Goal: Transaction & Acquisition: Purchase product/service

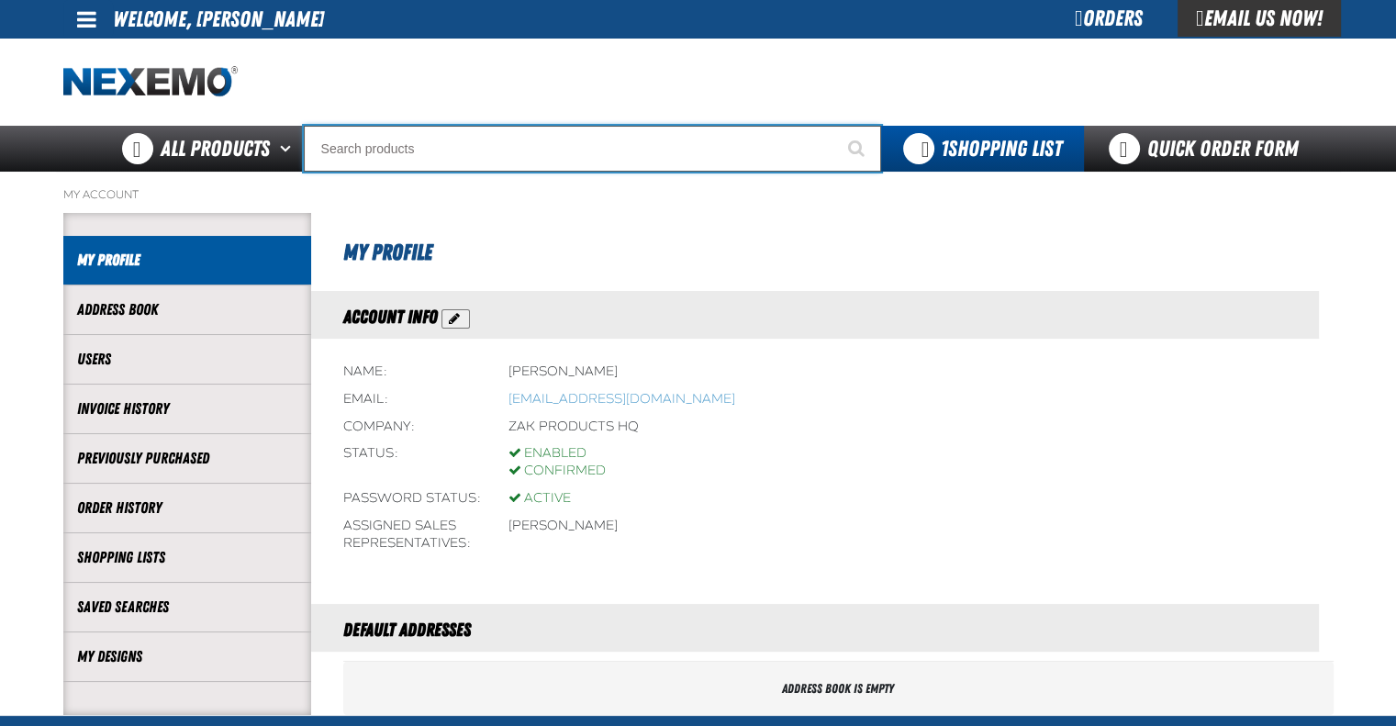
click at [455, 156] on input "Search" at bounding box center [592, 149] width 577 height 46
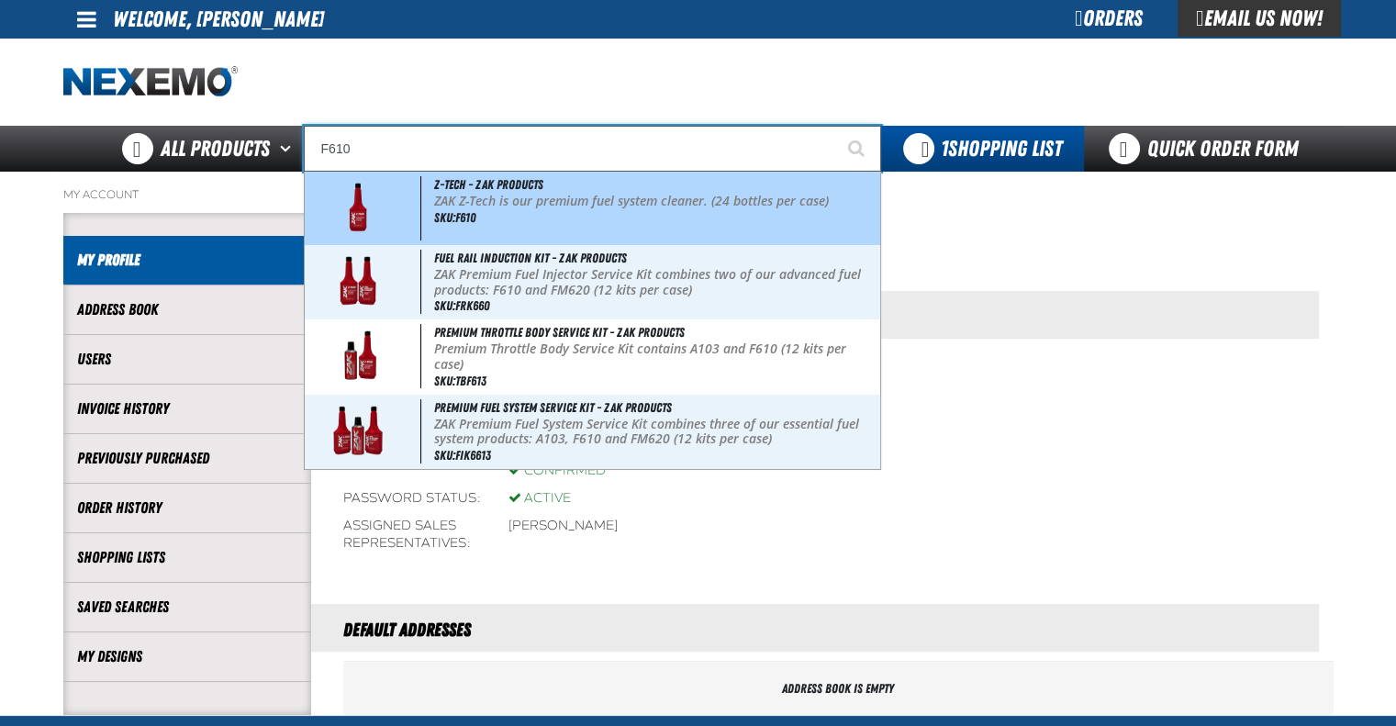
click at [486, 206] on p "ZAK Z-Tech is our premium fuel system cleaner. (24 bottles per case)" at bounding box center [655, 202] width 442 height 16
type input "Z-Tech - ZAK Products"
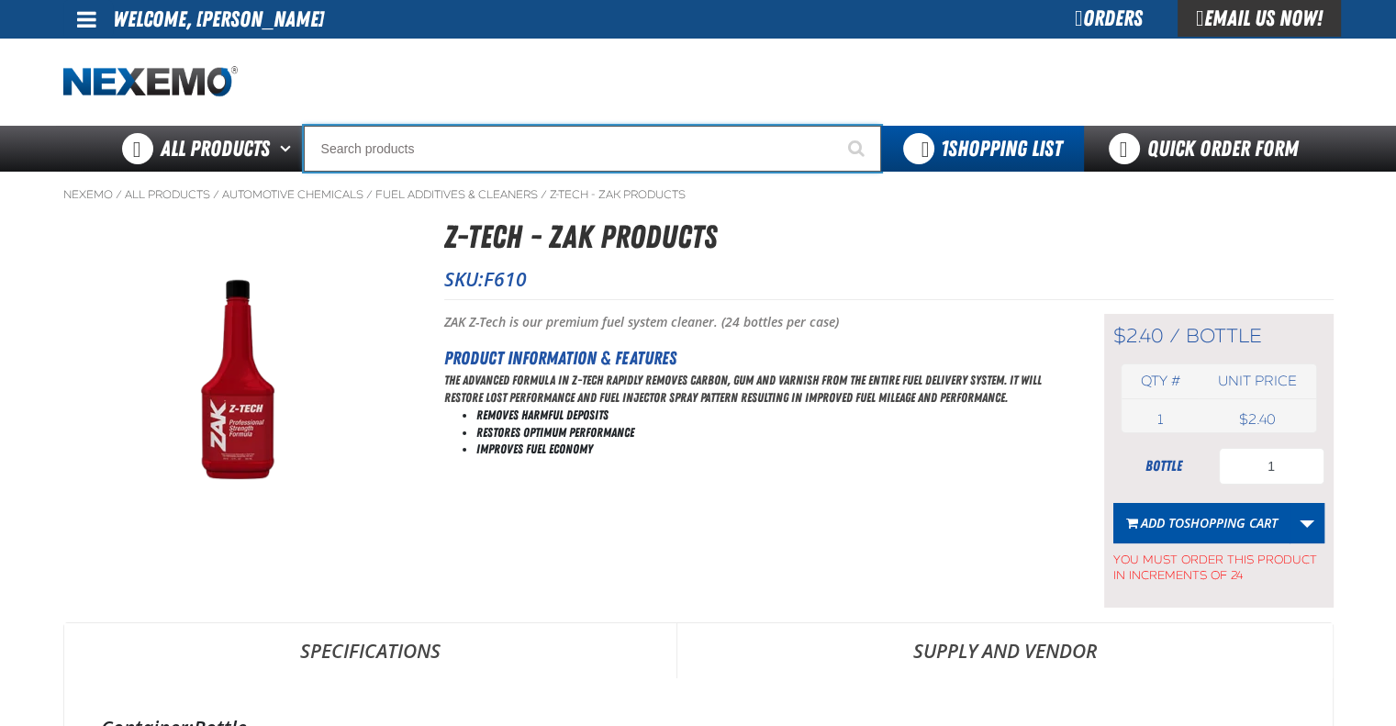
click at [443, 146] on input "Search" at bounding box center [592, 149] width 577 height 46
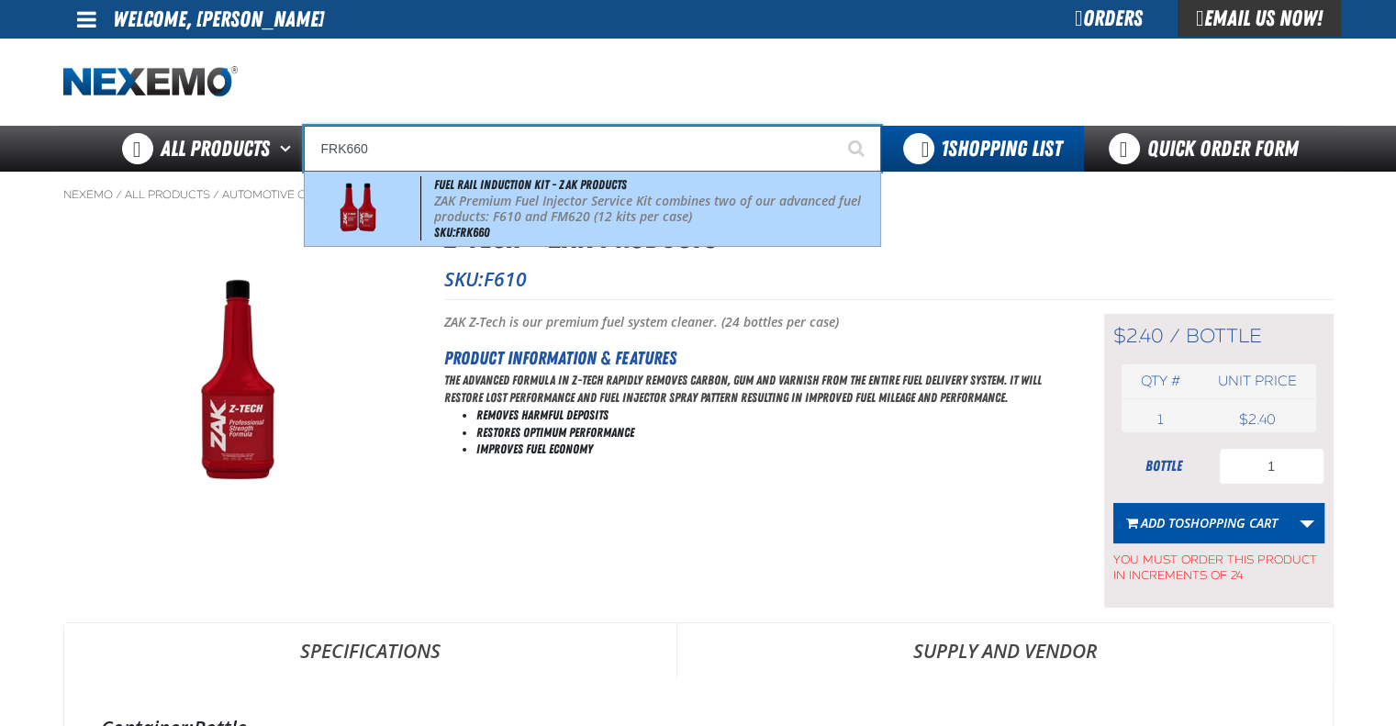
click at [520, 224] on p "ZAK Premium Fuel Injector Service Kit combines two of our advanced fuel product…" at bounding box center [655, 209] width 442 height 31
type input "Fuel Rail Induction Kit - ZAK Products"
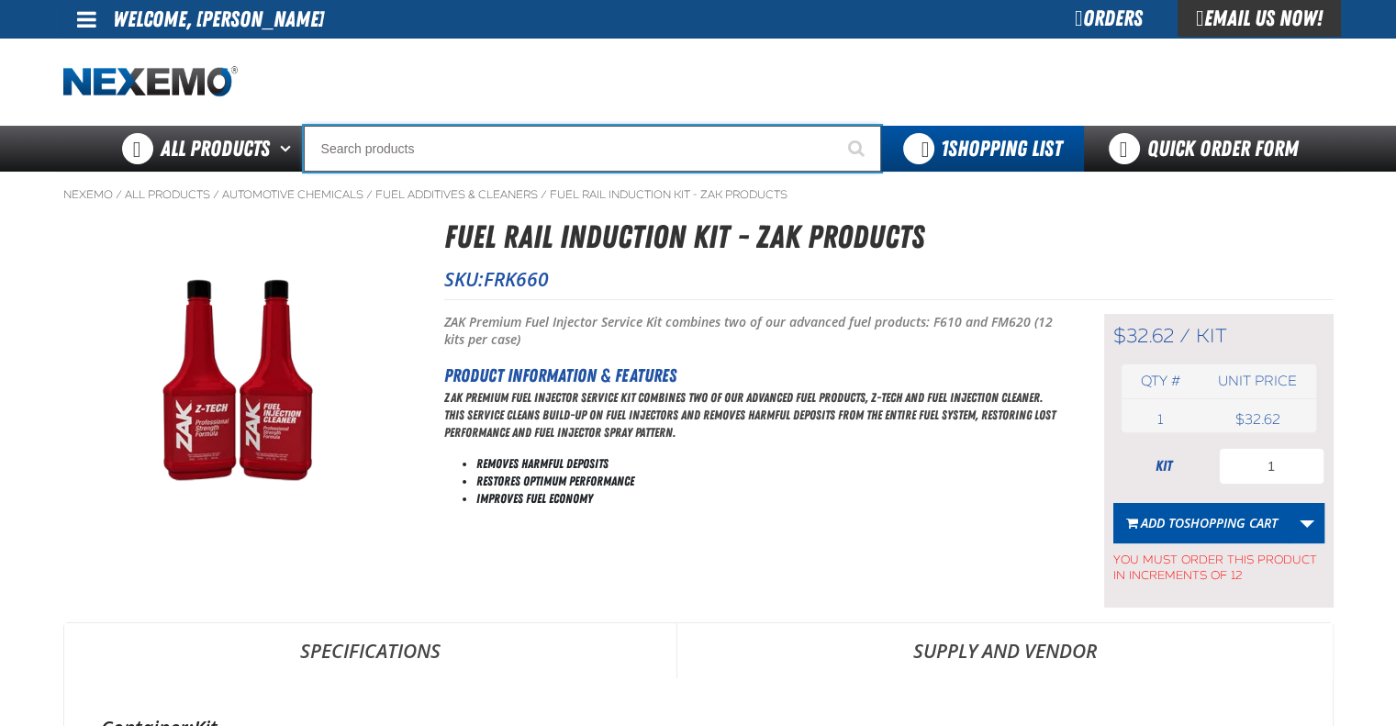
click at [444, 149] on input "Search" at bounding box center [592, 149] width 577 height 46
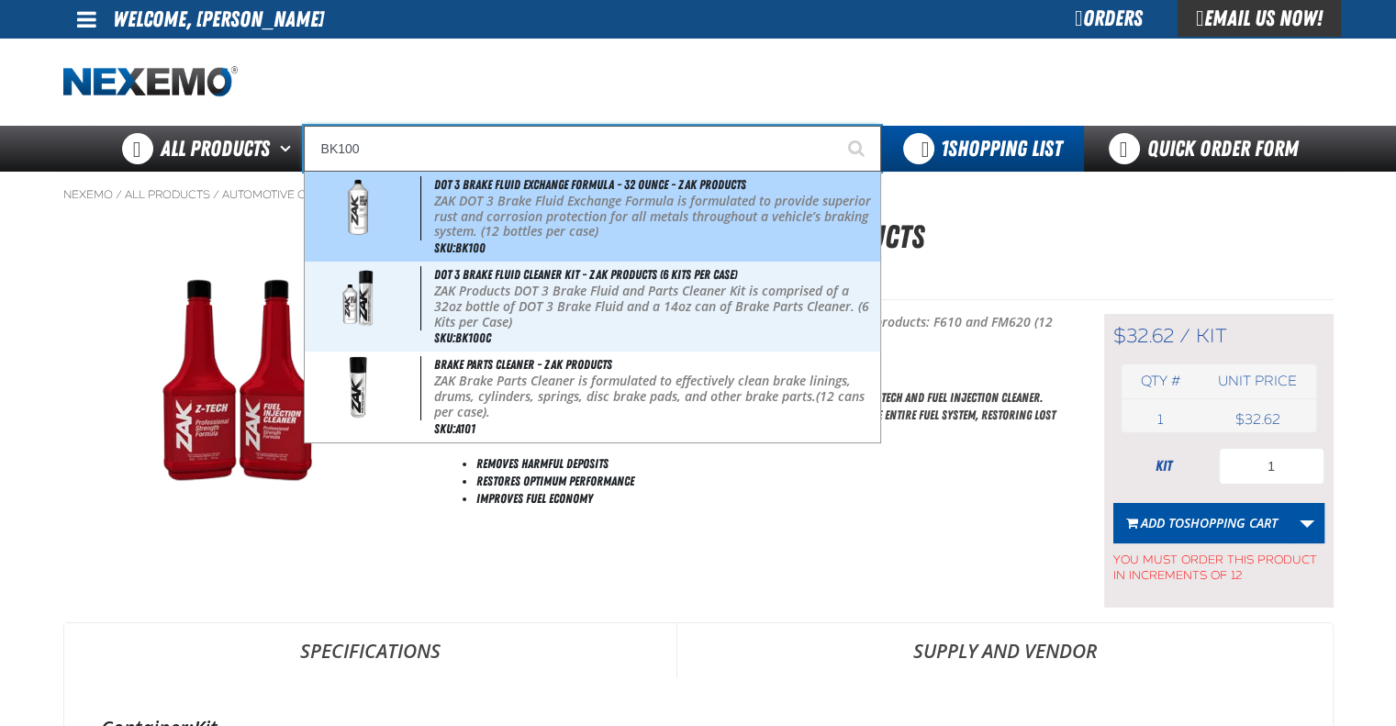
click at [556, 216] on p "ZAK DOT 3 Brake Fluid Exchange Formula is formulated to provide superior rust a…" at bounding box center [655, 217] width 442 height 46
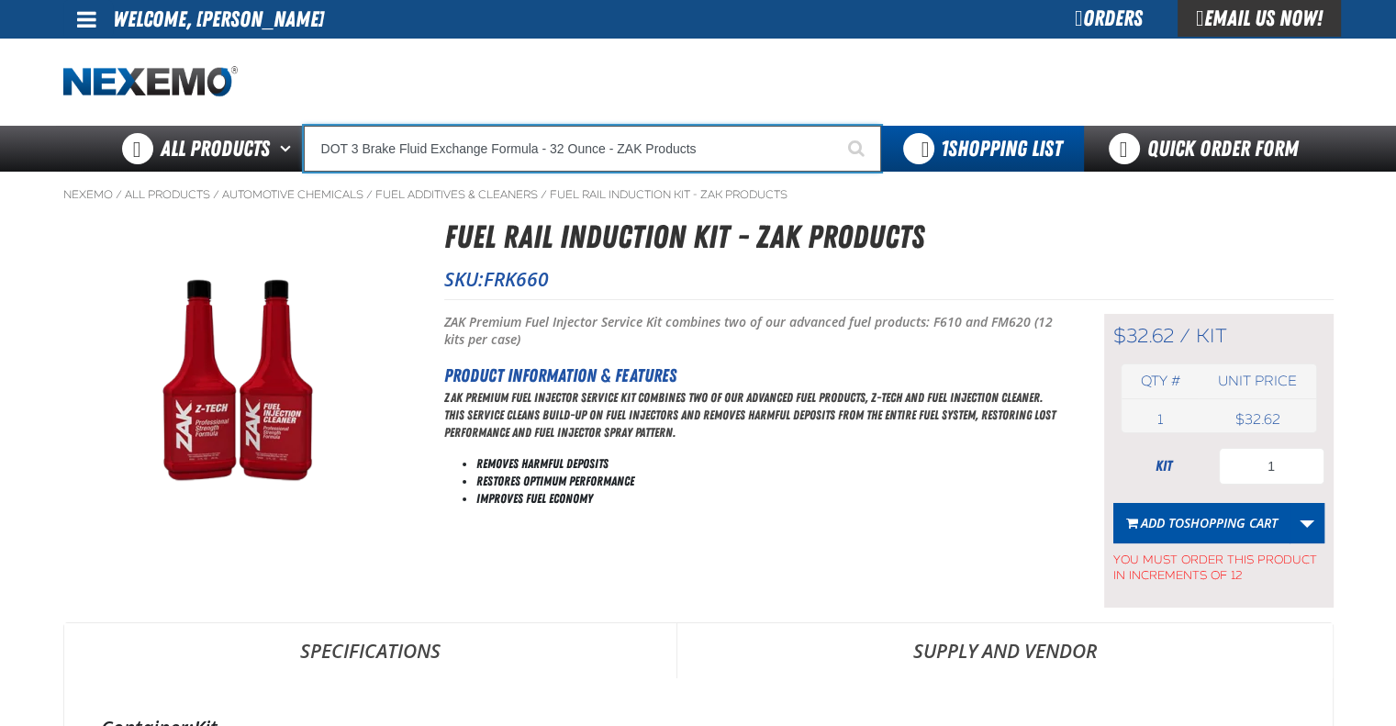
type input "DOT 3 Brake Fluid Exchange Formula - 32 Ounce - ZAK Products"
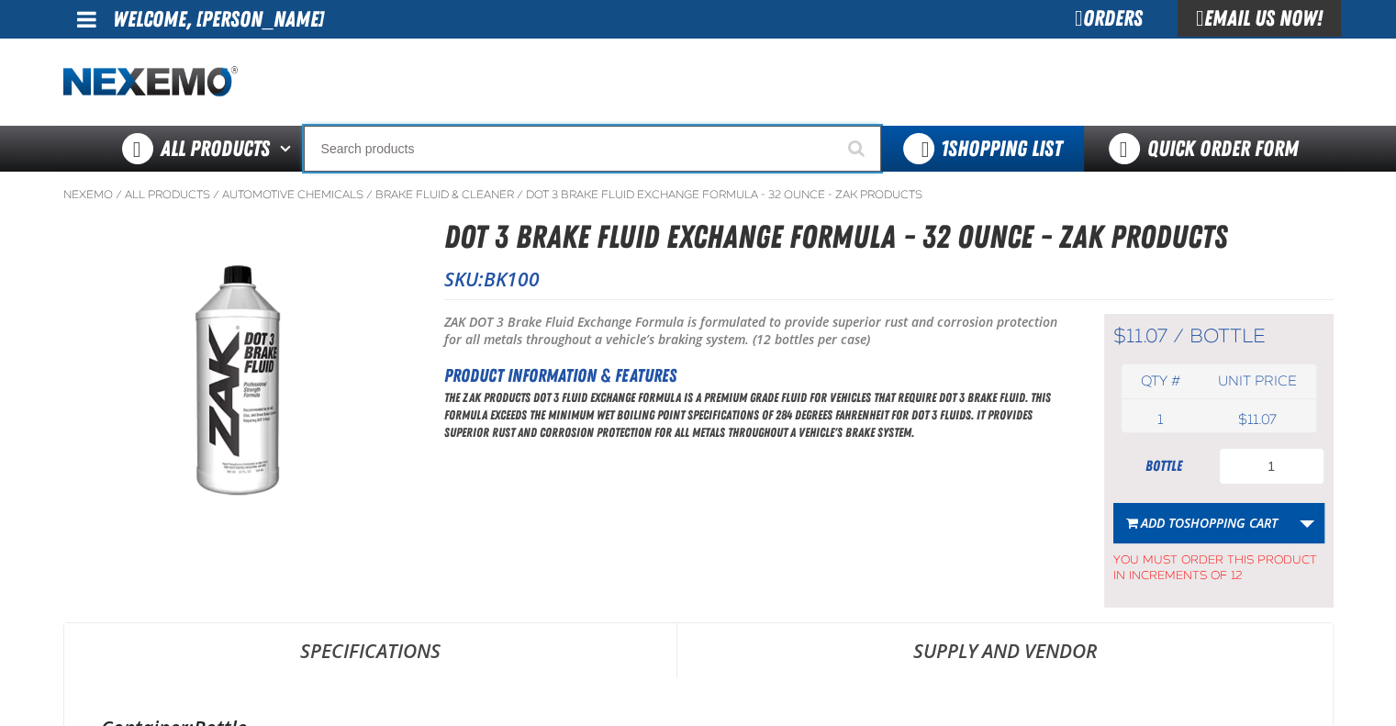
click at [503, 154] on input "Search" at bounding box center [592, 149] width 577 height 46
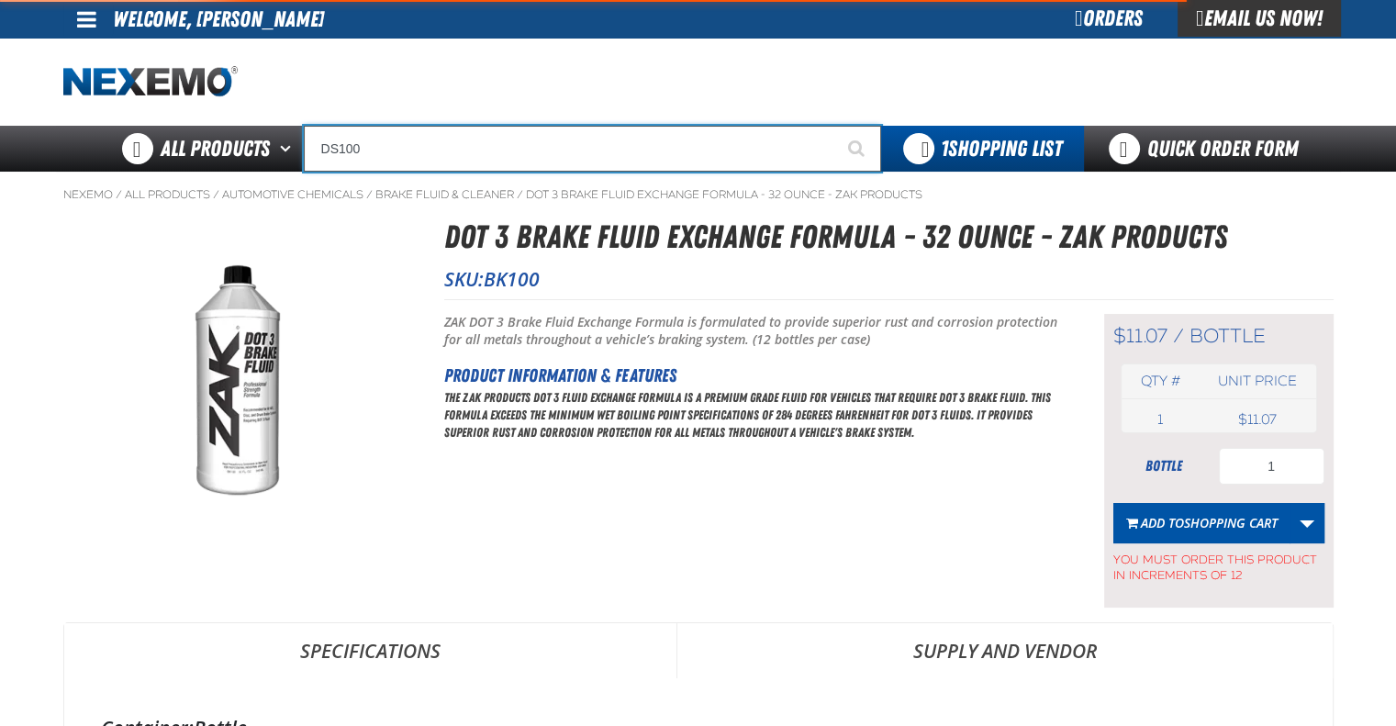
type input "DS100"
click at [835, 126] on button "Start Searching" at bounding box center [858, 149] width 46 height 46
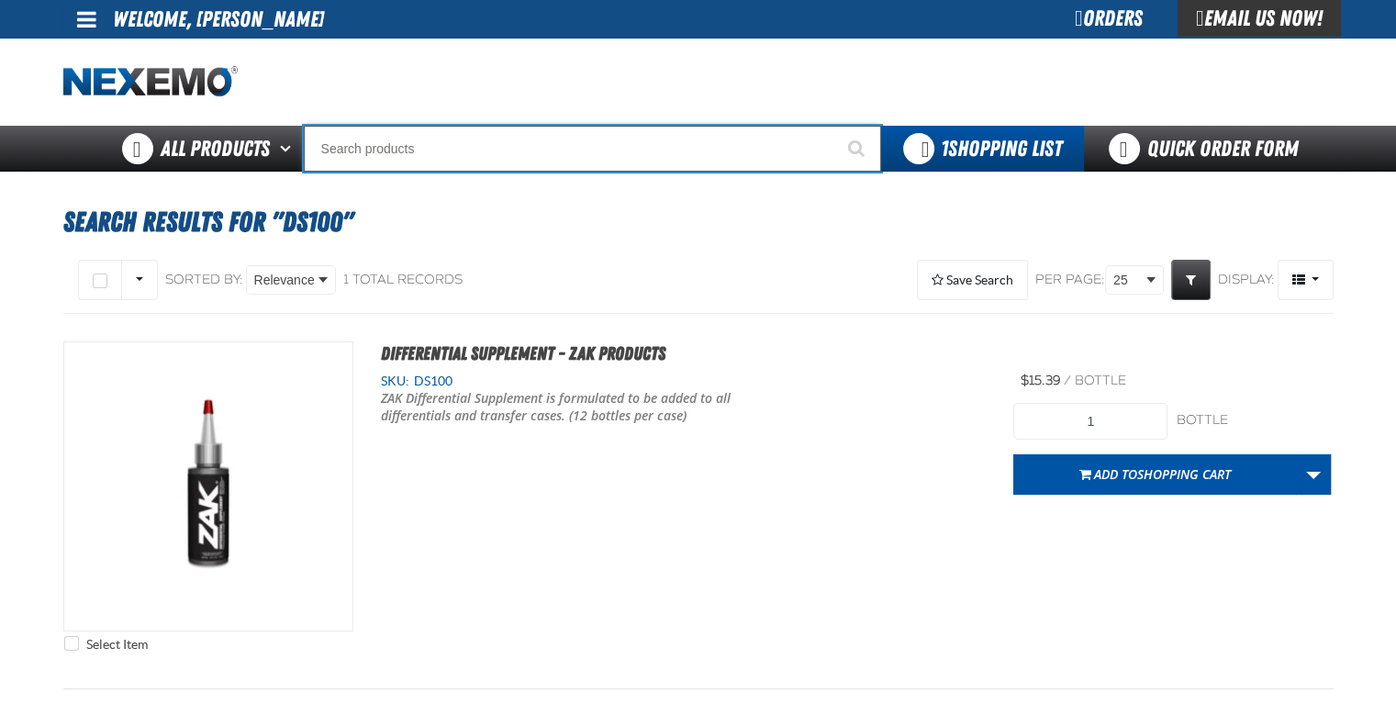
click at [544, 157] on input "Search" at bounding box center [592, 149] width 577 height 46
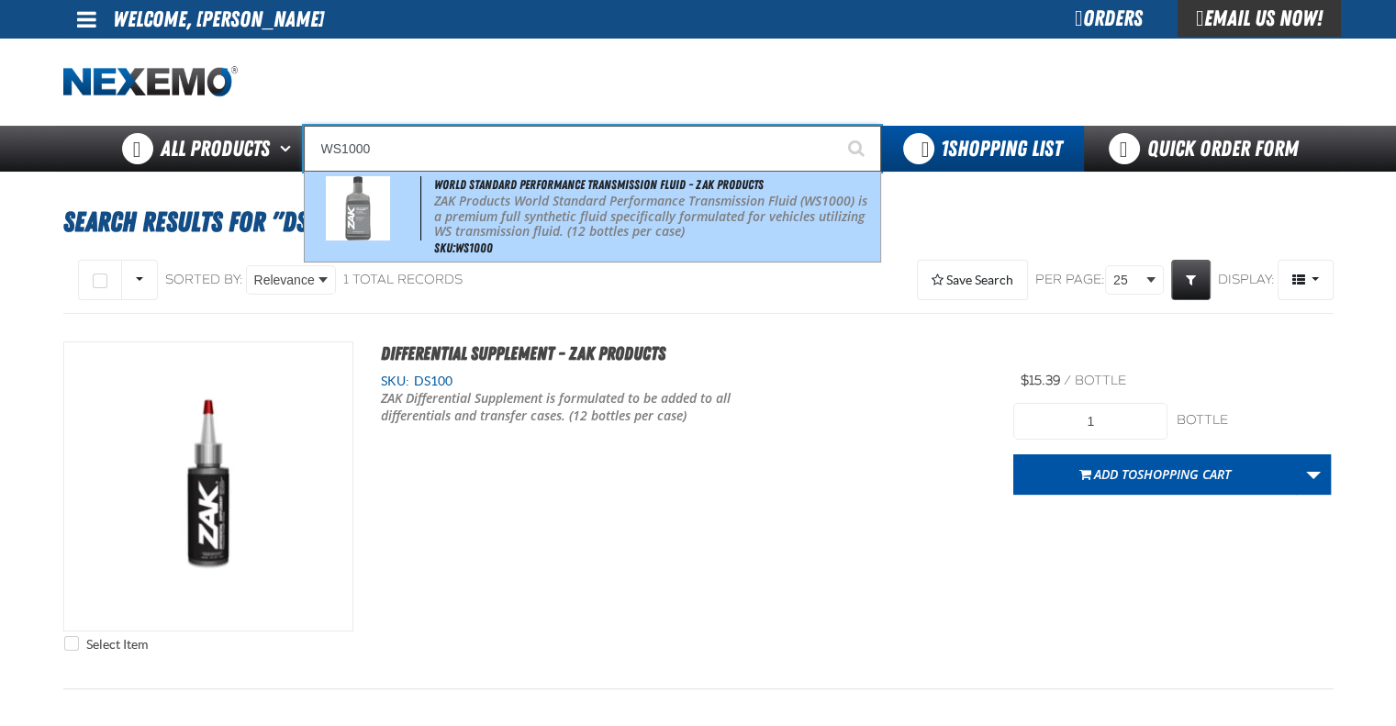
click at [580, 223] on p "ZAK Products World Standard Performance Transmission Fluid (WS1000) is a premiu…" at bounding box center [655, 217] width 442 height 46
type input "World Standard Performance Transmission Fluid - ZAK Products"
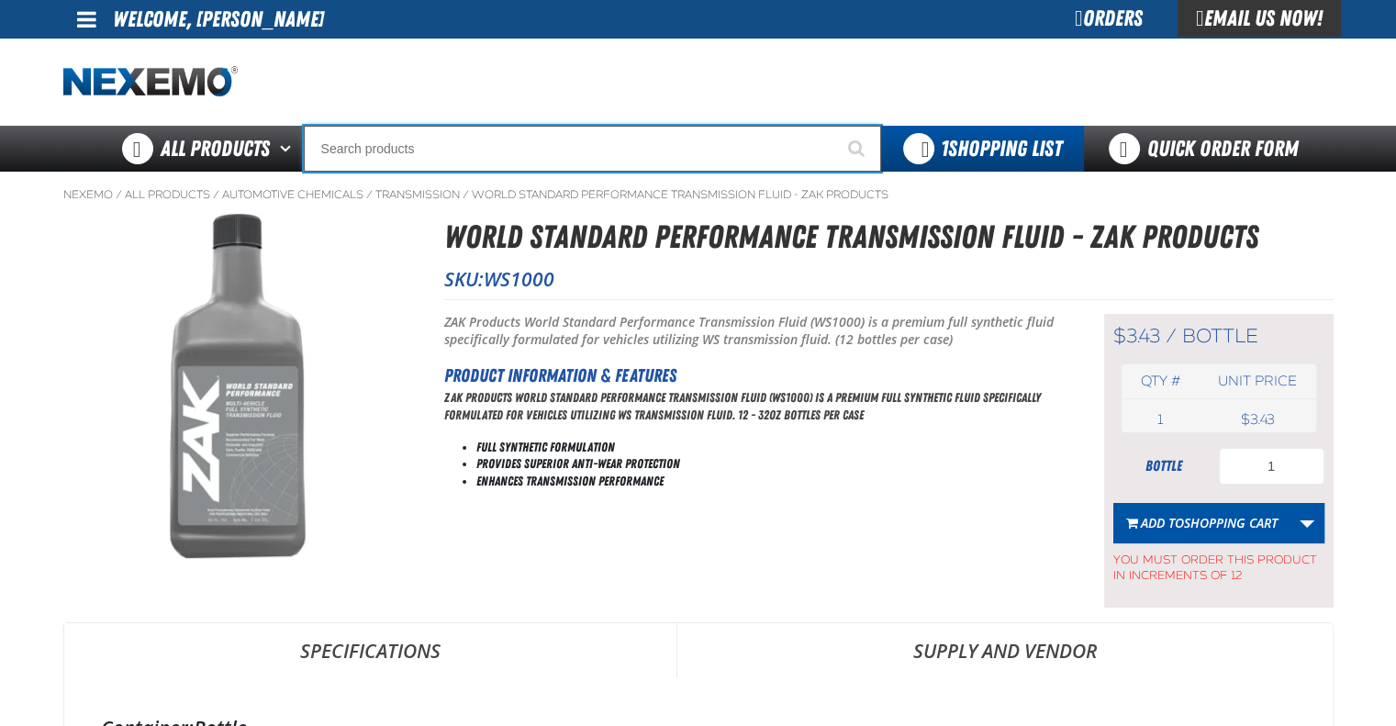
click at [511, 157] on input "Search" at bounding box center [592, 149] width 577 height 46
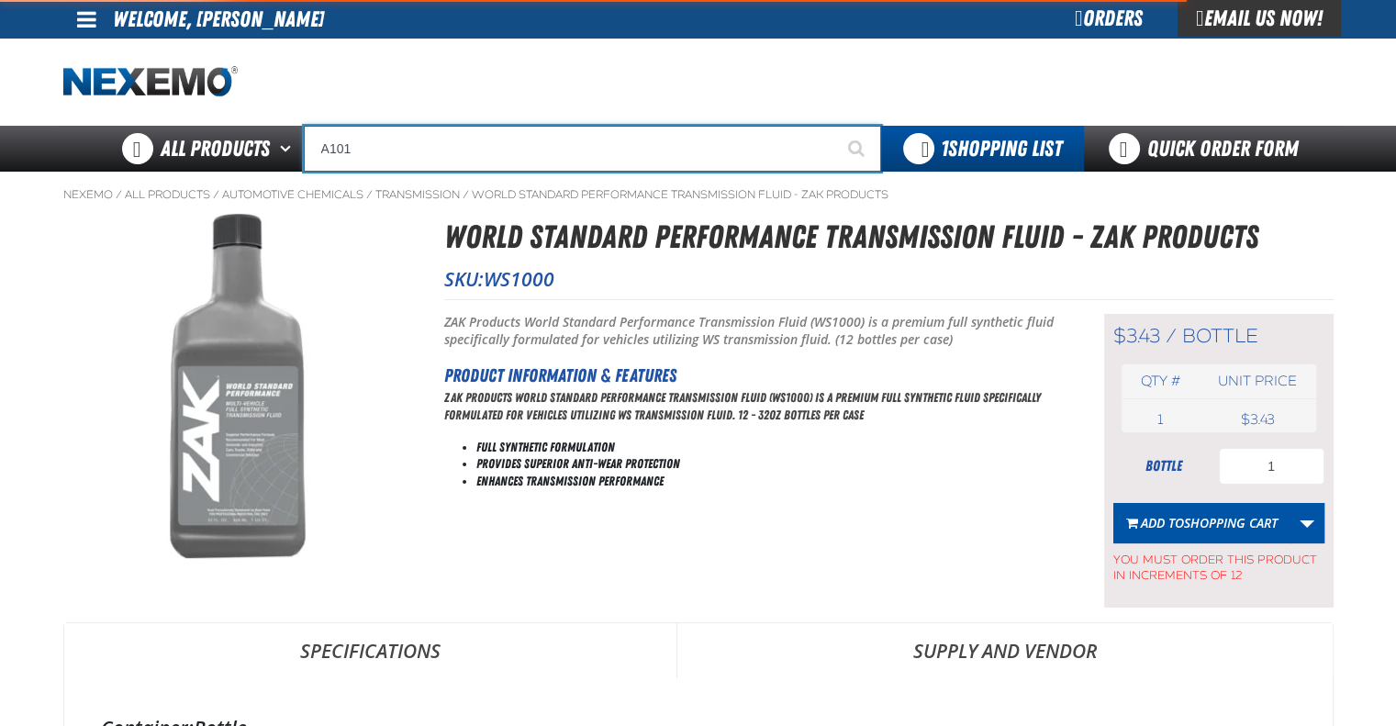
type input "A101"
click at [835, 126] on button "Start Searching" at bounding box center [858, 149] width 46 height 46
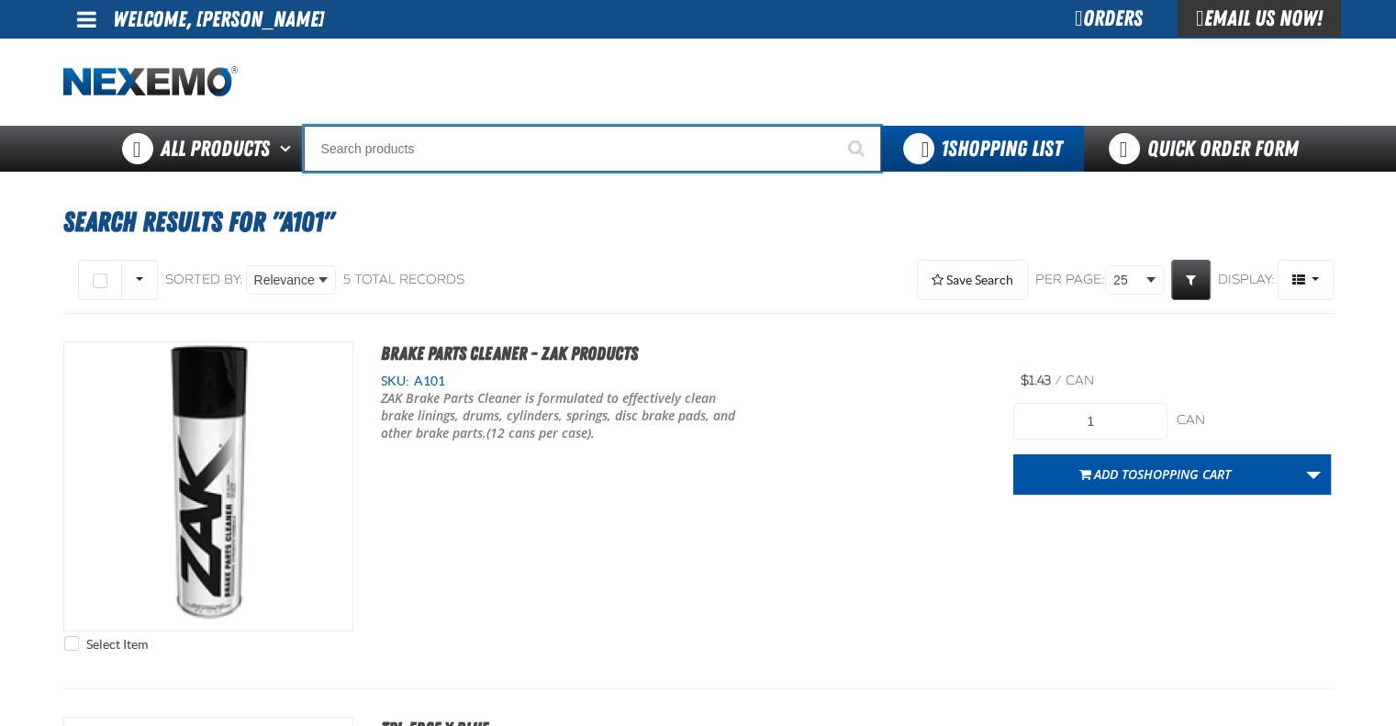
click at [600, 153] on input "Search" at bounding box center [592, 149] width 577 height 46
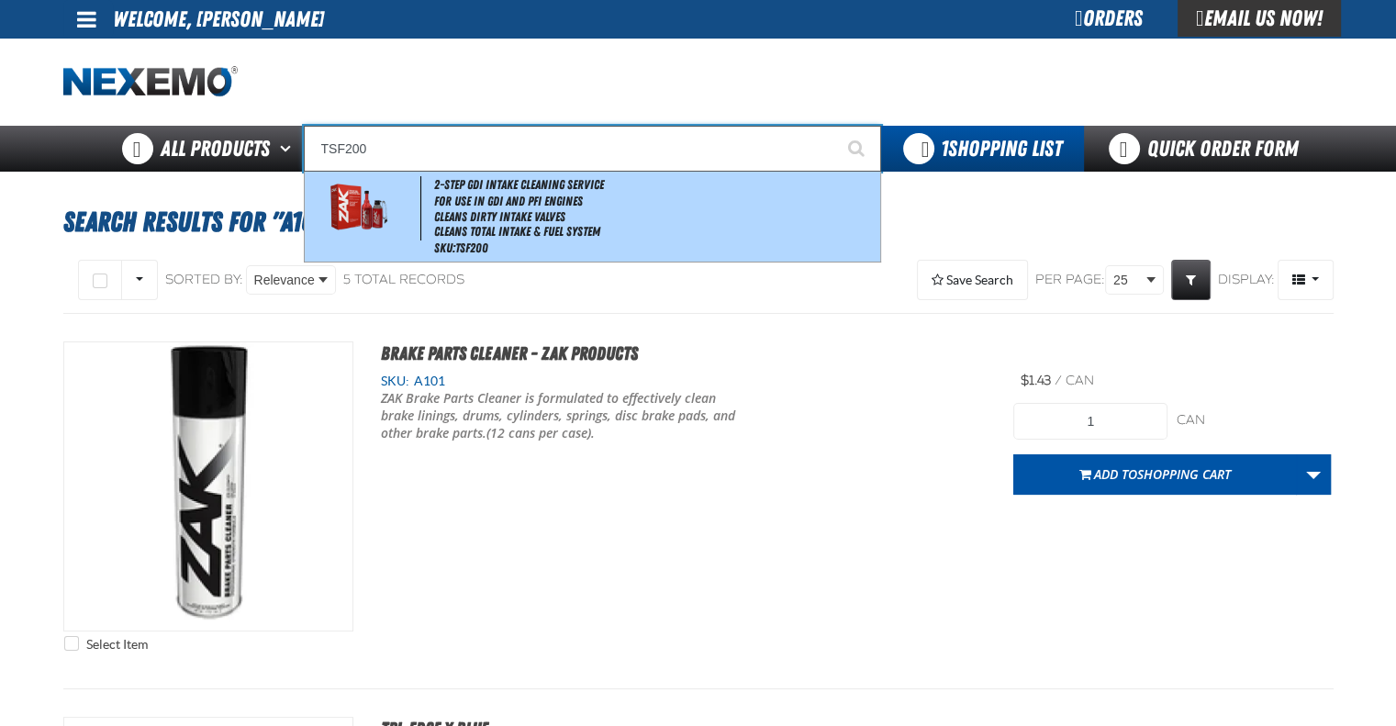
click at [559, 219] on li "Cleans Dirty Intake Valves" at bounding box center [655, 217] width 442 height 16
type input "2-Step GDI Intake Cleaning Service"
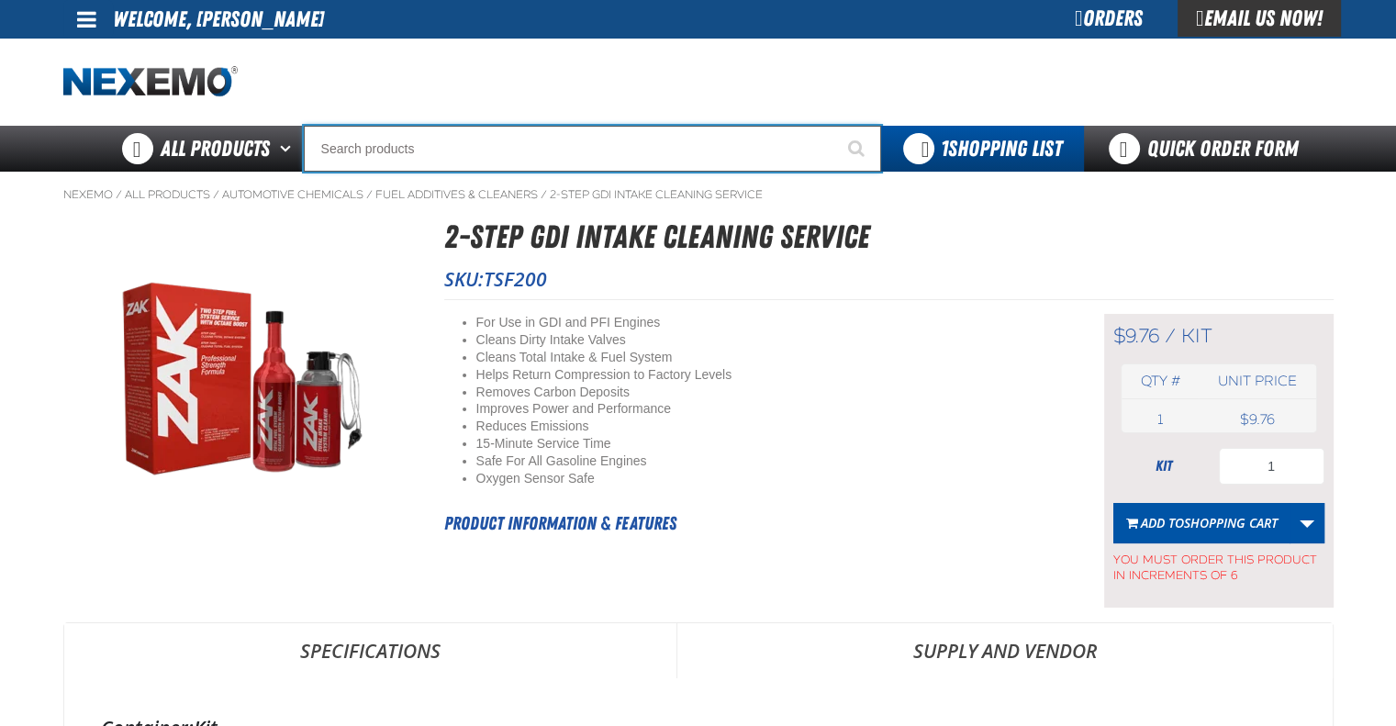
click at [662, 142] on input "Search" at bounding box center [592, 149] width 577 height 46
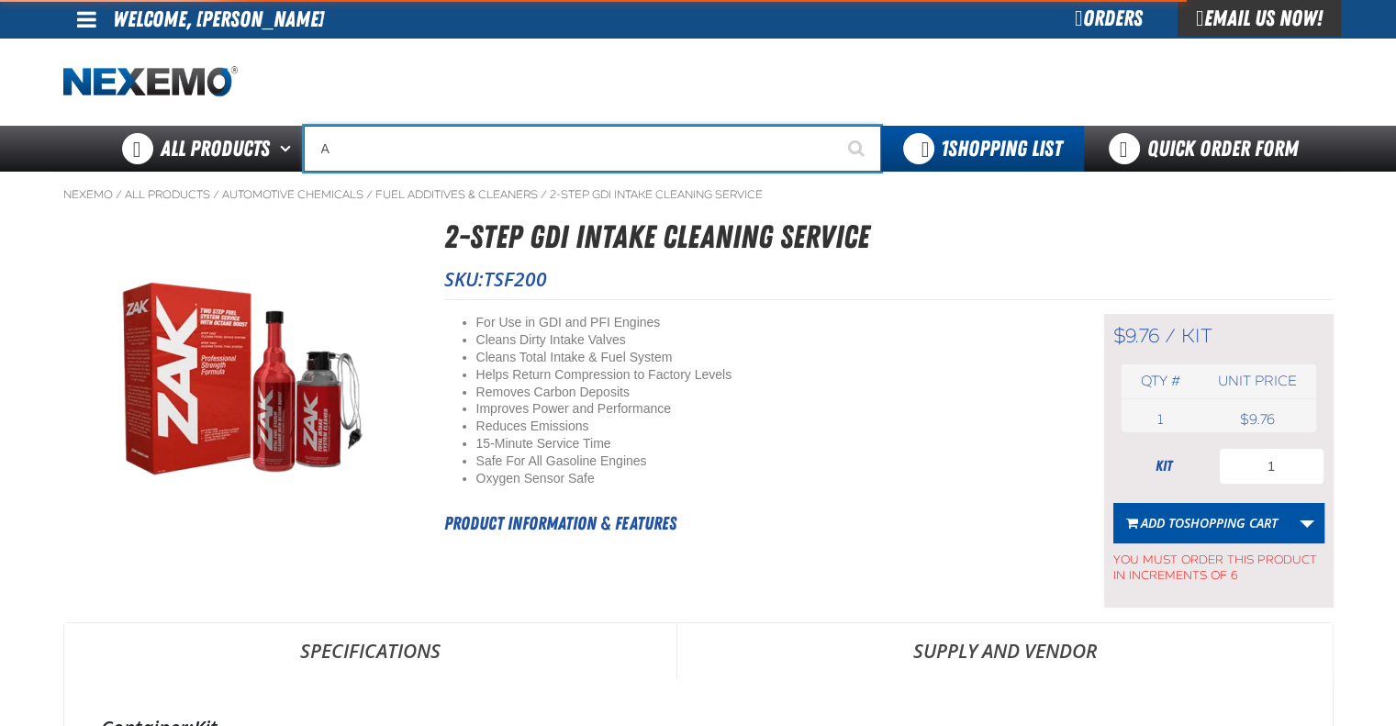
type input "AC"
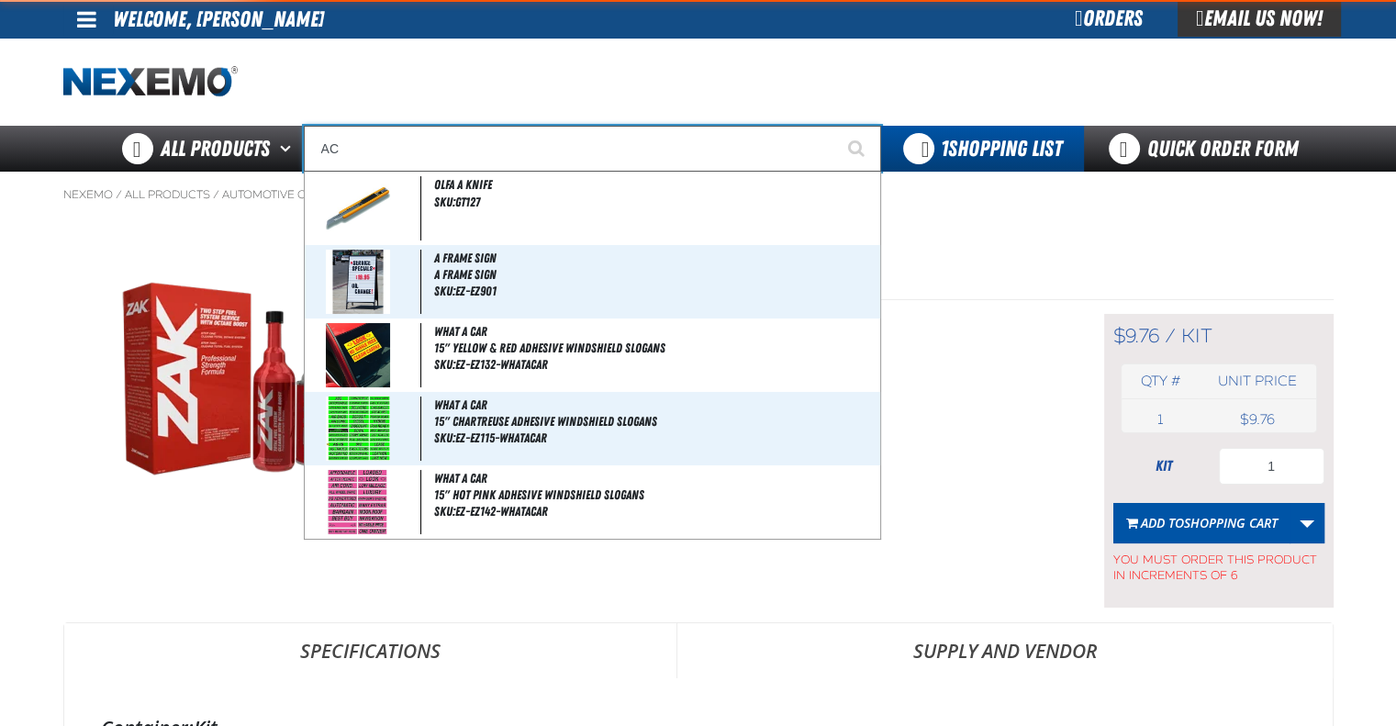
type input "AC Power Booster - ZAK Products"
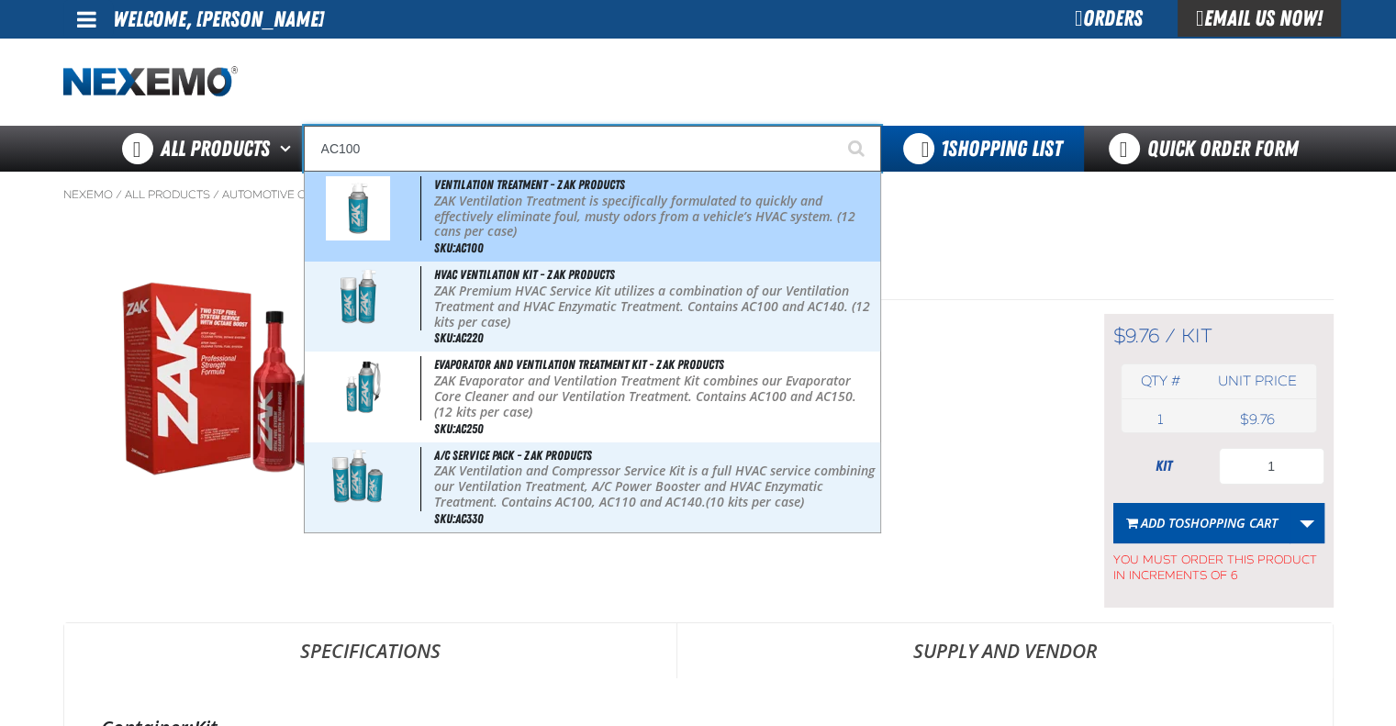
click at [646, 207] on p "ZAK Ventilation Treatment is specifically formulated to quickly and effectively…" at bounding box center [655, 217] width 442 height 46
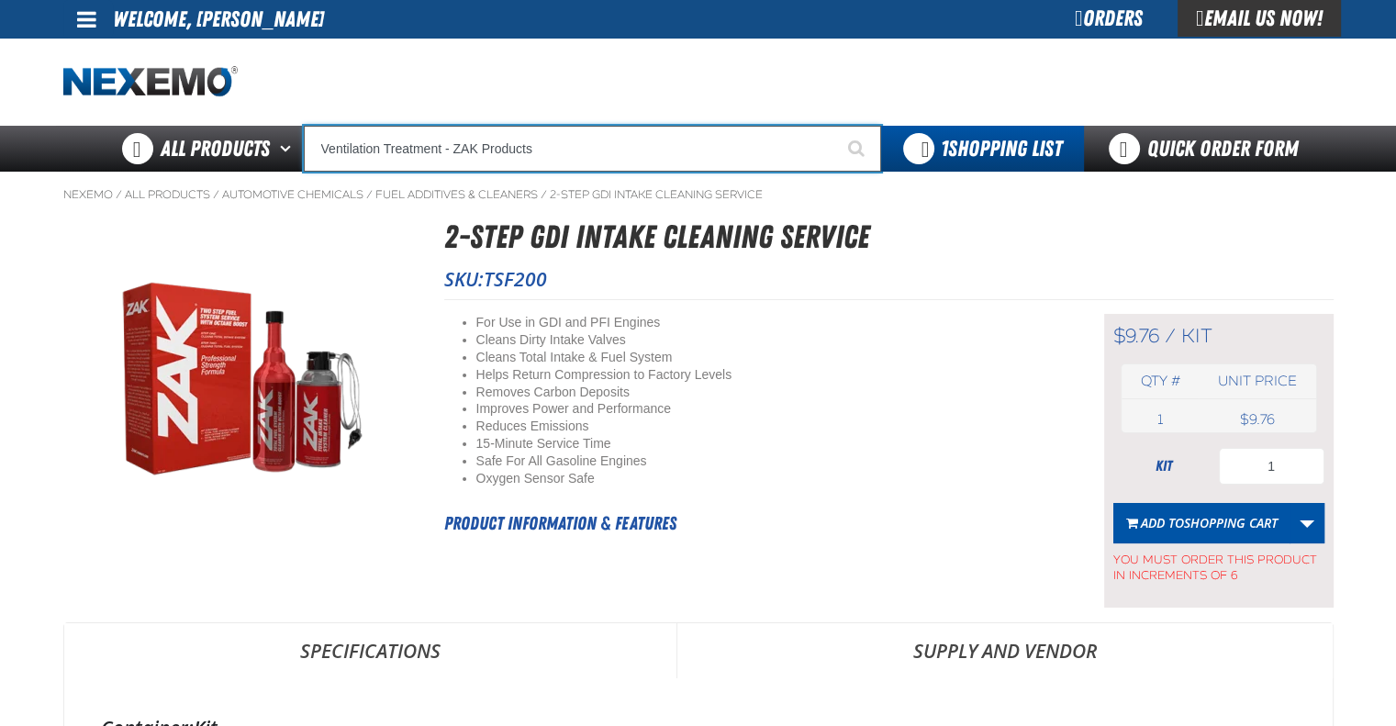
type input "Ventilation Treatment - ZAK Products"
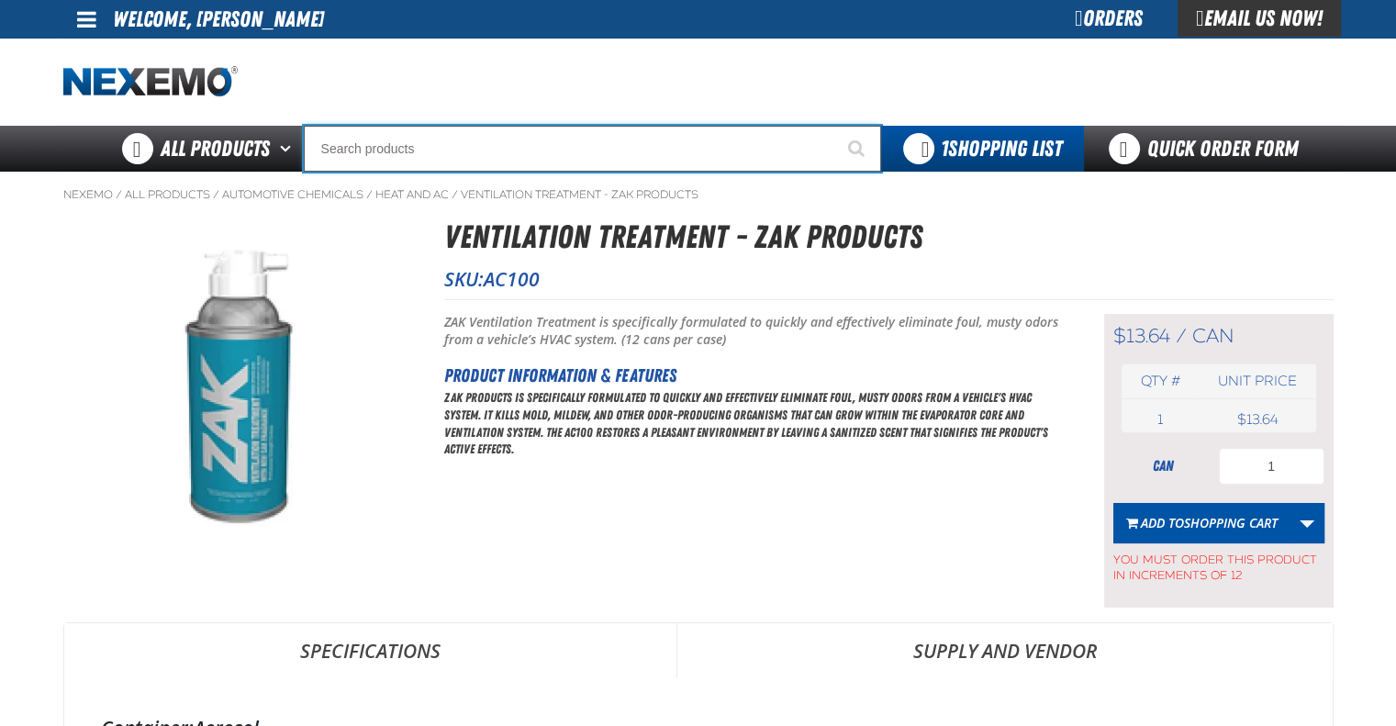
click at [621, 150] on input "Search" at bounding box center [592, 149] width 577 height 46
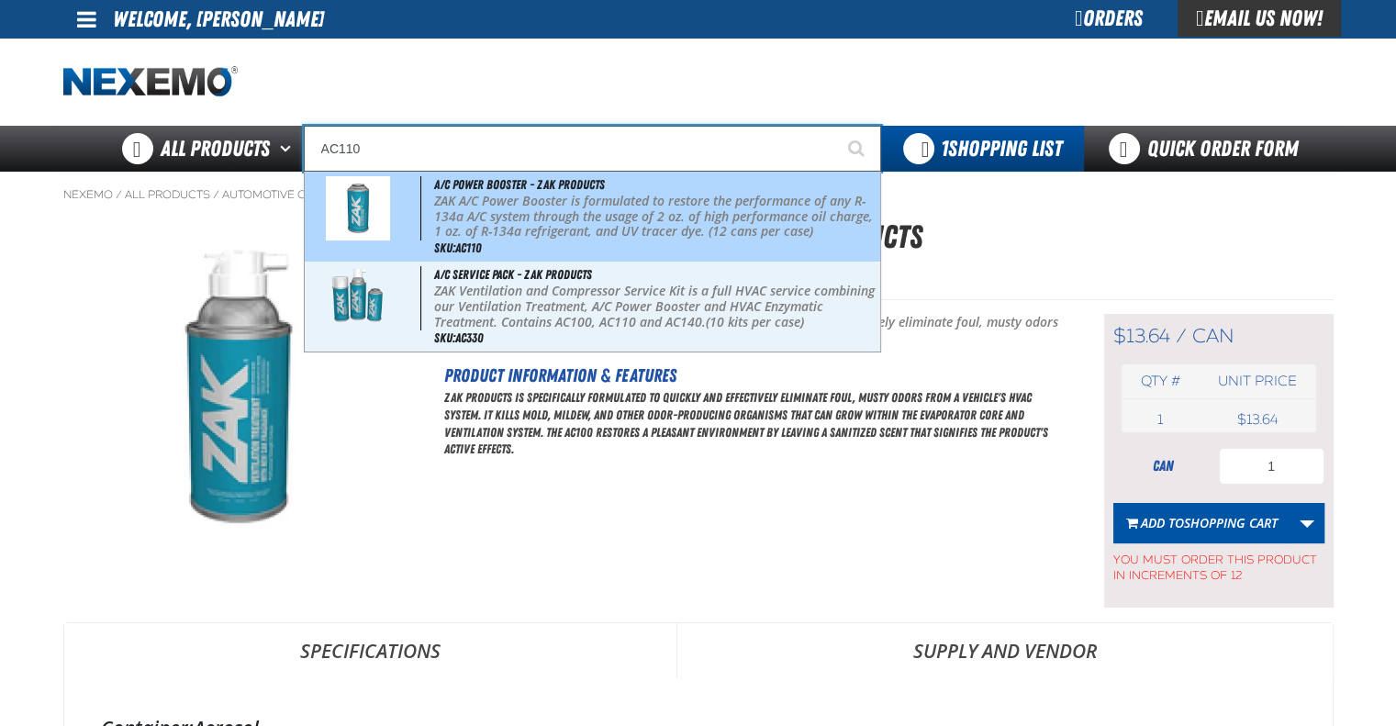
click at [616, 221] on p "ZAK A/C Power Booster is formulated to restore the performance of any R-134a A/…" at bounding box center [655, 217] width 442 height 46
type input "A/C Power Booster - ZAK Products"
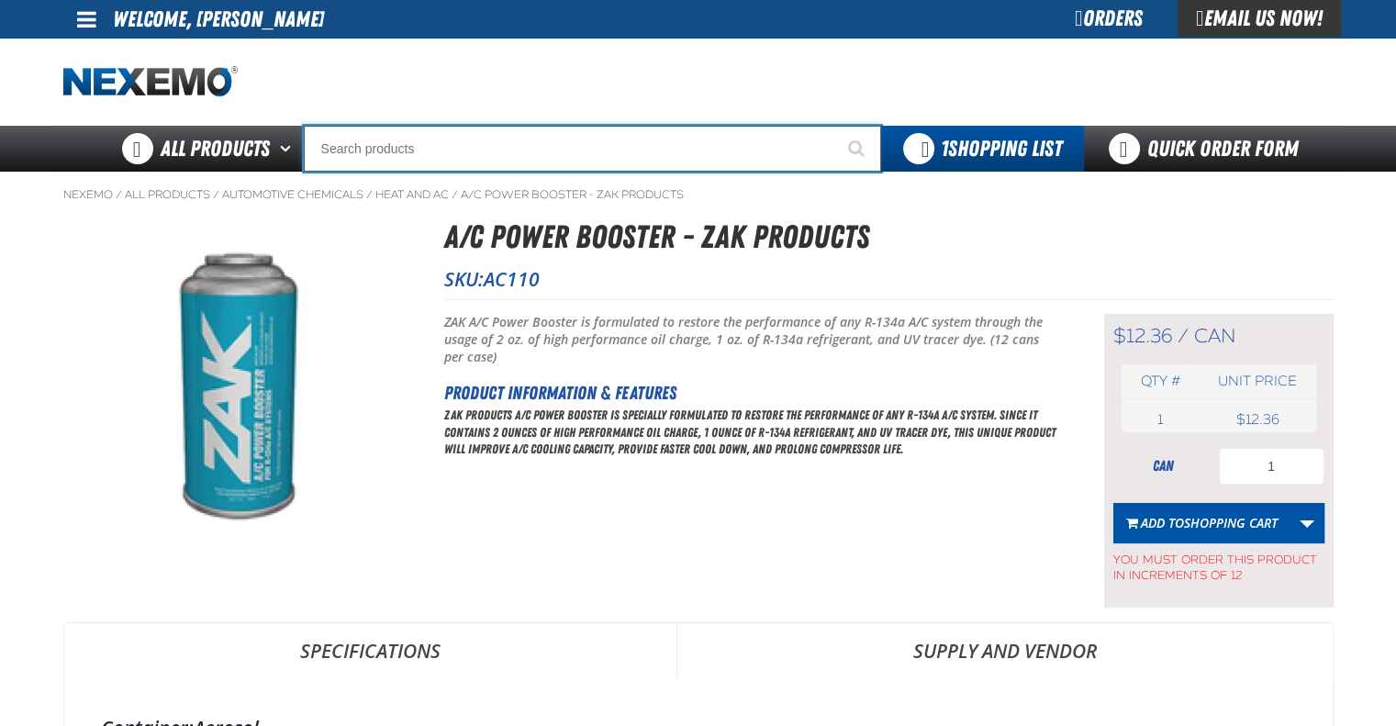
click at [475, 155] on input "Search" at bounding box center [592, 149] width 577 height 46
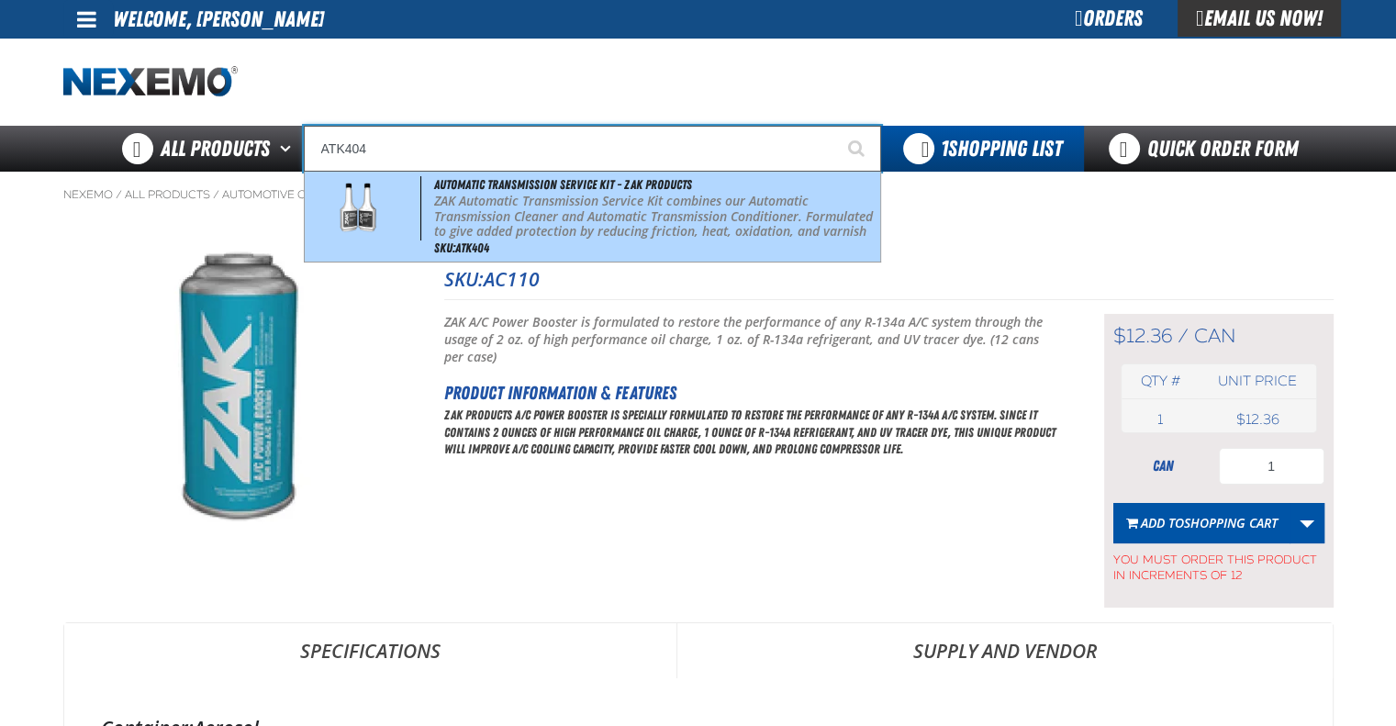
click at [767, 199] on p "ZAK Automatic Transmission Service Kit combines our Automatic Transmission Clea…" at bounding box center [655, 225] width 442 height 62
type input "Automatic Transmission Service Kit - ZAK Products"
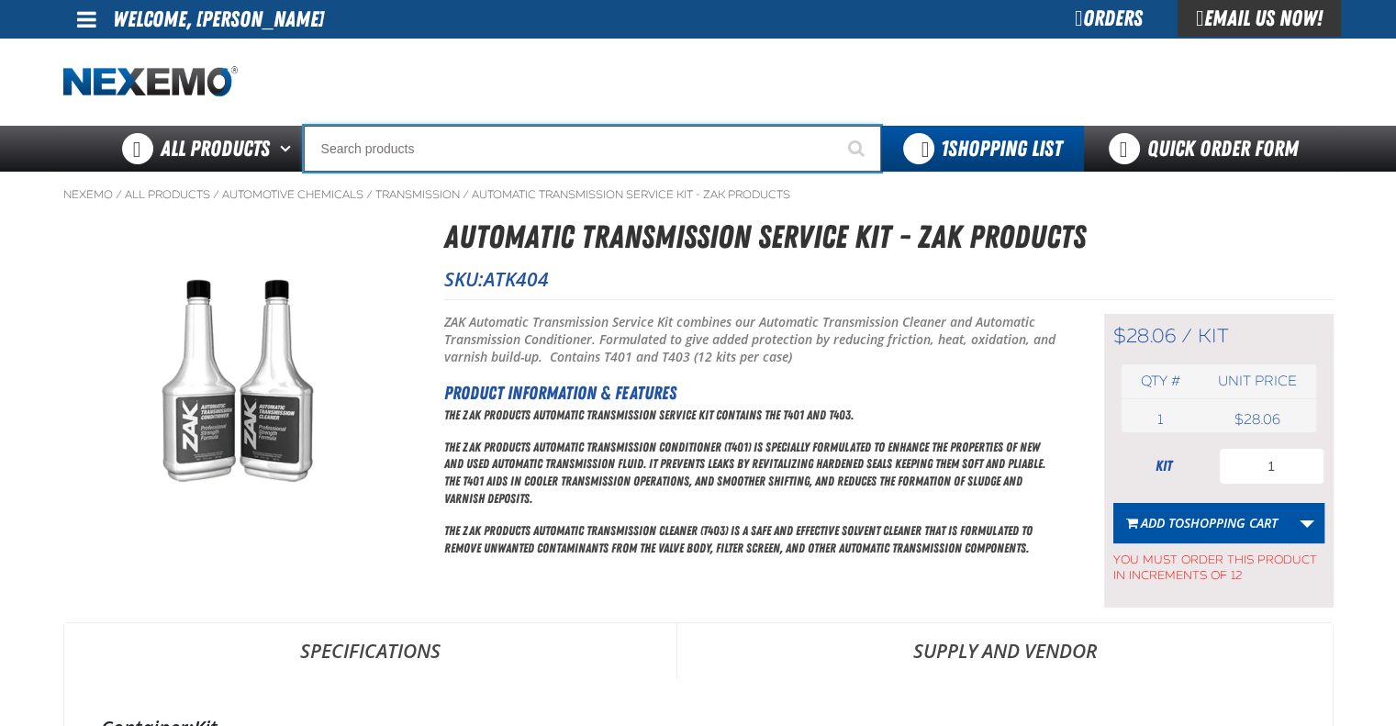
click at [529, 160] on input "Search" at bounding box center [592, 149] width 577 height 46
type input "D"
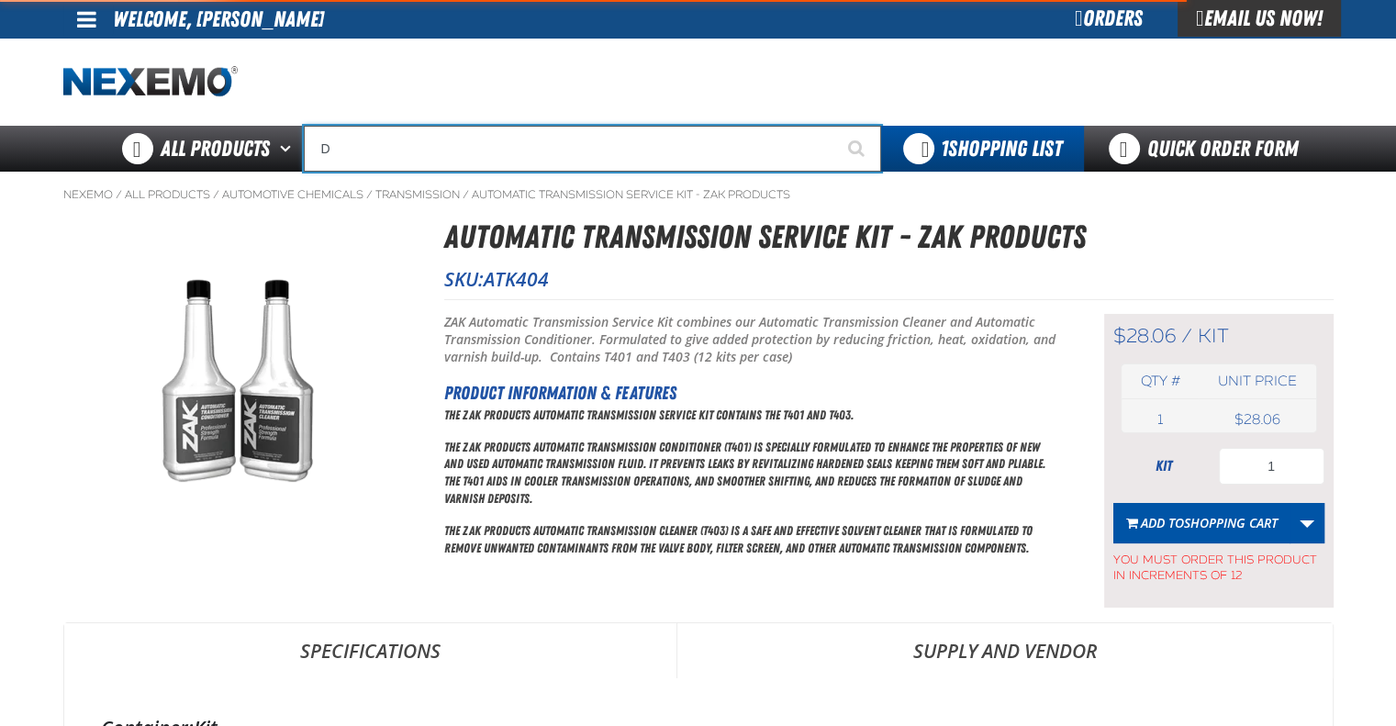
type input "D Alkaline Battery 1.5 Volt (ph)"
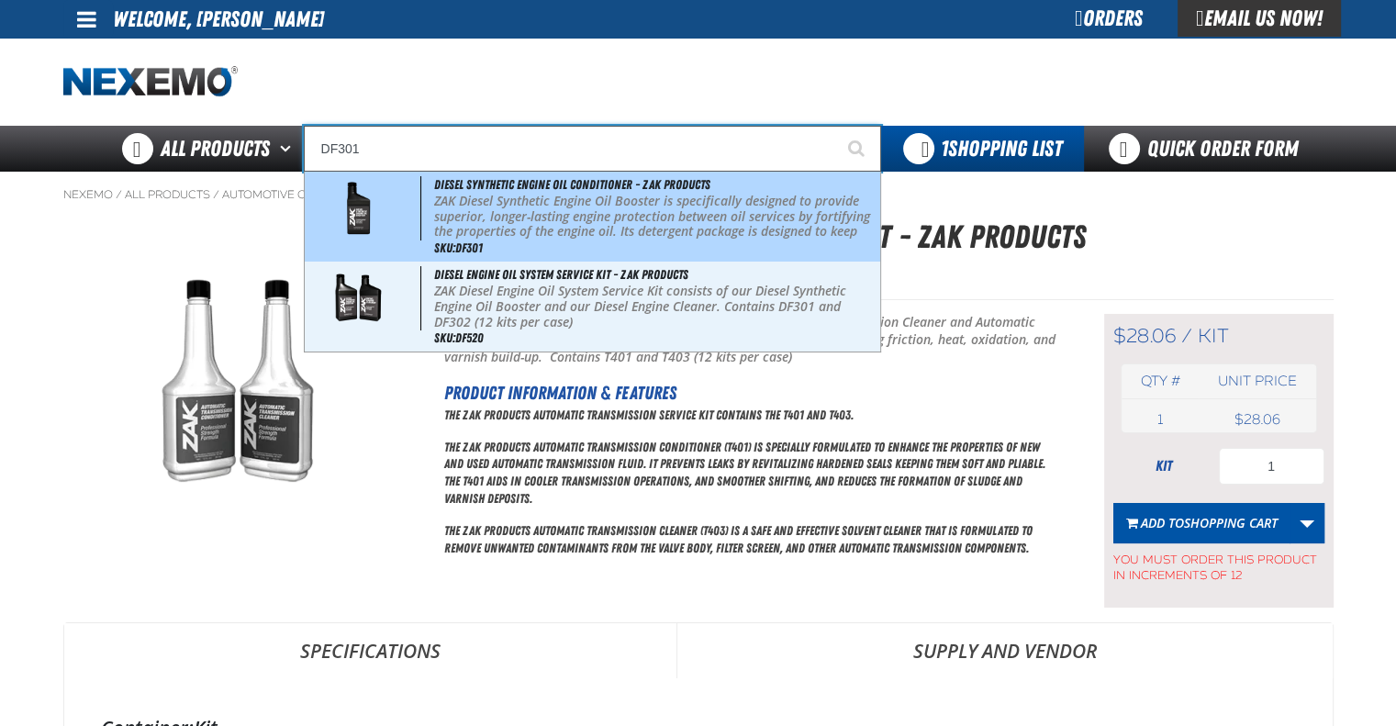
click at [540, 226] on p "ZAK Diesel Synthetic Engine Oil Booster is specifically designed to provide sup…" at bounding box center [655, 232] width 442 height 77
type input "Diesel Synthetic Engine Oil Conditioner - ZAK Products"
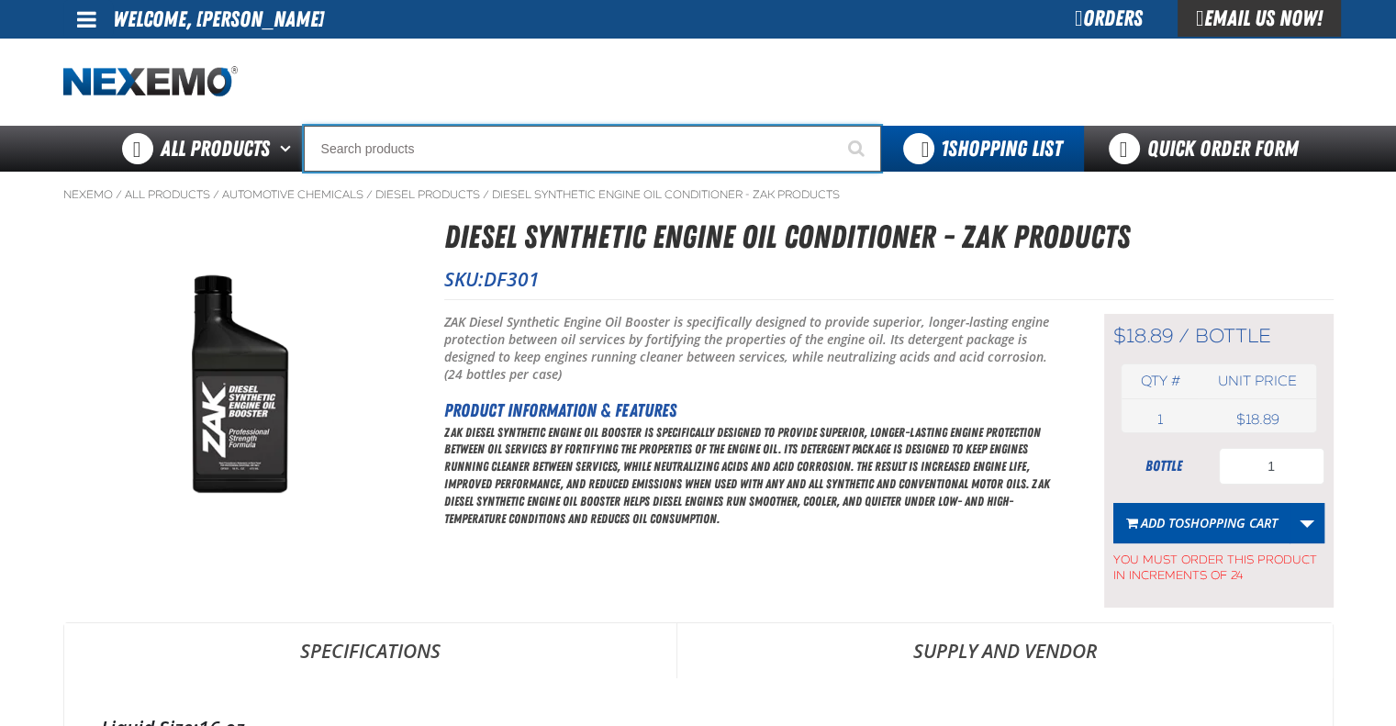
click at [529, 157] on input "Search" at bounding box center [592, 149] width 577 height 46
type input "R"
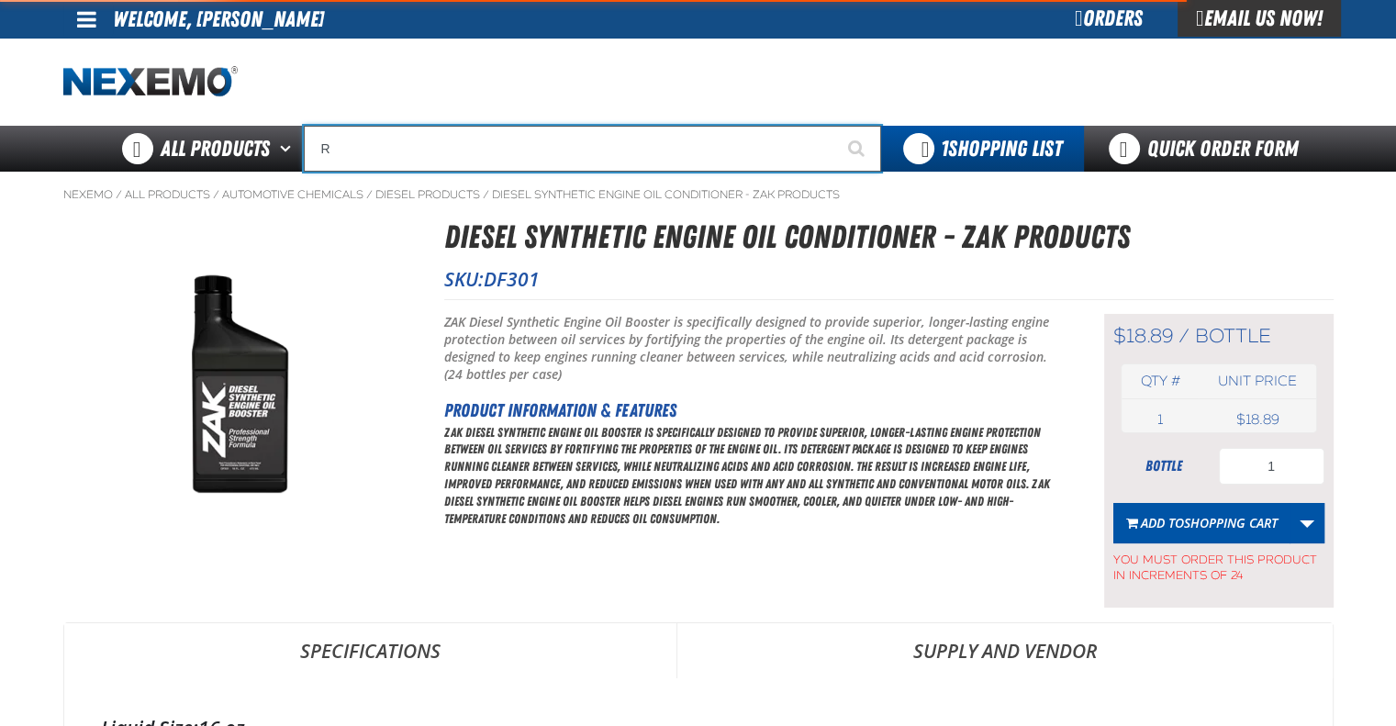
type input "ROADSIDE R"
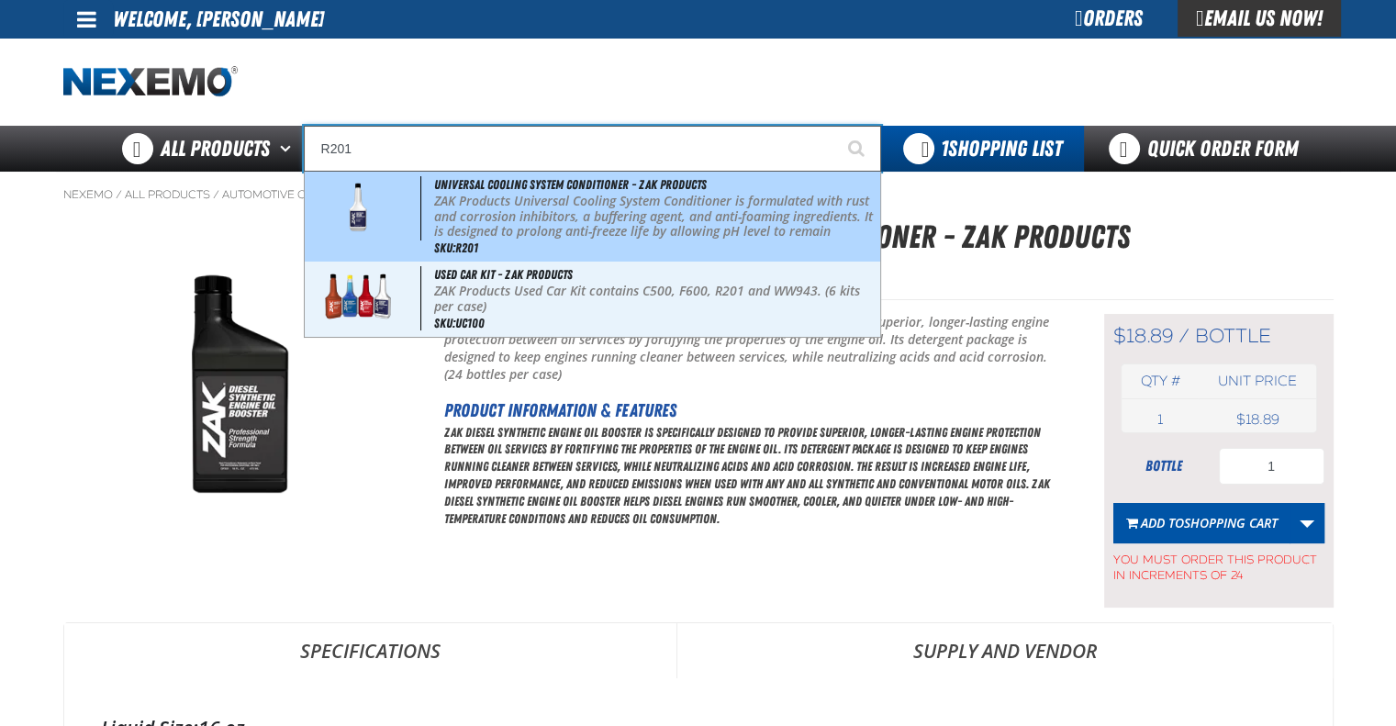
click at [543, 190] on span "Universal Cooling System Conditioner - ZAK Products" at bounding box center [570, 184] width 273 height 15
type input "Universal Cooling System Conditioner - ZAK Products"
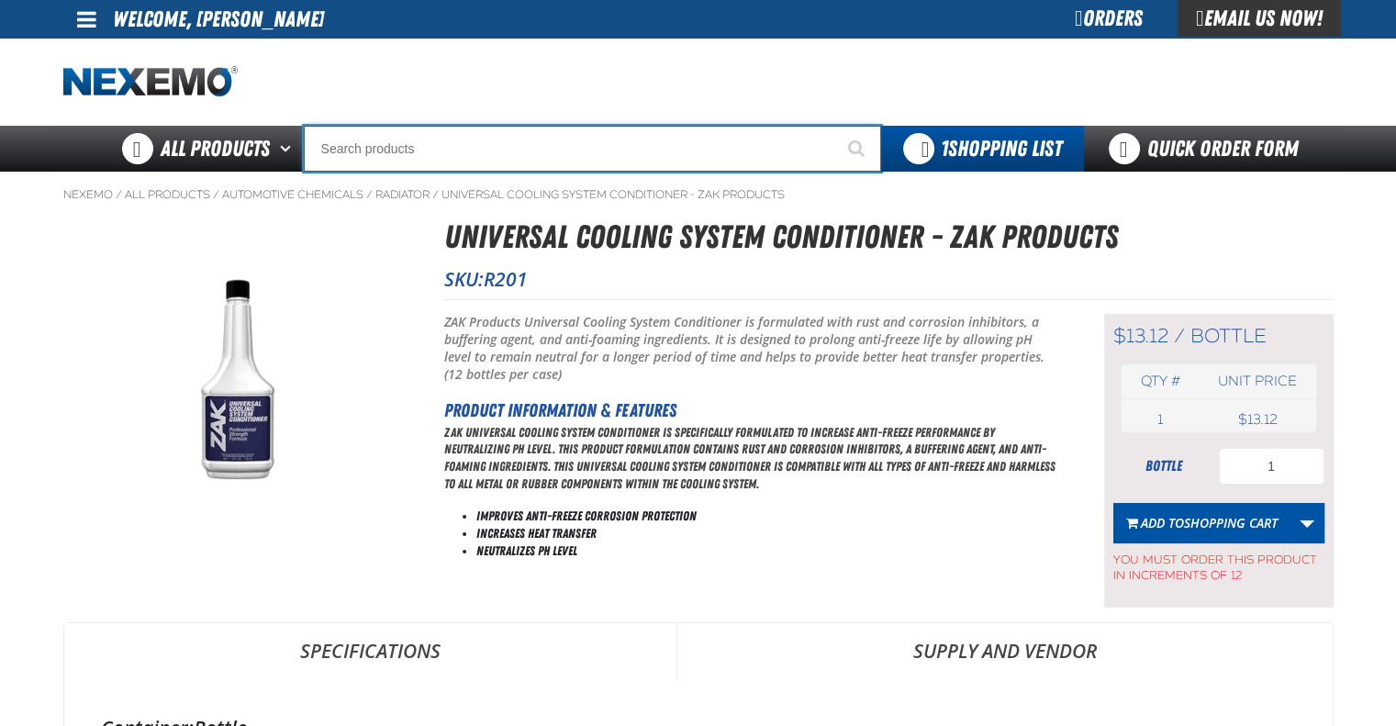
click at [453, 142] on input "Search" at bounding box center [592, 149] width 577 height 46
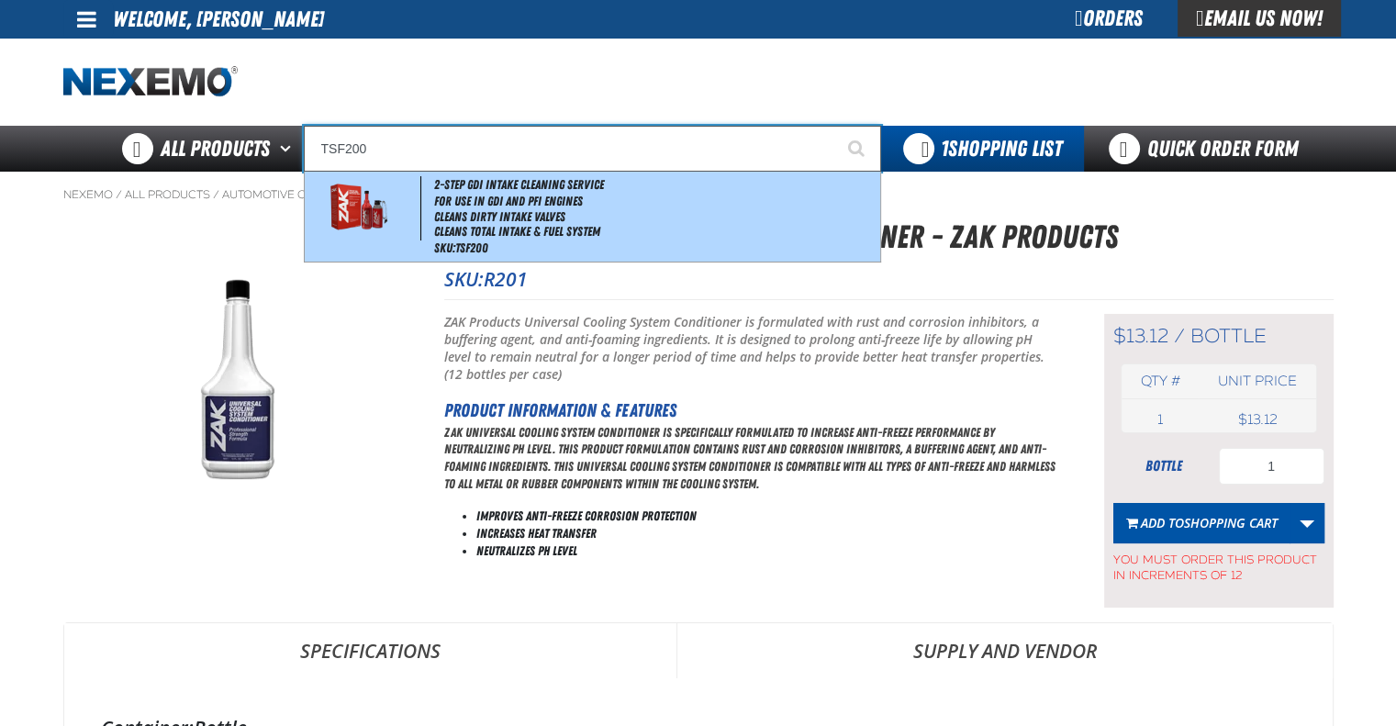
click at [470, 185] on span "2-Step GDI Intake Cleaning Service" at bounding box center [519, 184] width 170 height 15
type input "2-Step GDI Intake Cleaning Service"
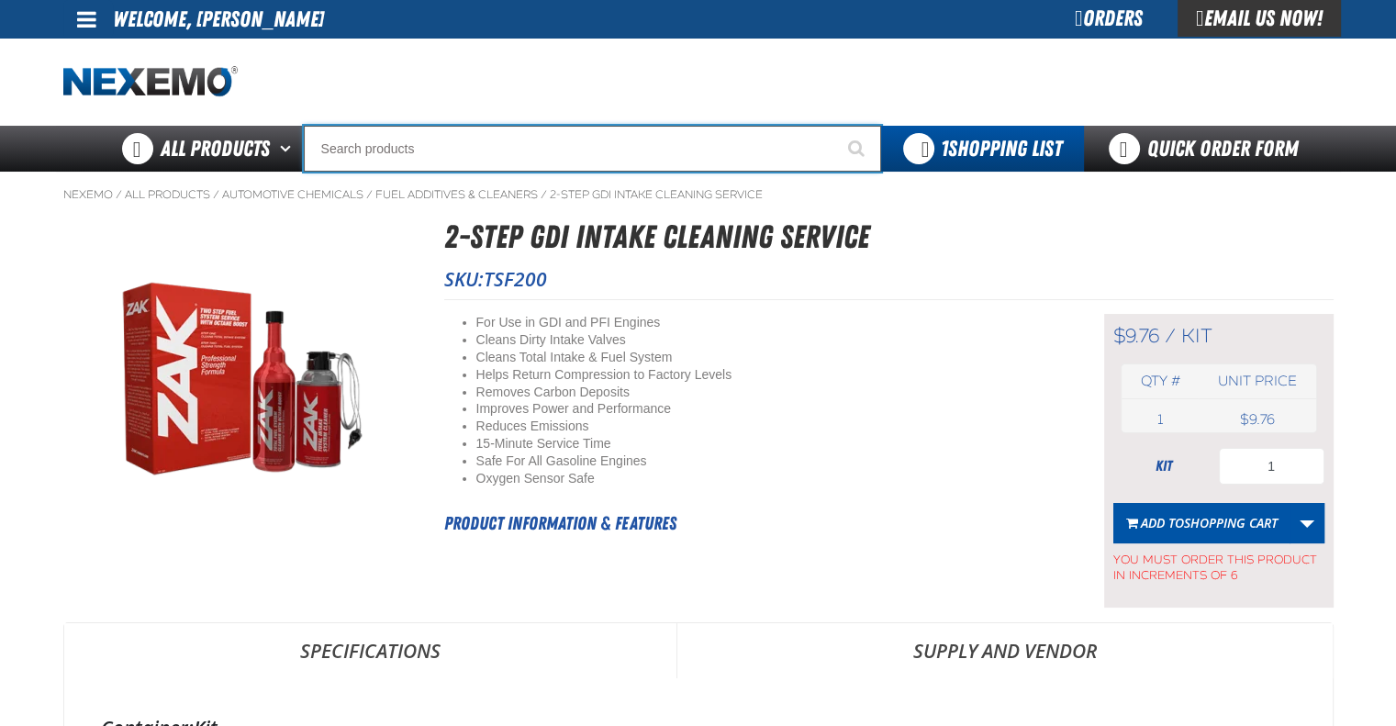
click at [589, 161] on input "Search" at bounding box center [592, 149] width 577 height 46
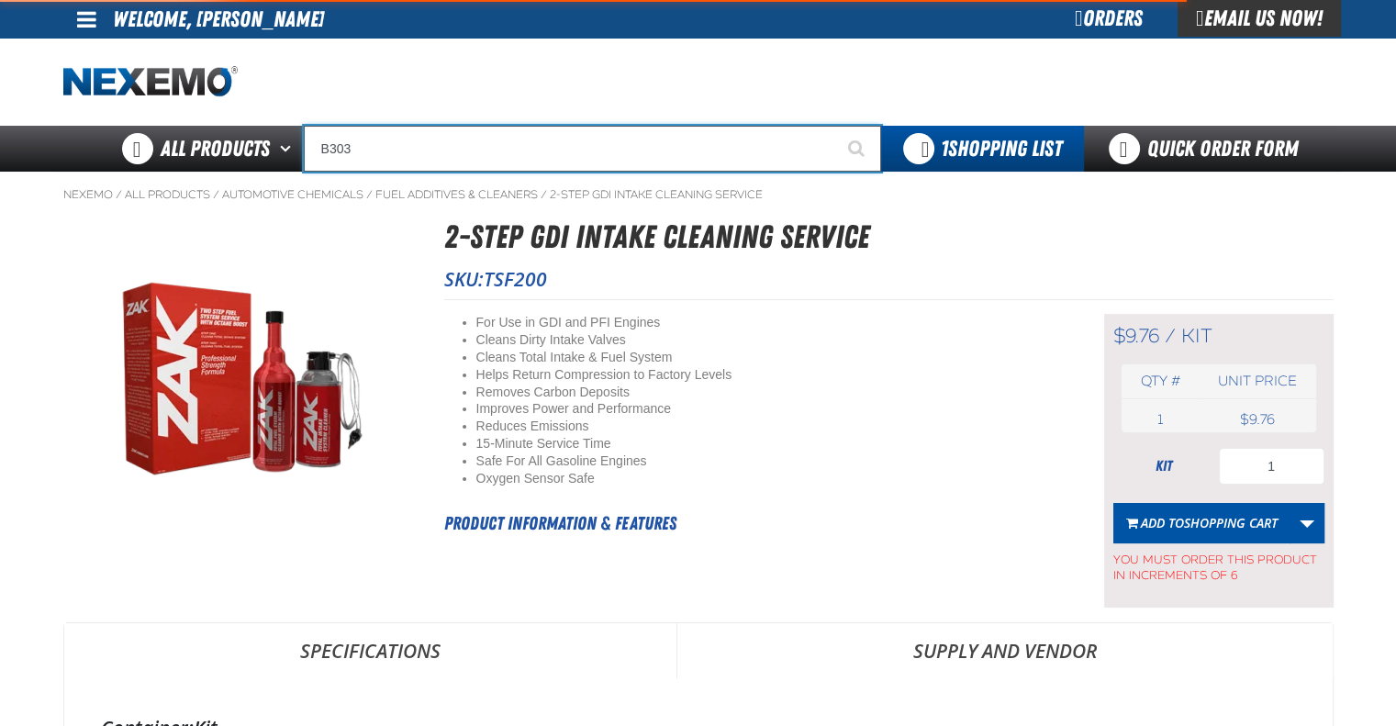
type input "B303"
click at [835, 126] on button "Start Searching" at bounding box center [858, 149] width 46 height 46
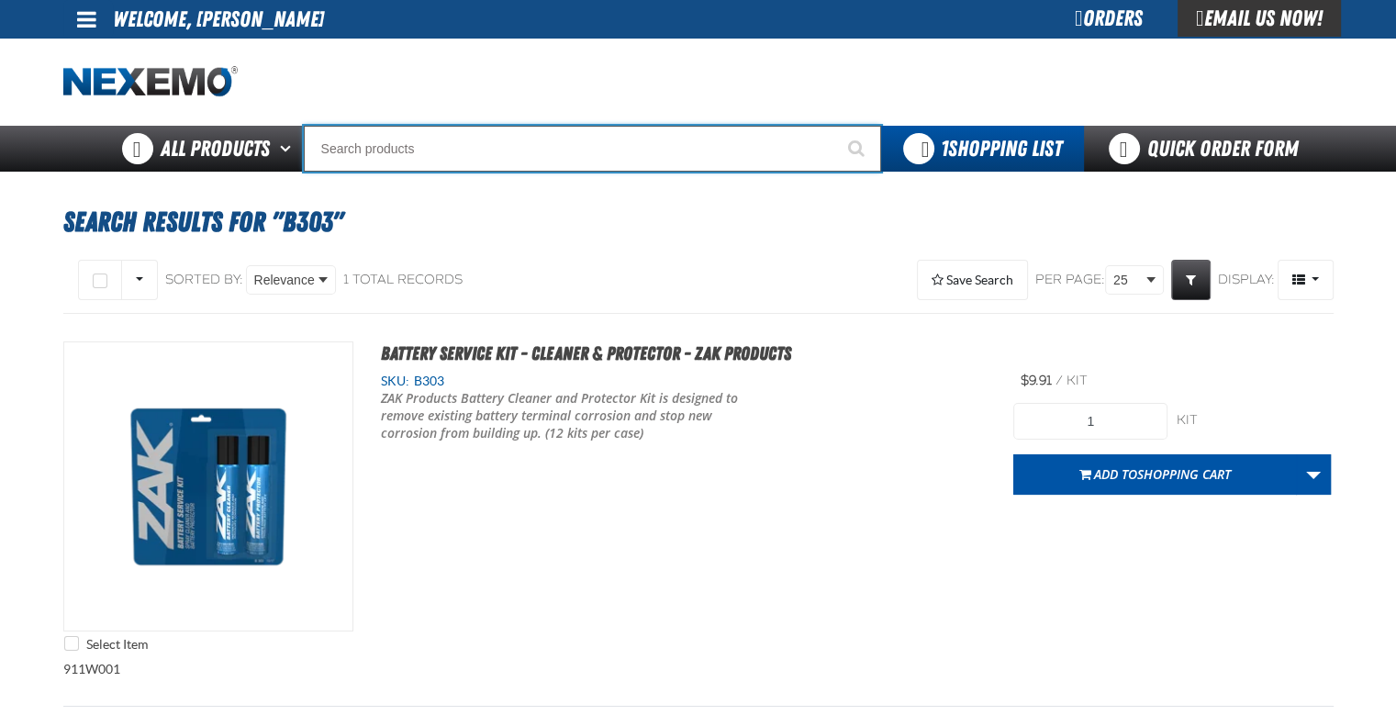
click at [526, 143] on input "Search" at bounding box center [592, 149] width 577 height 46
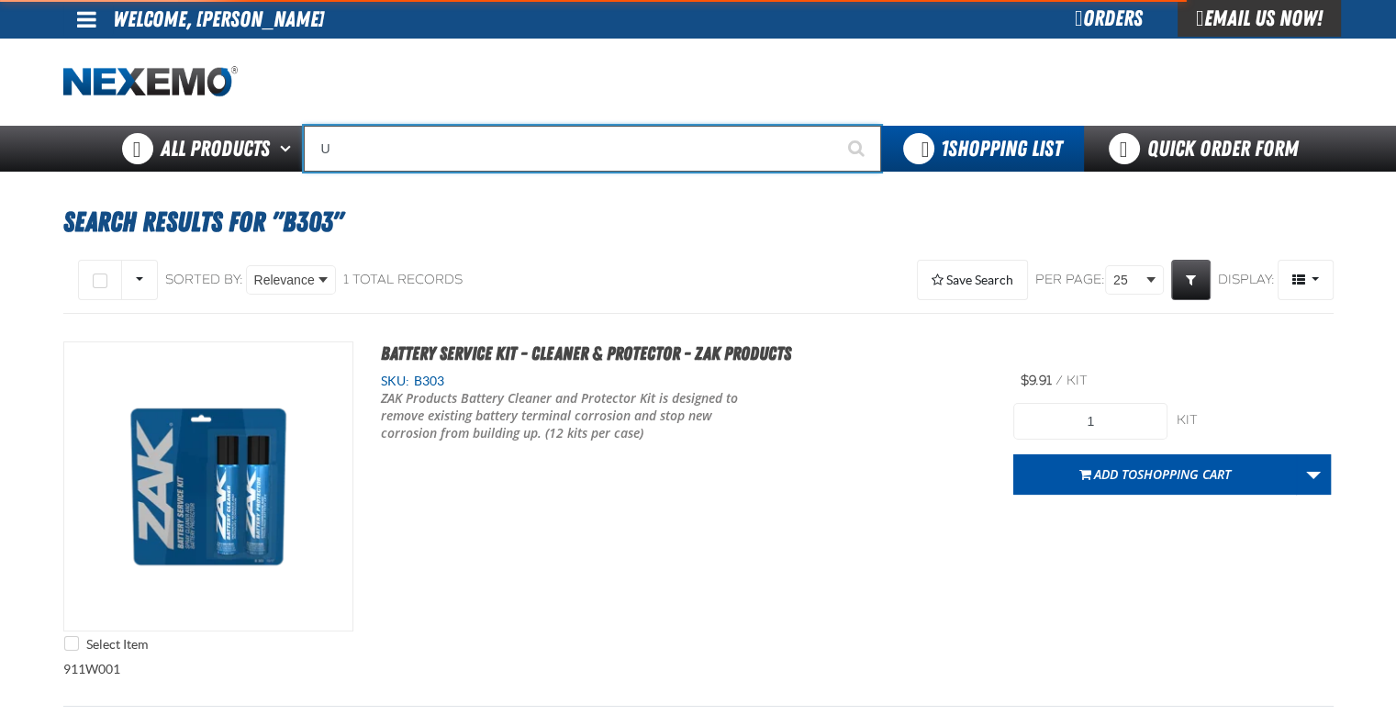
type input "UC"
type input "UC RED"
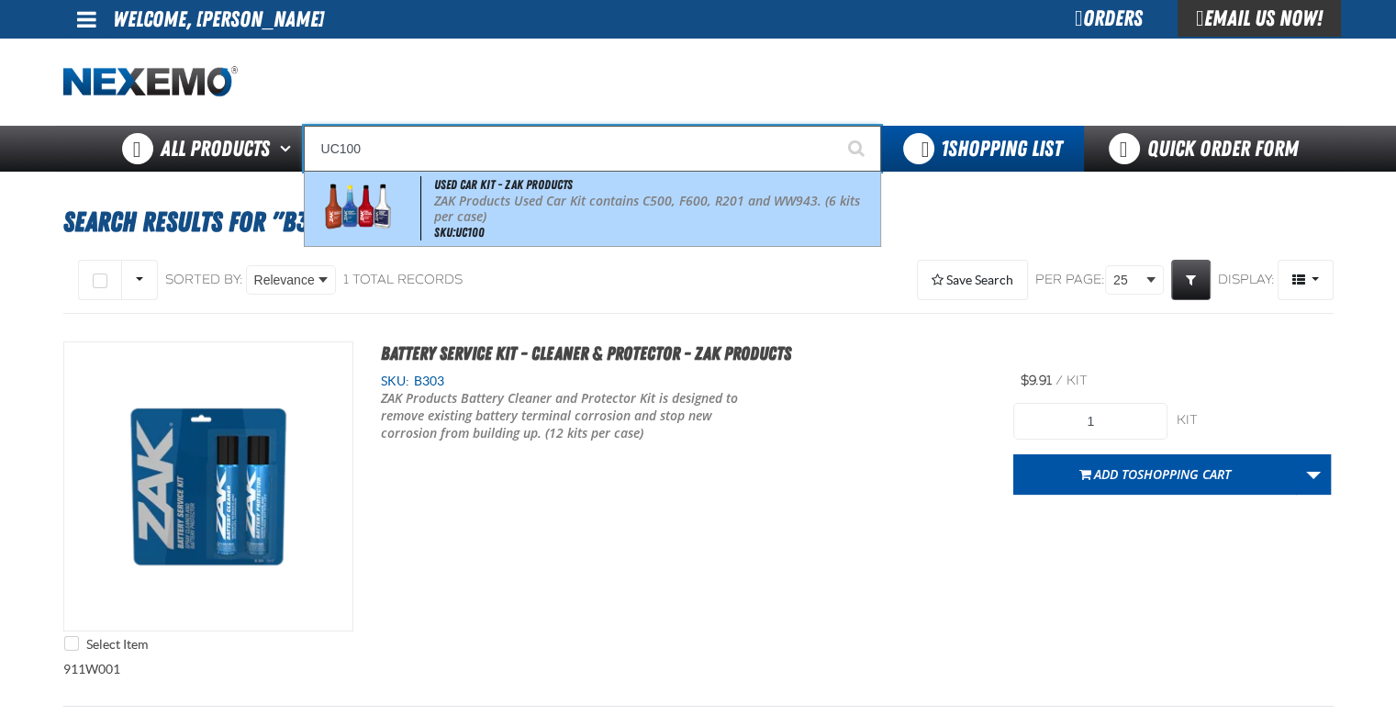
click at [564, 218] on p "ZAK Products Used Car Kit contains C500, F600, R201 and WW943. (6 kits per case)" at bounding box center [655, 209] width 442 height 31
type input "Used Car Kit - ZAK Products"
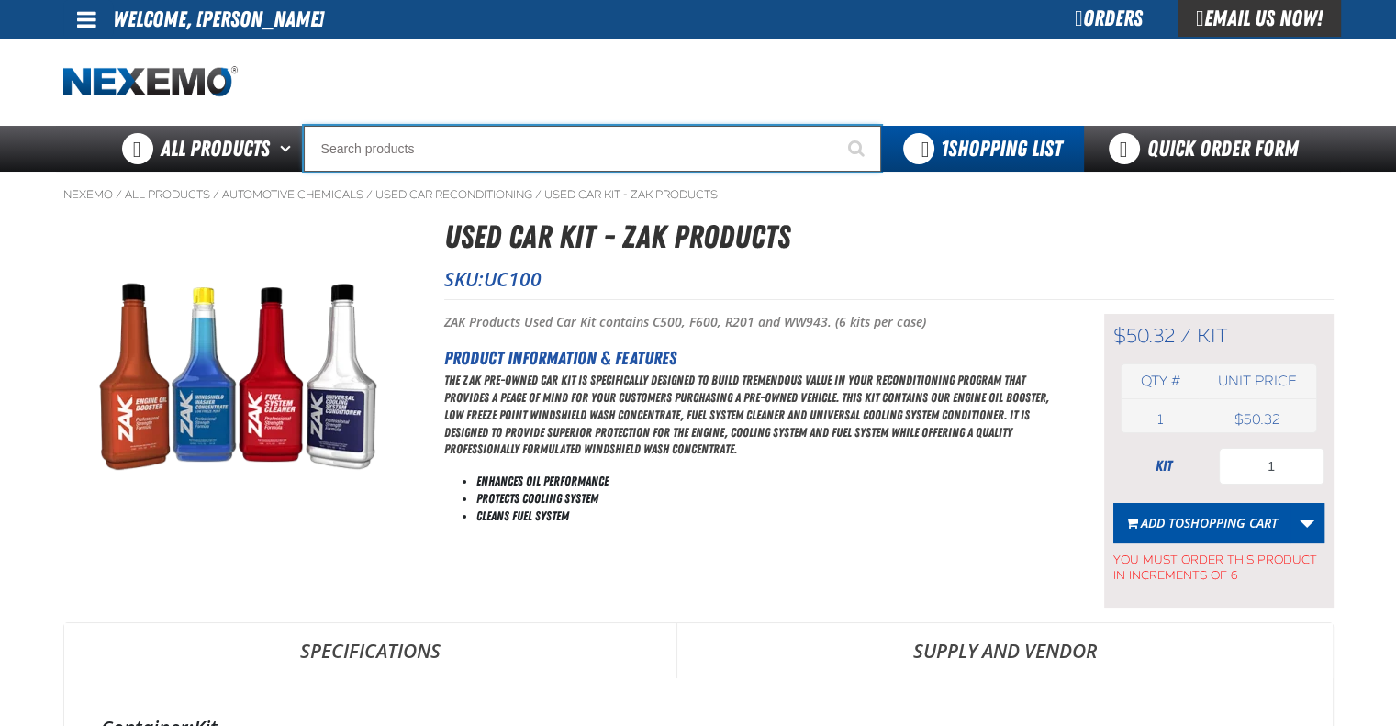
click at [436, 155] on input "Search" at bounding box center [592, 149] width 577 height 46
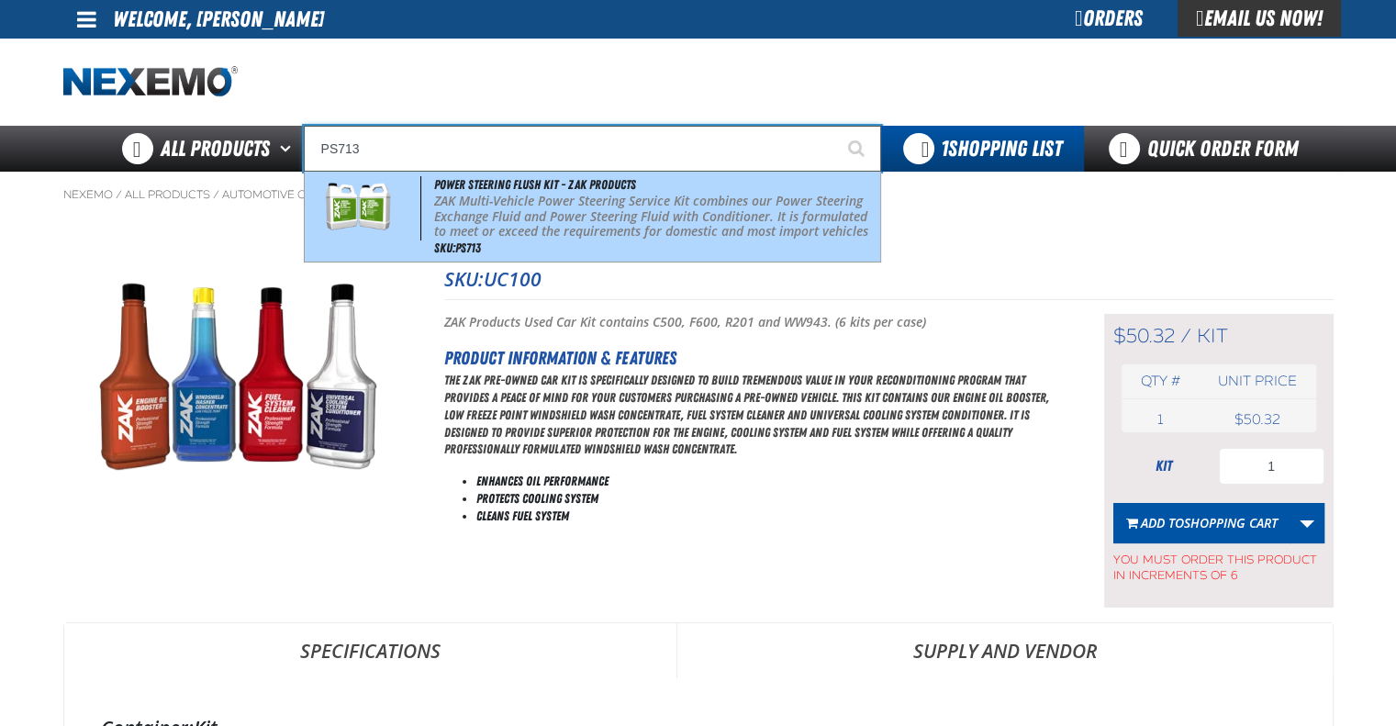
click at [581, 229] on p "ZAK Multi-Vehicle Power Steering Service Kit combines our Power Steering Exchan…" at bounding box center [655, 225] width 442 height 62
type input "Power Steering Flush Kit - ZAK Products"
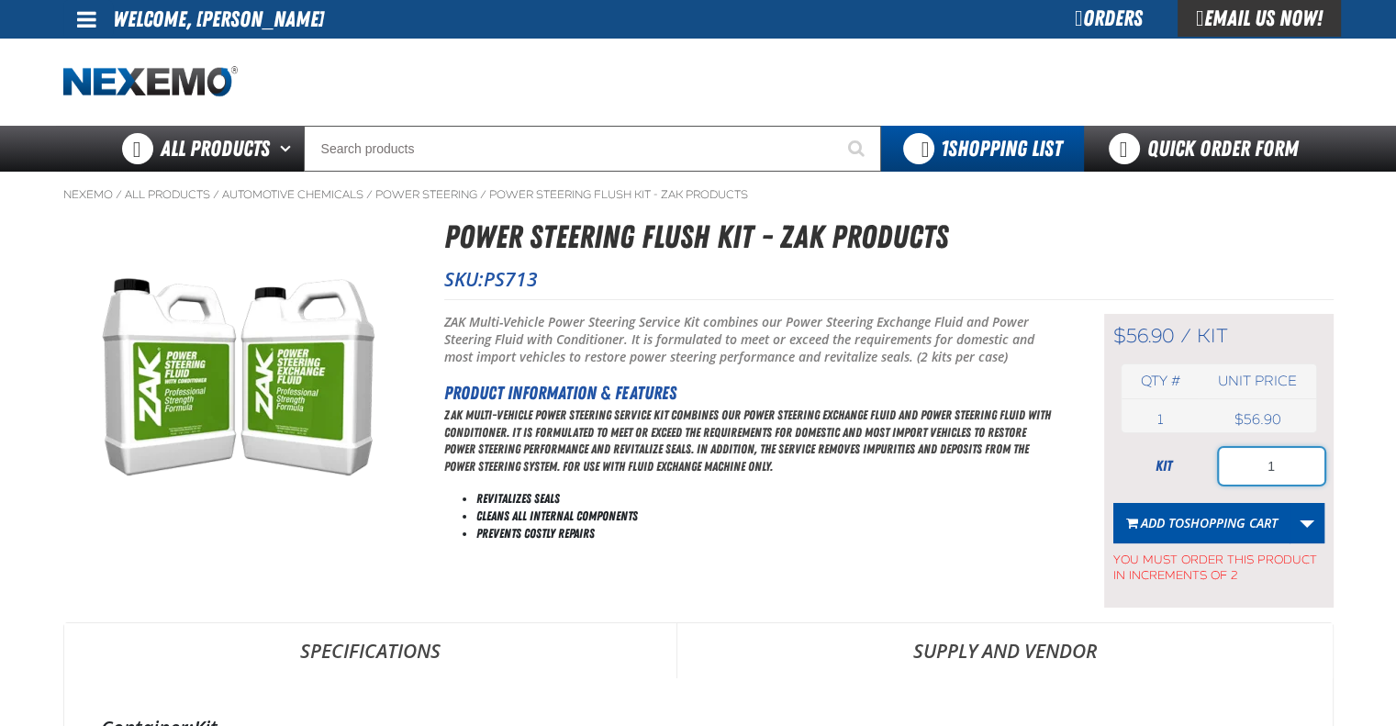
drag, startPoint x: 1256, startPoint y: 475, endPoint x: 1287, endPoint y: 466, distance: 32.3
click at [1287, 466] on input "1" at bounding box center [1272, 466] width 106 height 37
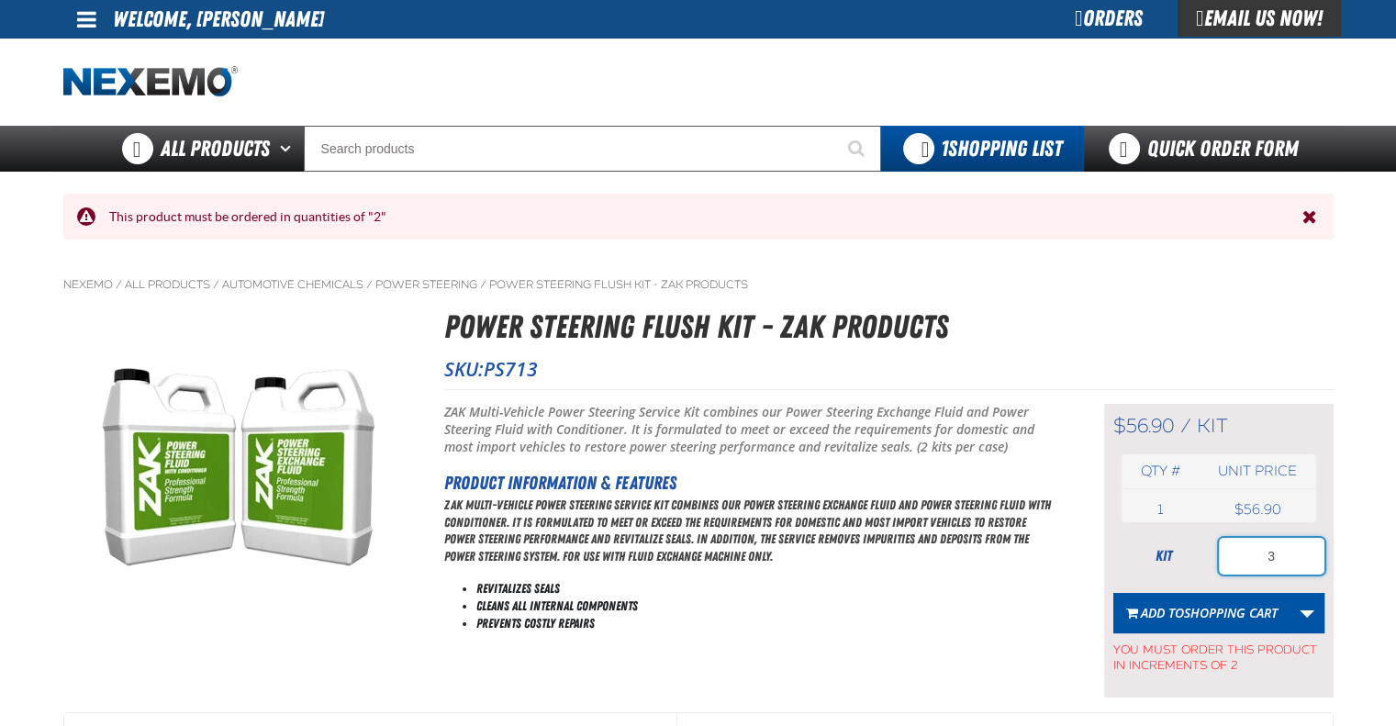
drag, startPoint x: 1262, startPoint y: 561, endPoint x: 1301, endPoint y: 557, distance: 38.7
click at [1301, 557] on input "3" at bounding box center [1272, 556] width 106 height 37
drag, startPoint x: 1262, startPoint y: 552, endPoint x: 1295, endPoint y: 549, distance: 33.2
click at [1295, 549] on input "1" at bounding box center [1272, 556] width 106 height 37
drag, startPoint x: 1255, startPoint y: 560, endPoint x: 1289, endPoint y: 547, distance: 36.3
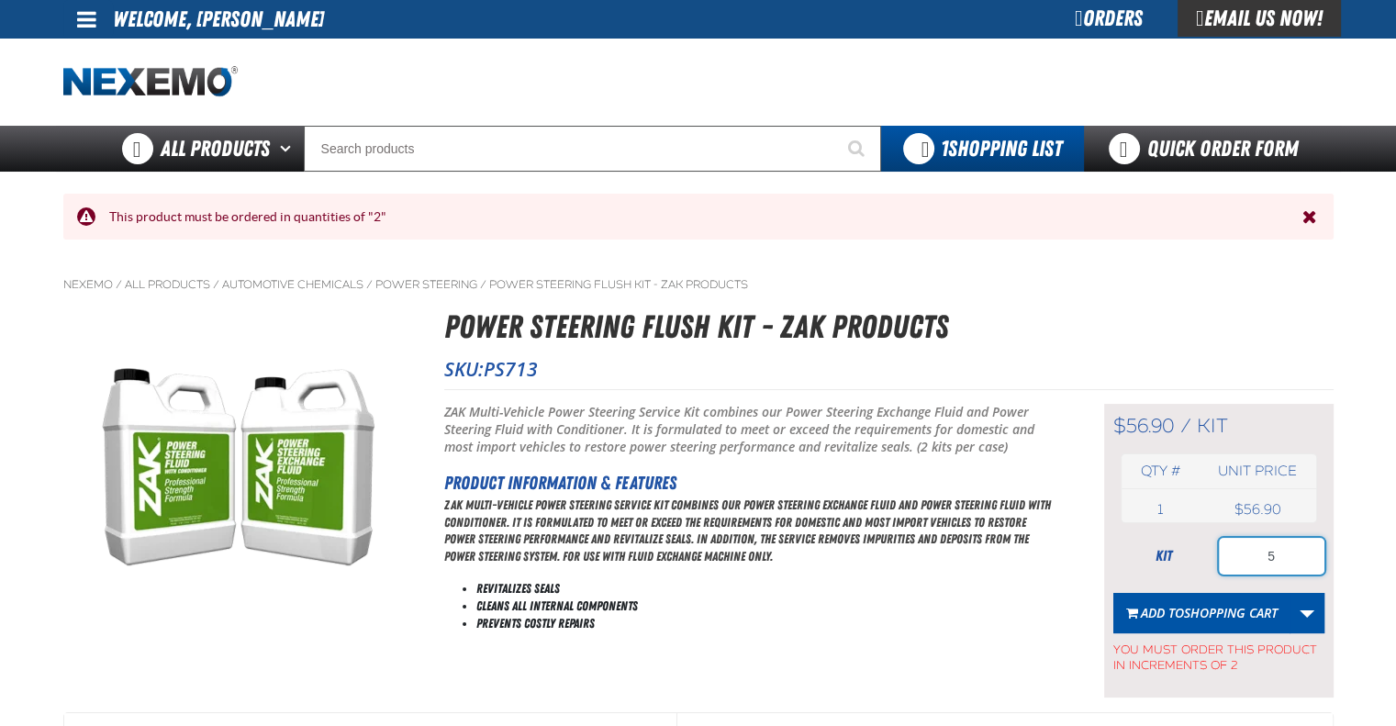
click at [1289, 547] on input "5" at bounding box center [1272, 556] width 106 height 37
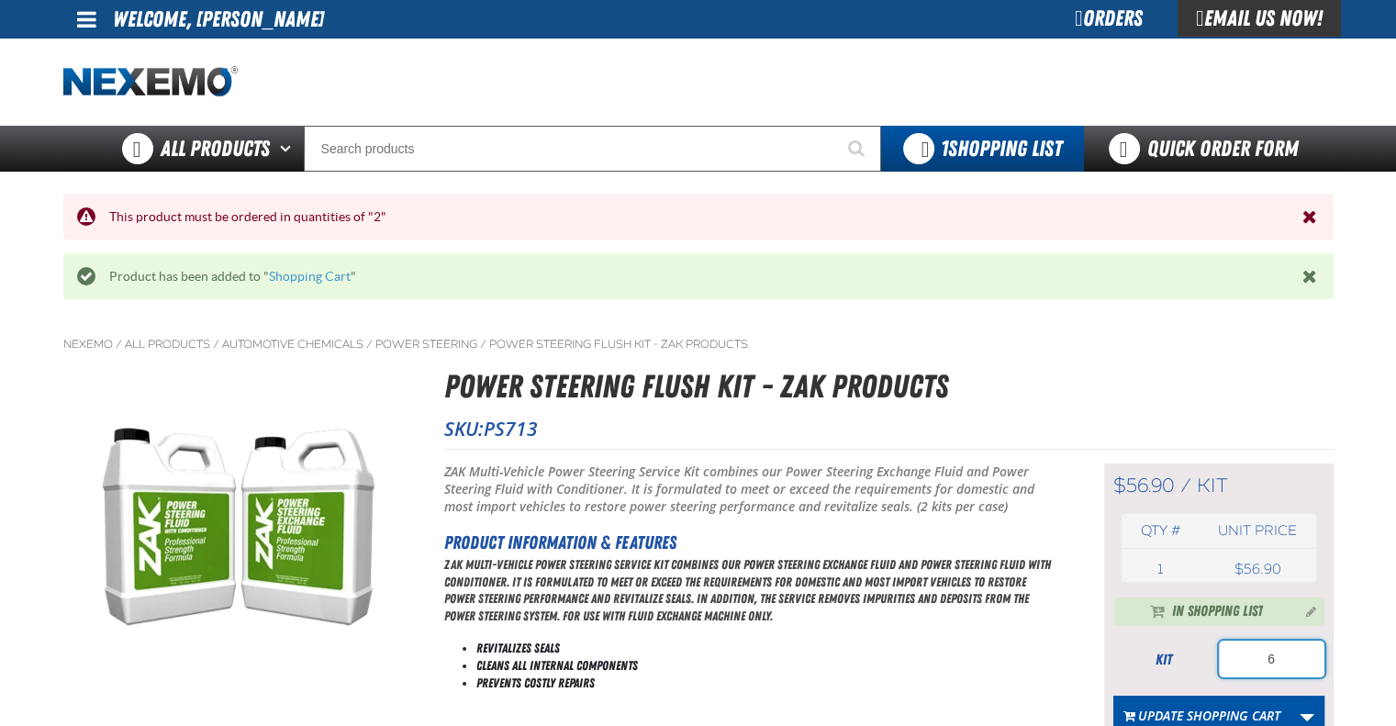
scroll to position [92, 0]
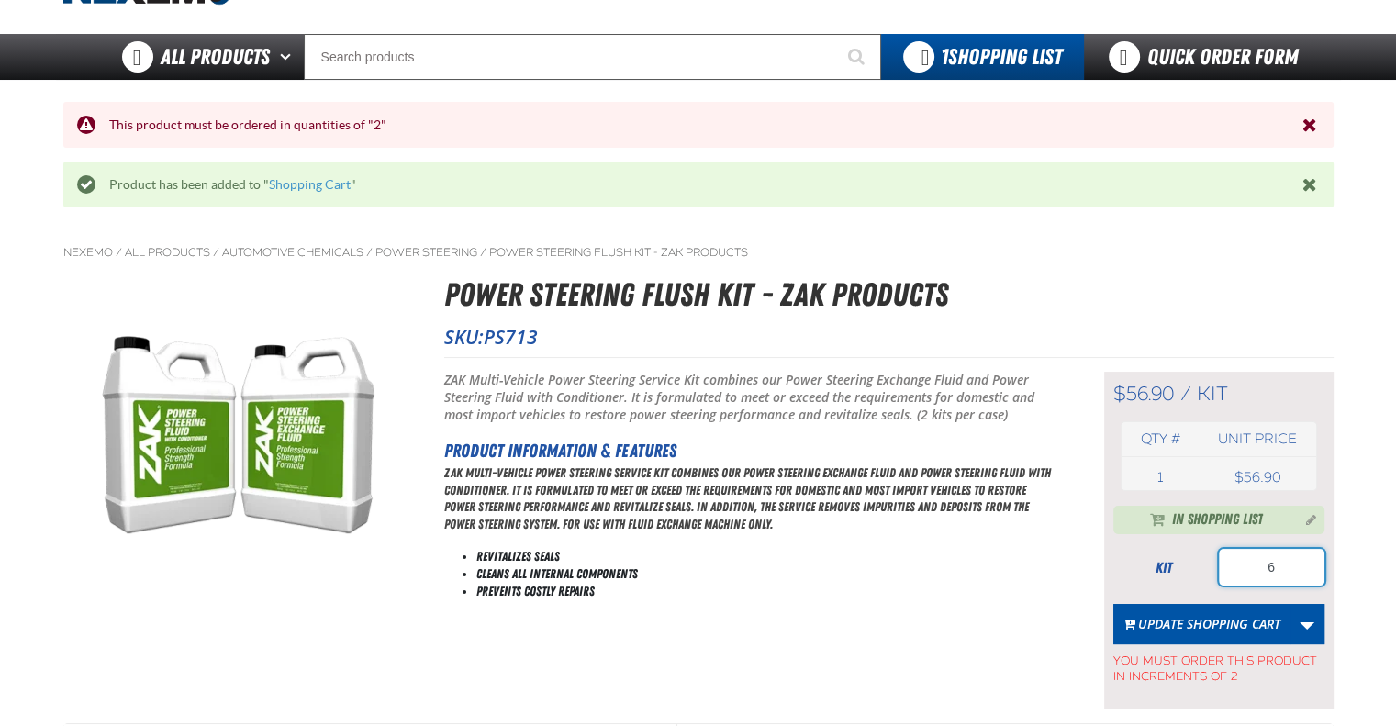
drag, startPoint x: 1267, startPoint y: 554, endPoint x: 1293, endPoint y: 554, distance: 25.7
click at [1293, 554] on input "6" at bounding box center [1272, 567] width 106 height 37
drag, startPoint x: 1253, startPoint y: 579, endPoint x: 1278, endPoint y: 569, distance: 26.8
click at [1278, 569] on input "4" at bounding box center [1272, 567] width 106 height 37
type input "2"
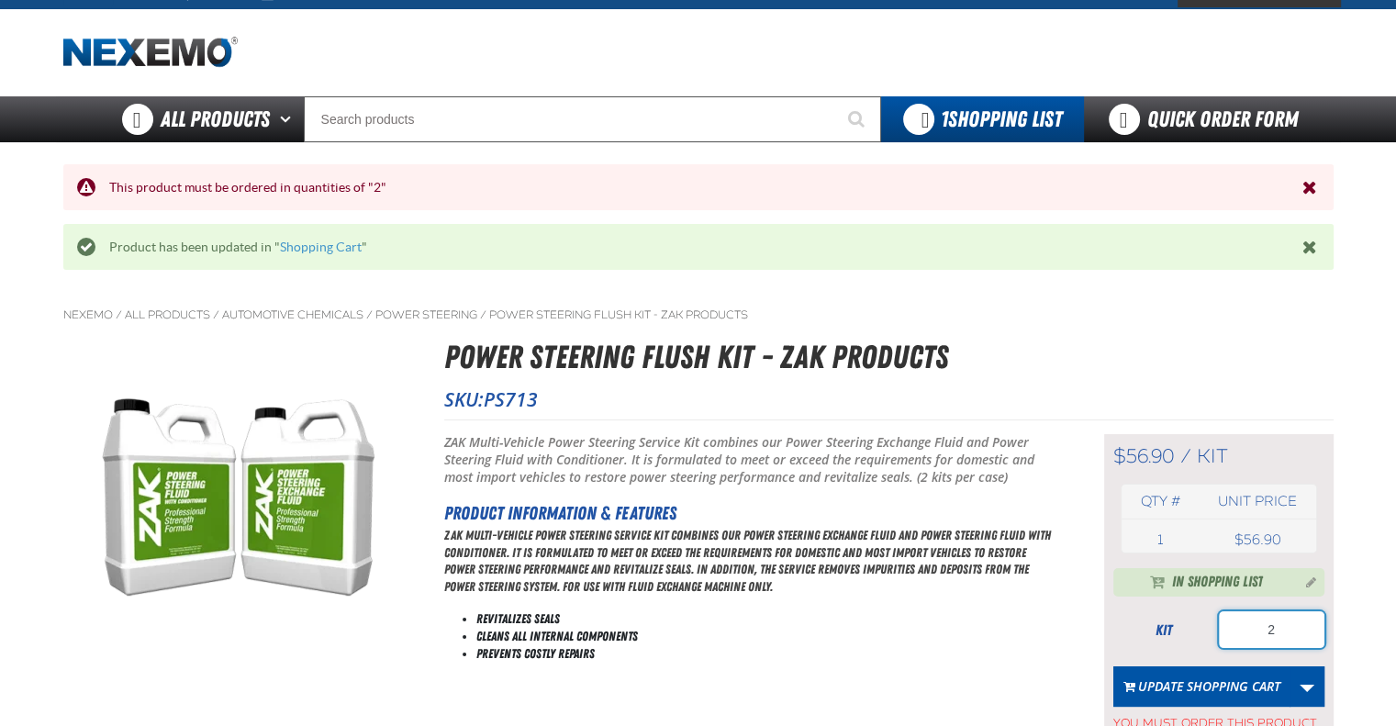
scroll to position [0, 0]
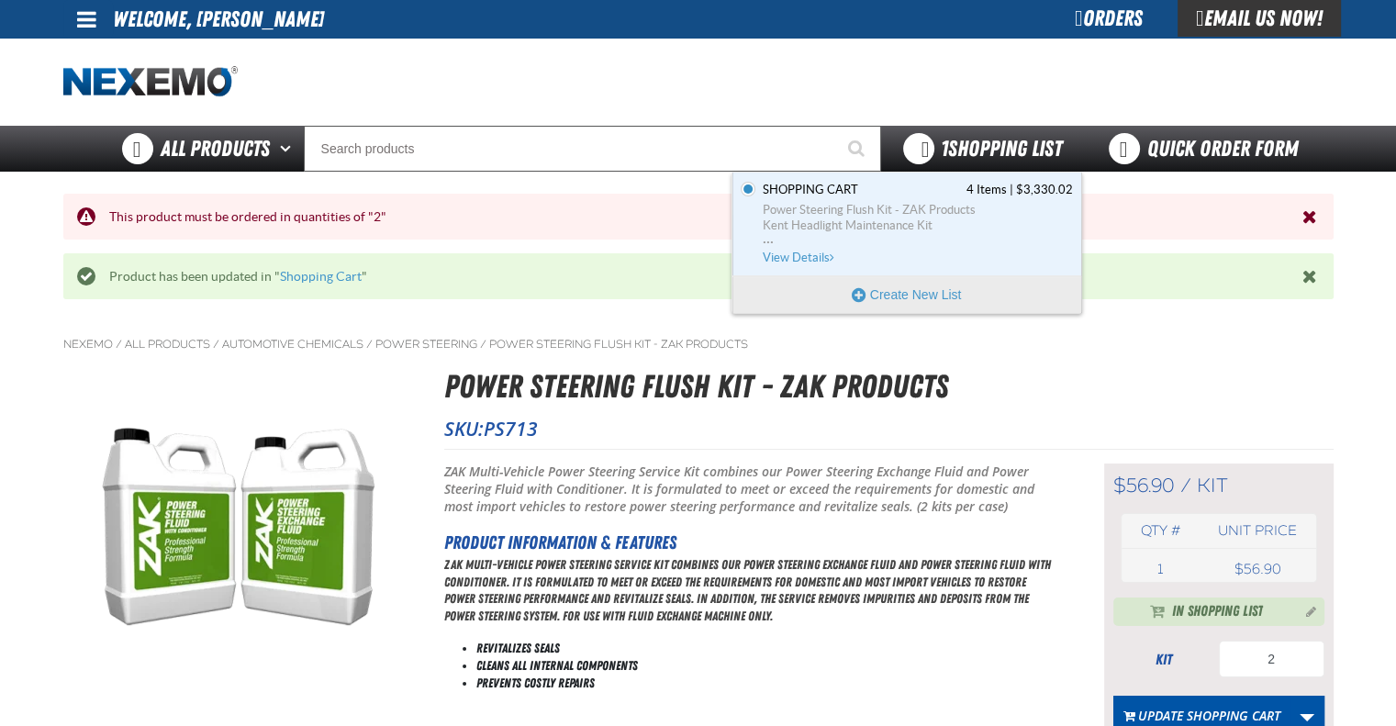
click at [978, 154] on span "1 Shopping List" at bounding box center [1001, 149] width 121 height 26
click at [792, 260] on span "View Details" at bounding box center [800, 258] width 74 height 14
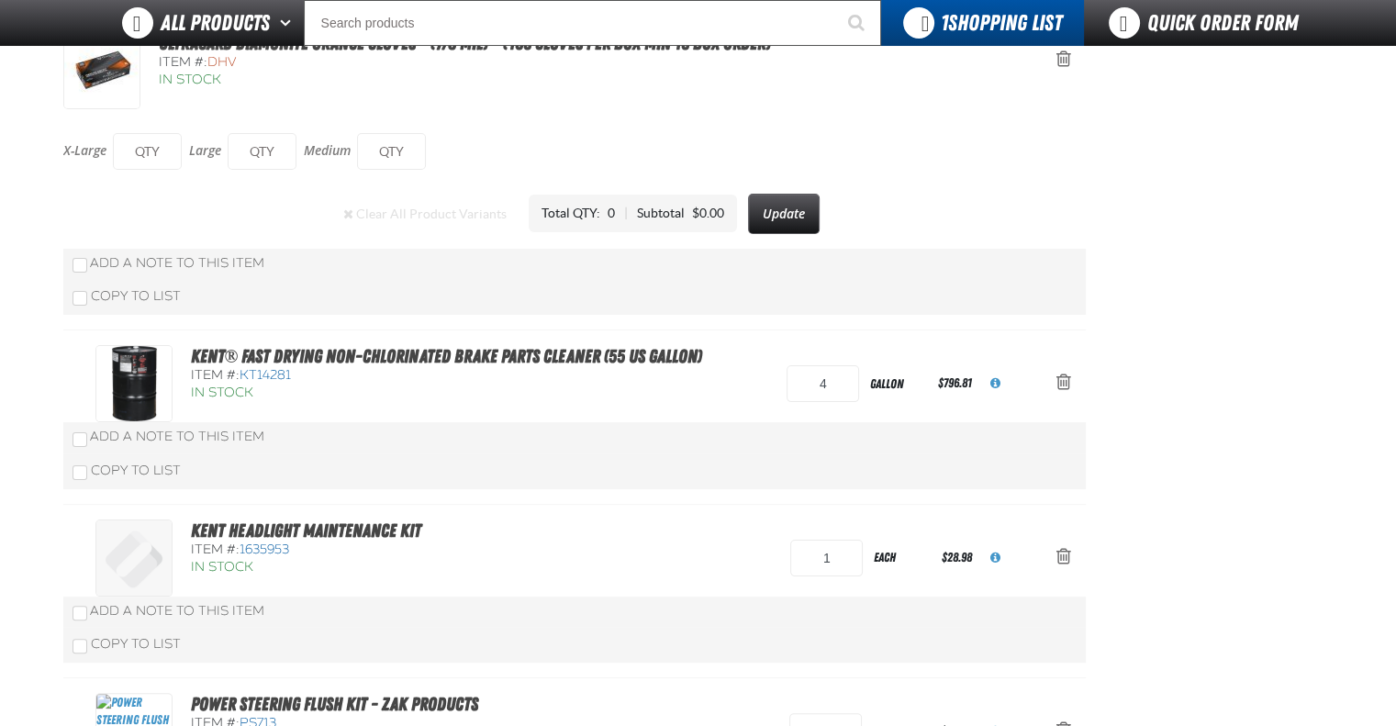
scroll to position [459, 0]
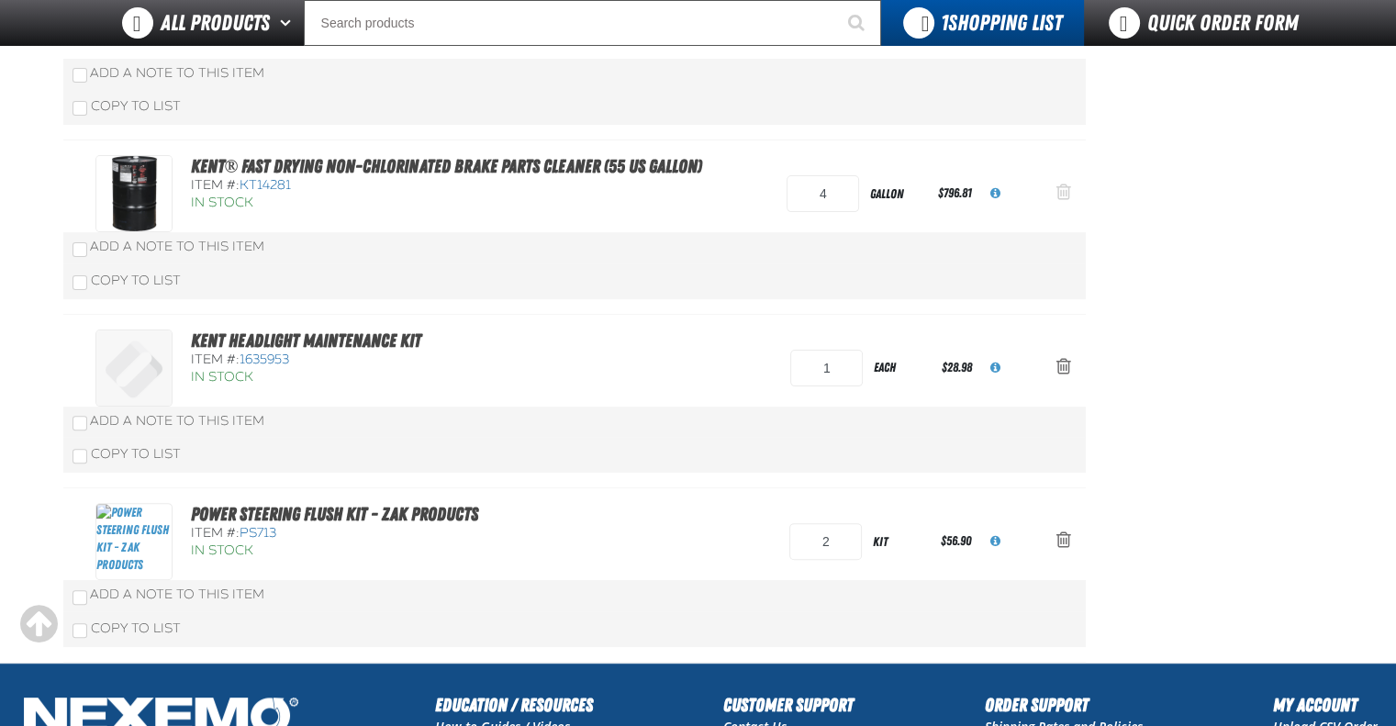
click at [1072, 189] on button "Action Remove Kent® Fast Drying Non-Chlorinated Brake Parts Cleaner (55 US gall…" at bounding box center [1064, 193] width 44 height 40
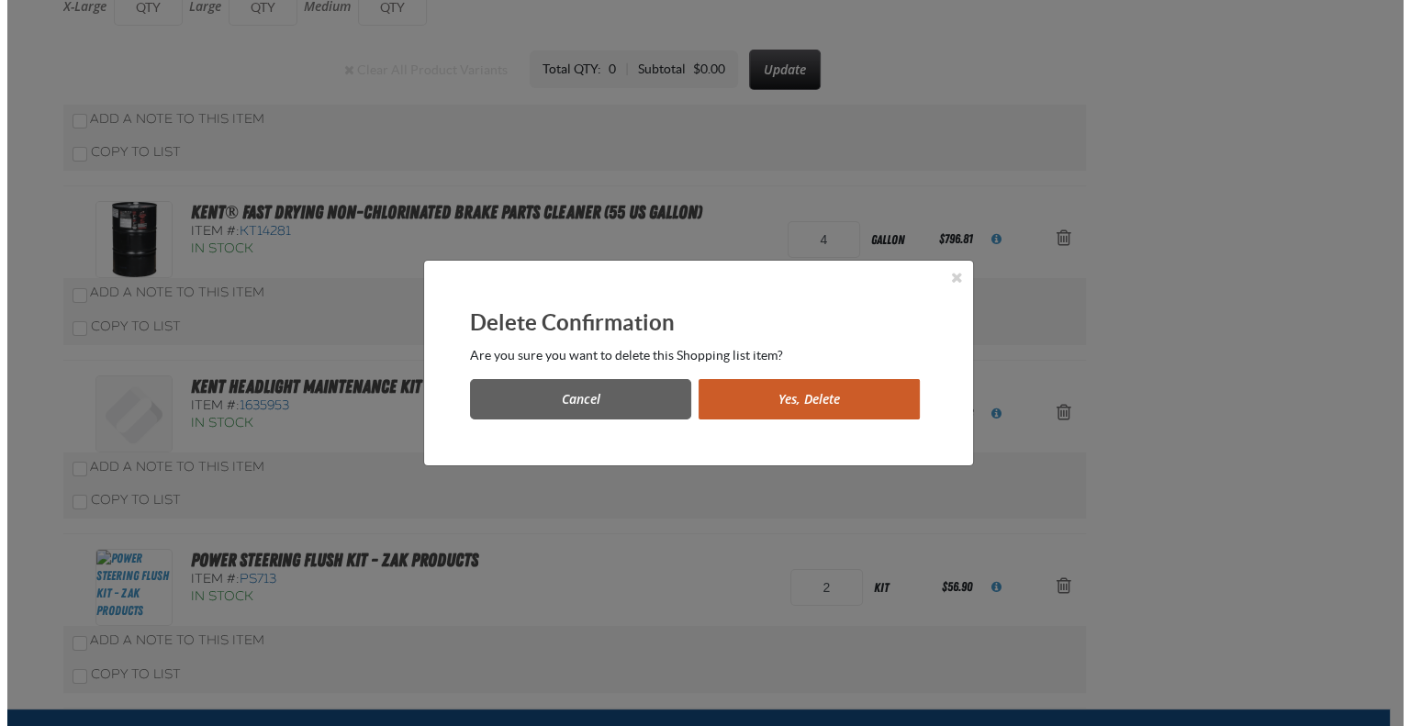
scroll to position [0, 0]
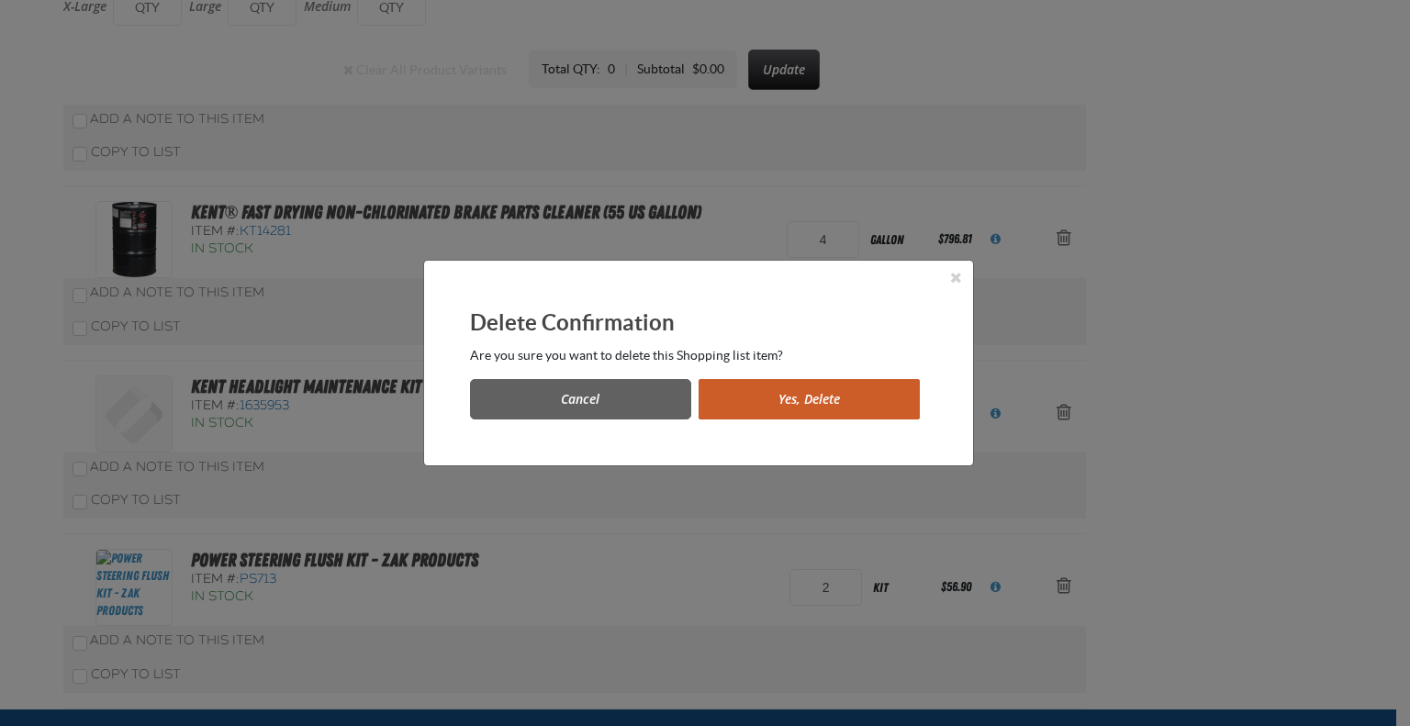
click at [788, 397] on button "Yes, Delete" at bounding box center [809, 399] width 221 height 40
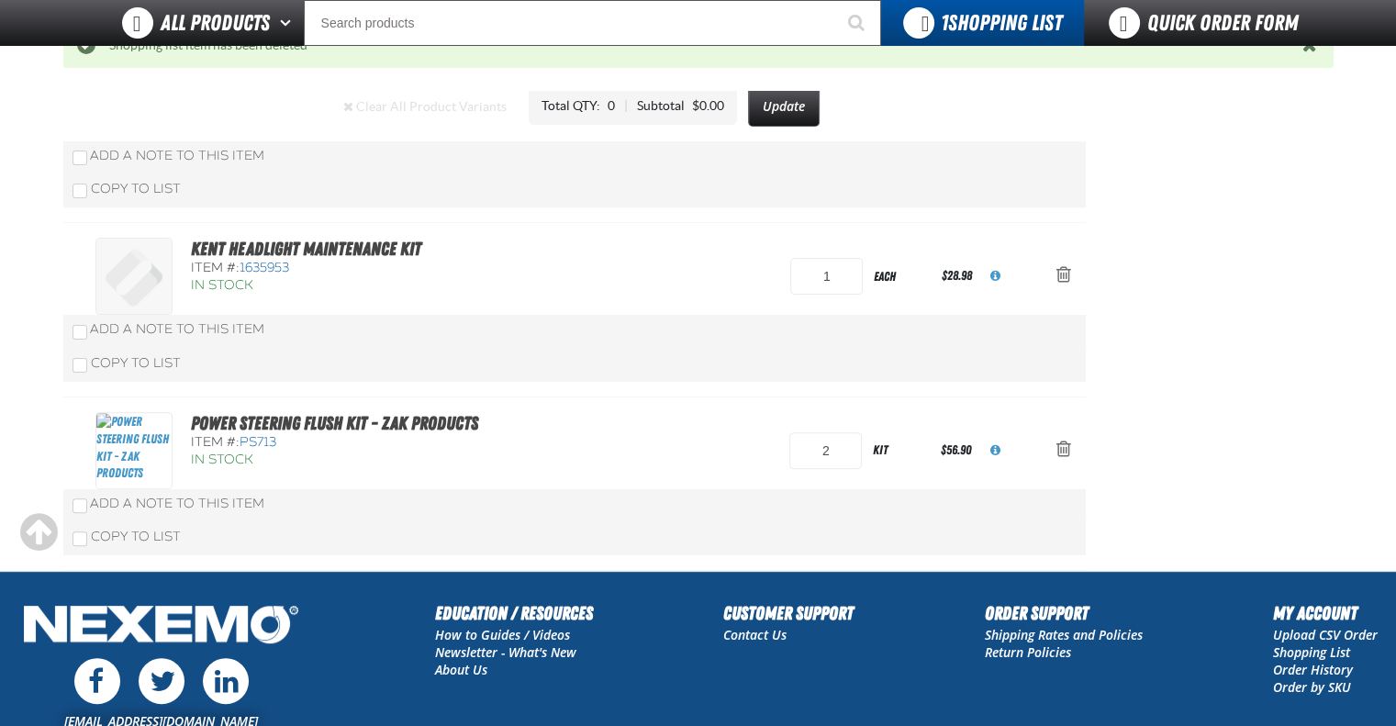
scroll to position [457, 0]
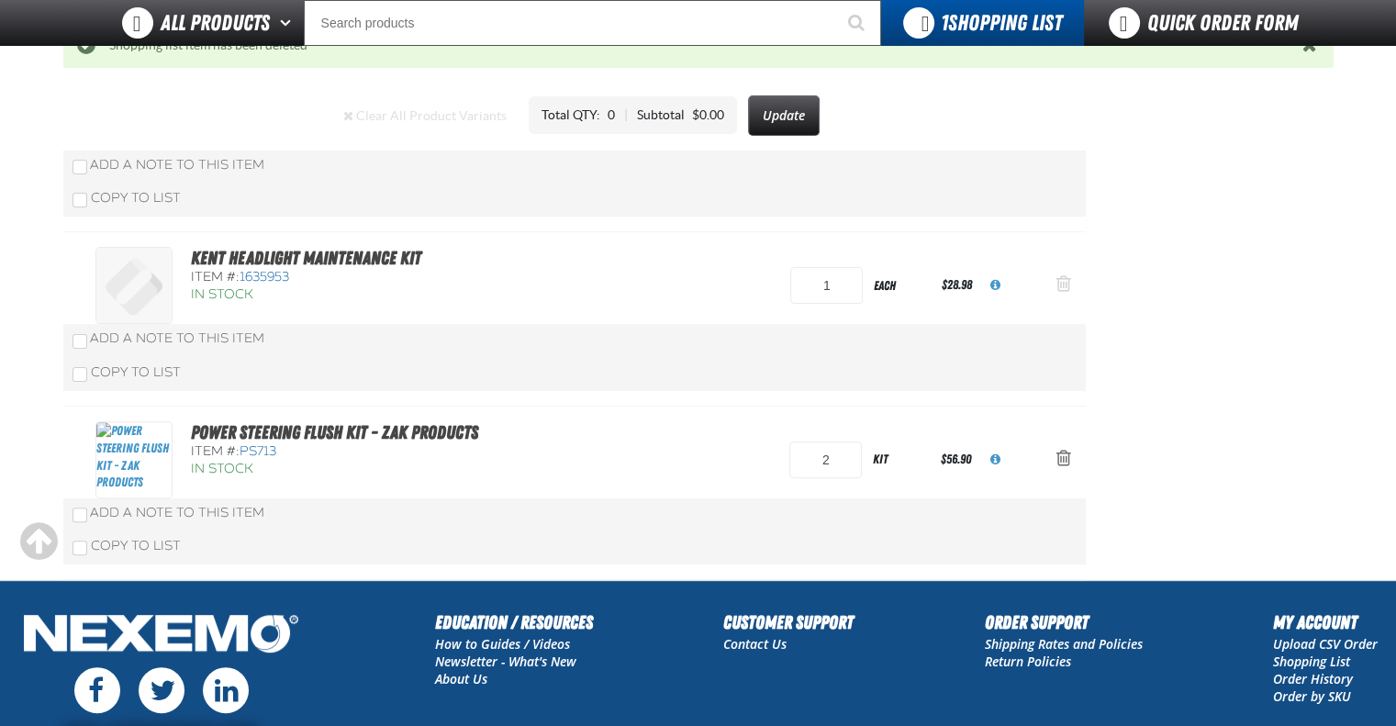
click at [1054, 285] on button "Action Remove Kent Headlight Maintenance Kit from Shopping Cart" at bounding box center [1064, 285] width 44 height 40
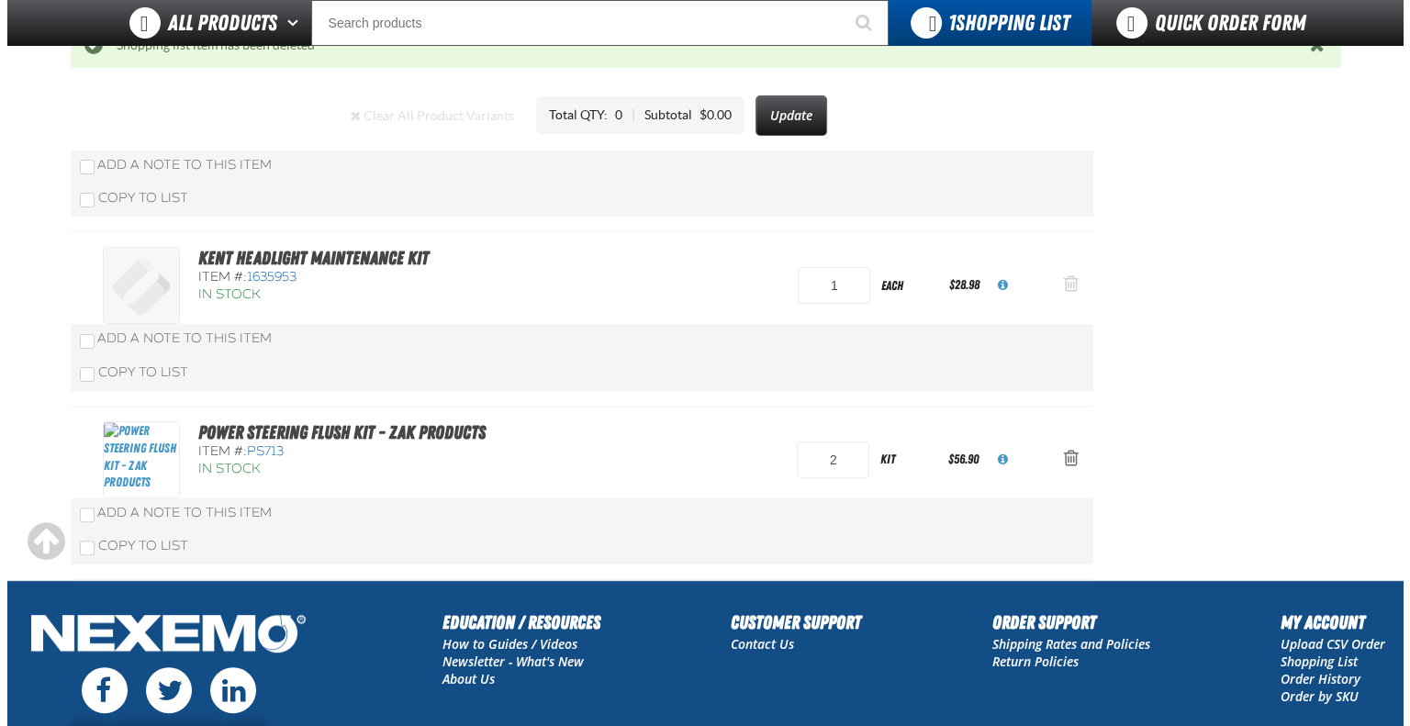
scroll to position [0, 0]
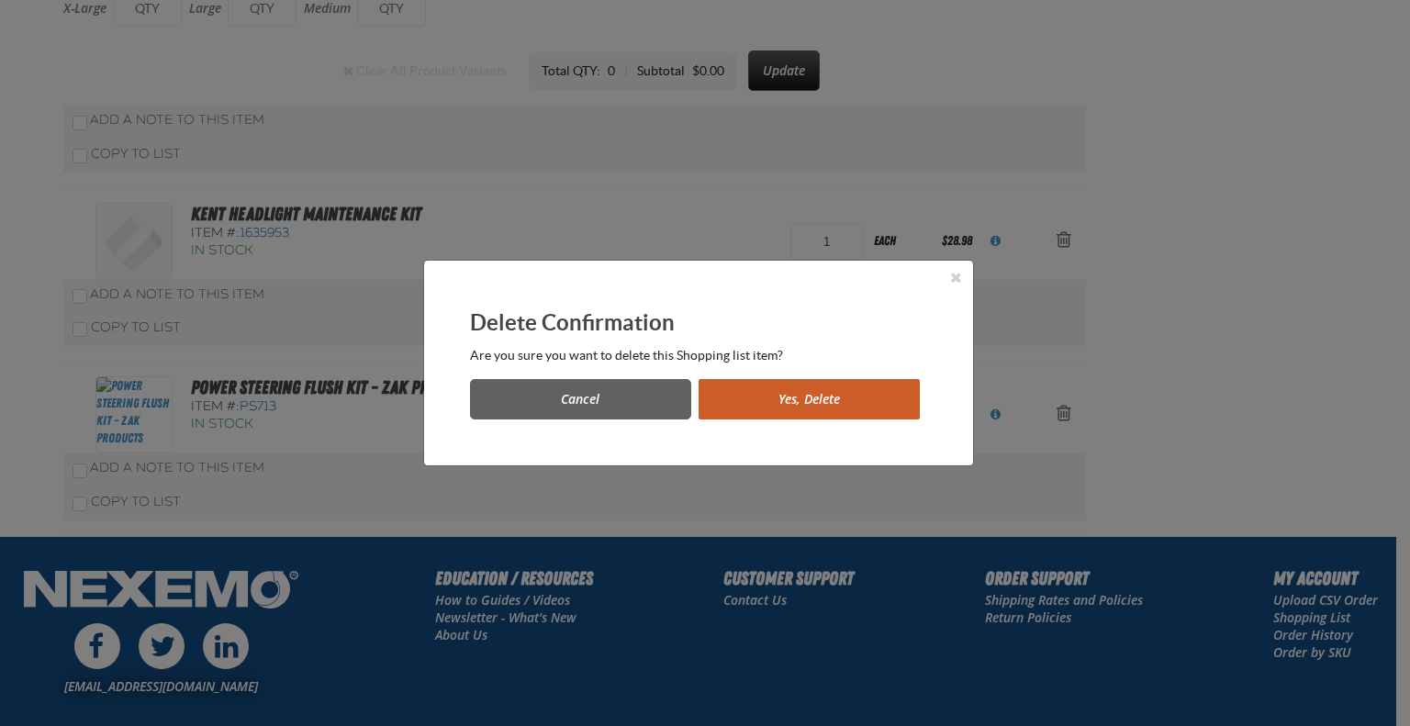
click at [732, 385] on button "Yes, Delete" at bounding box center [809, 399] width 221 height 40
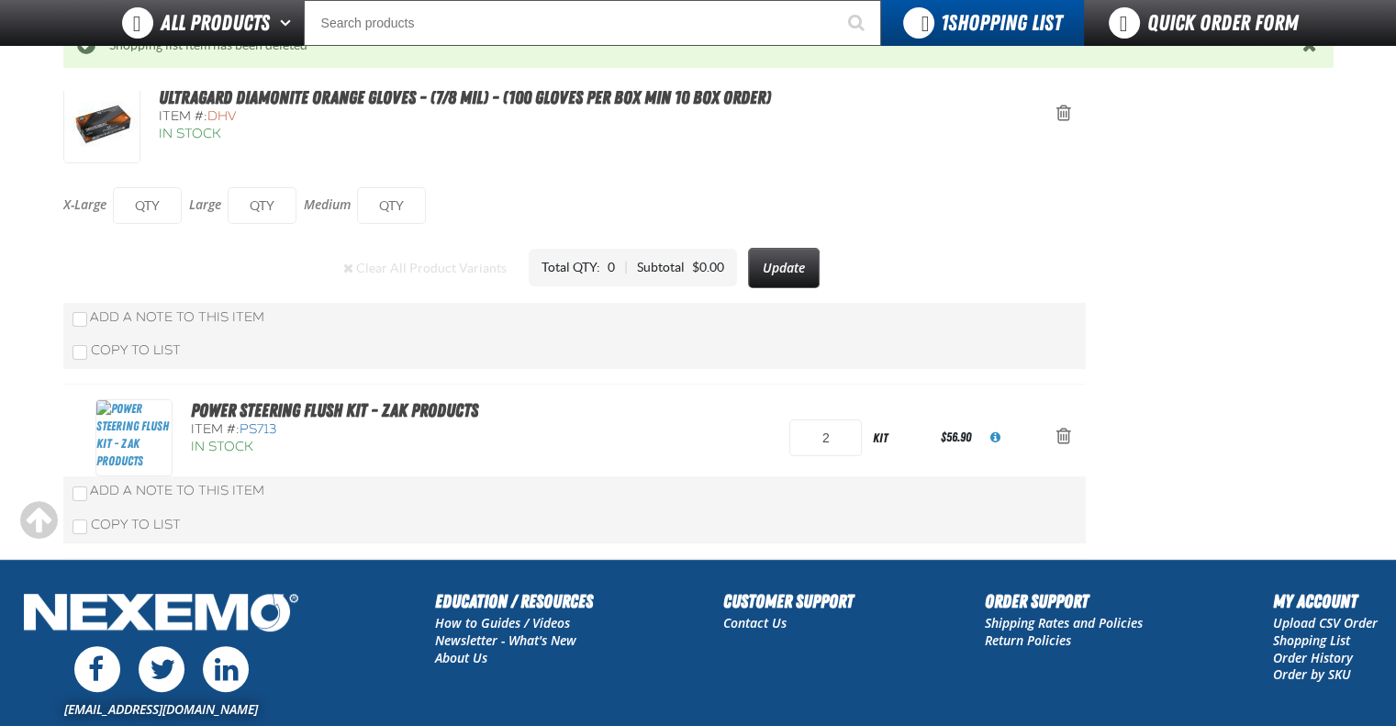
scroll to position [213, 0]
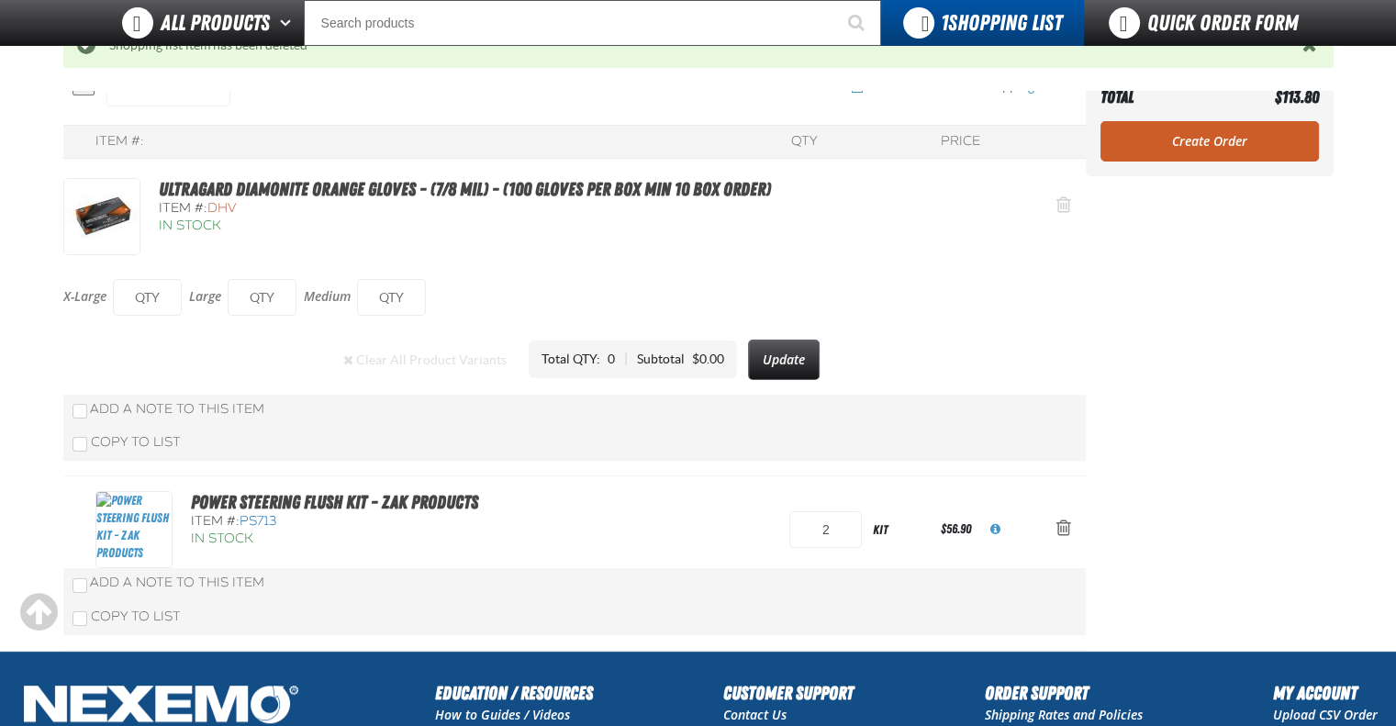
click at [1059, 210] on span "Action Remove Ultragard Diamonite Orange Gloves - (7/8 mil) - (100 gloves per b…" at bounding box center [1064, 205] width 15 height 18
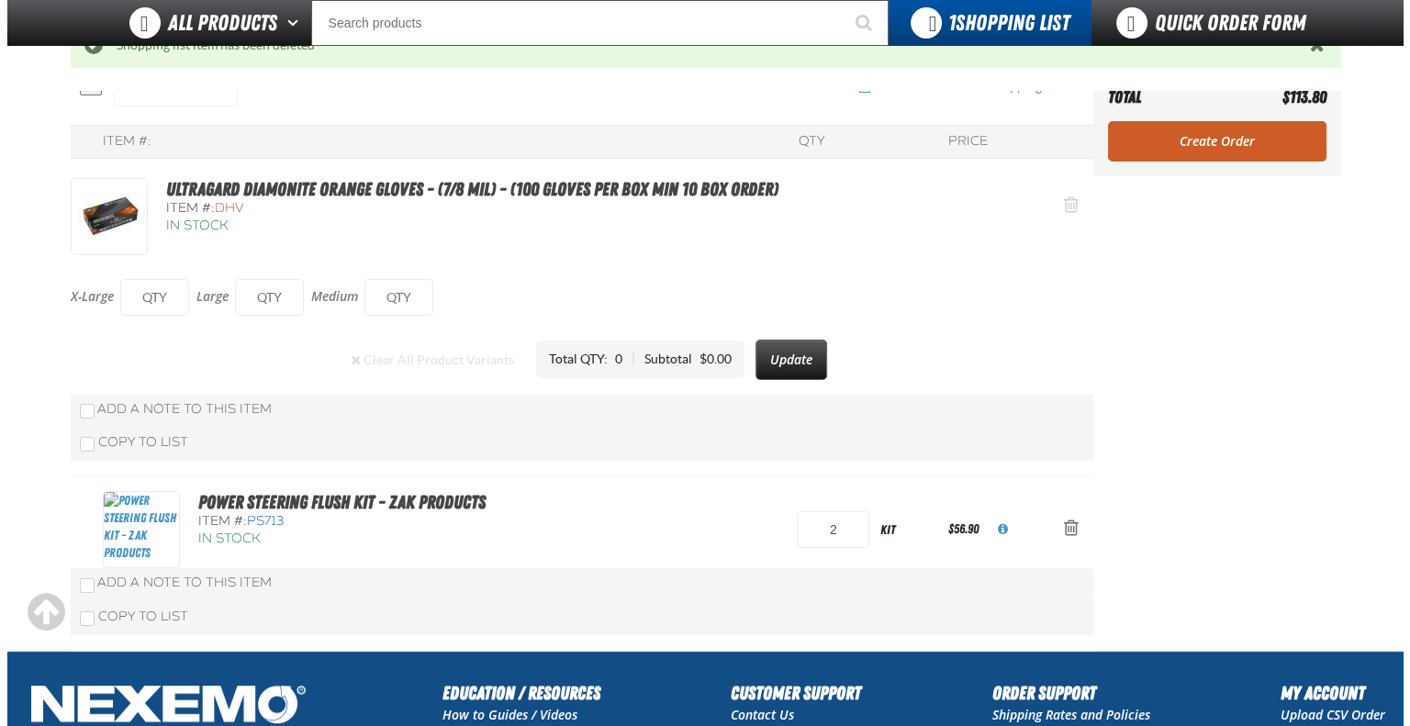
scroll to position [0, 0]
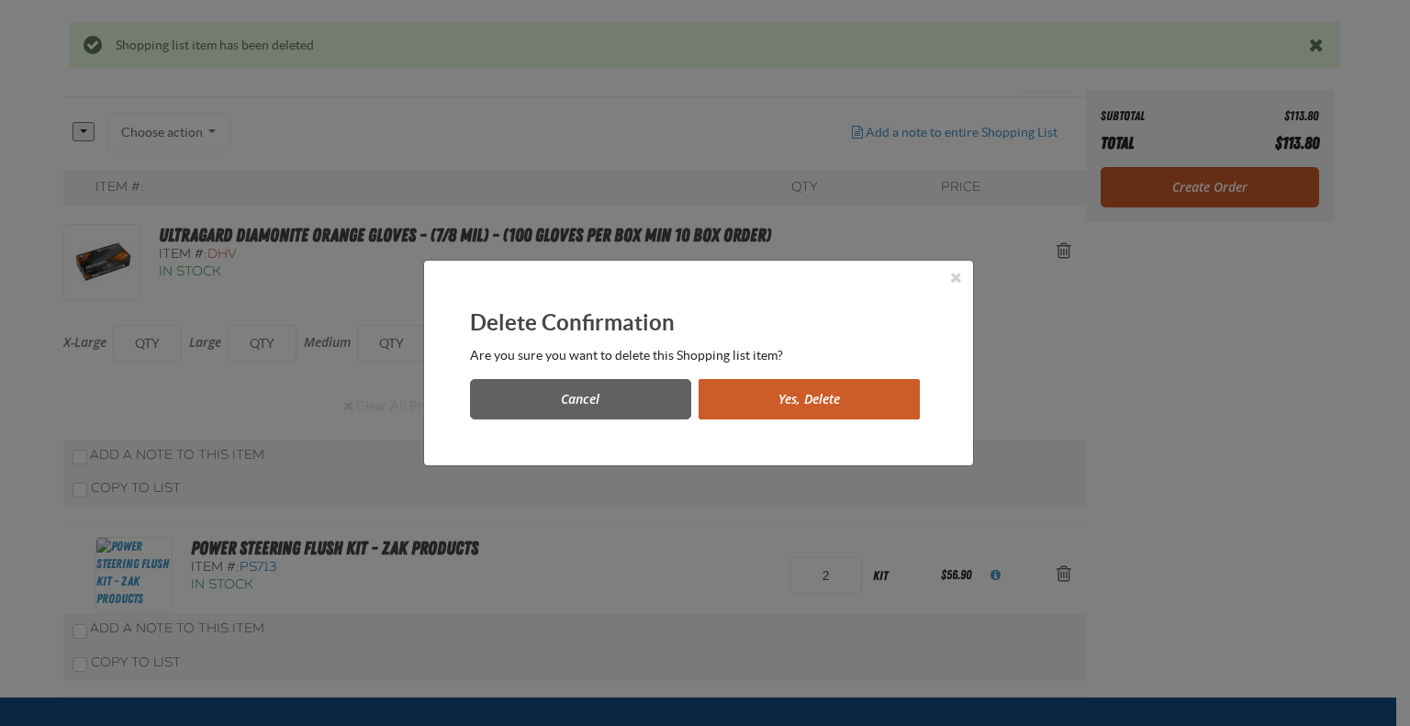
click at [837, 404] on button "Yes, Delete" at bounding box center [809, 399] width 221 height 40
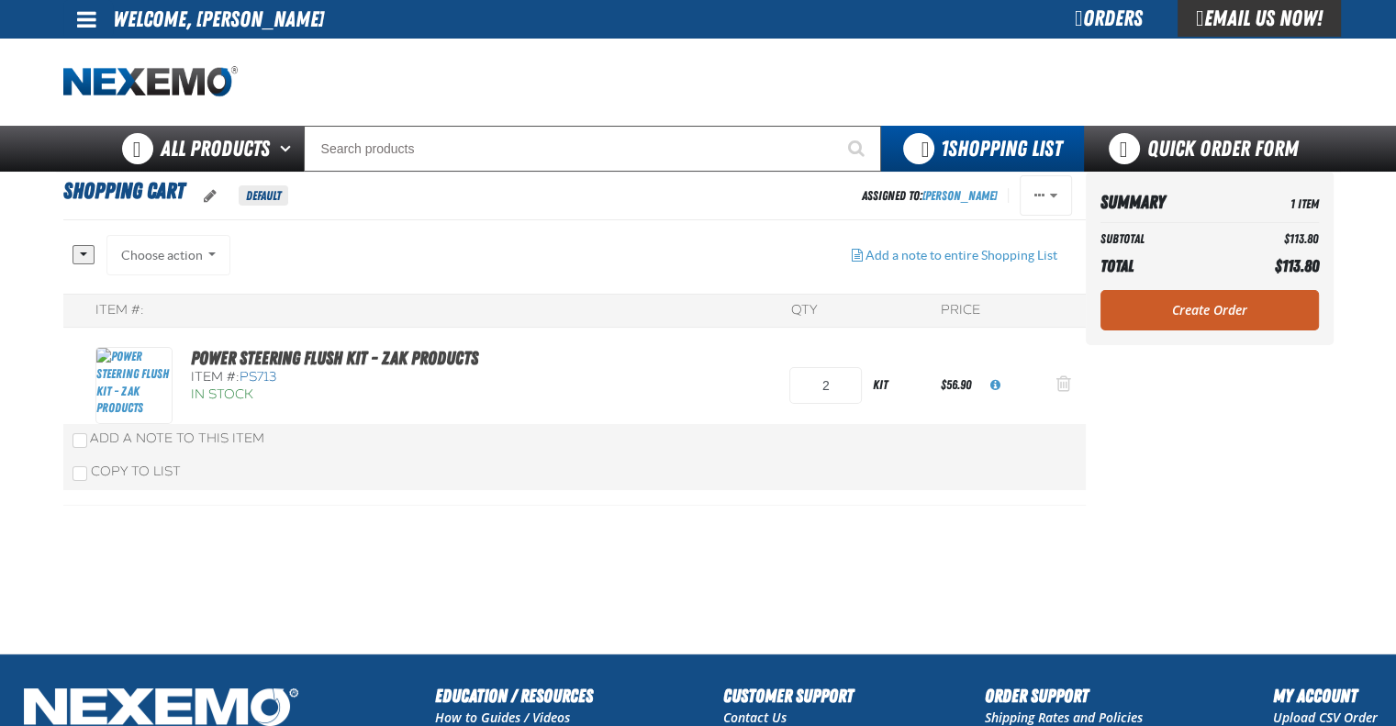
click at [1059, 382] on span "Action Remove Power Steering Flush Kit - ZAK Products from Shopping Cart" at bounding box center [1064, 384] width 15 height 18
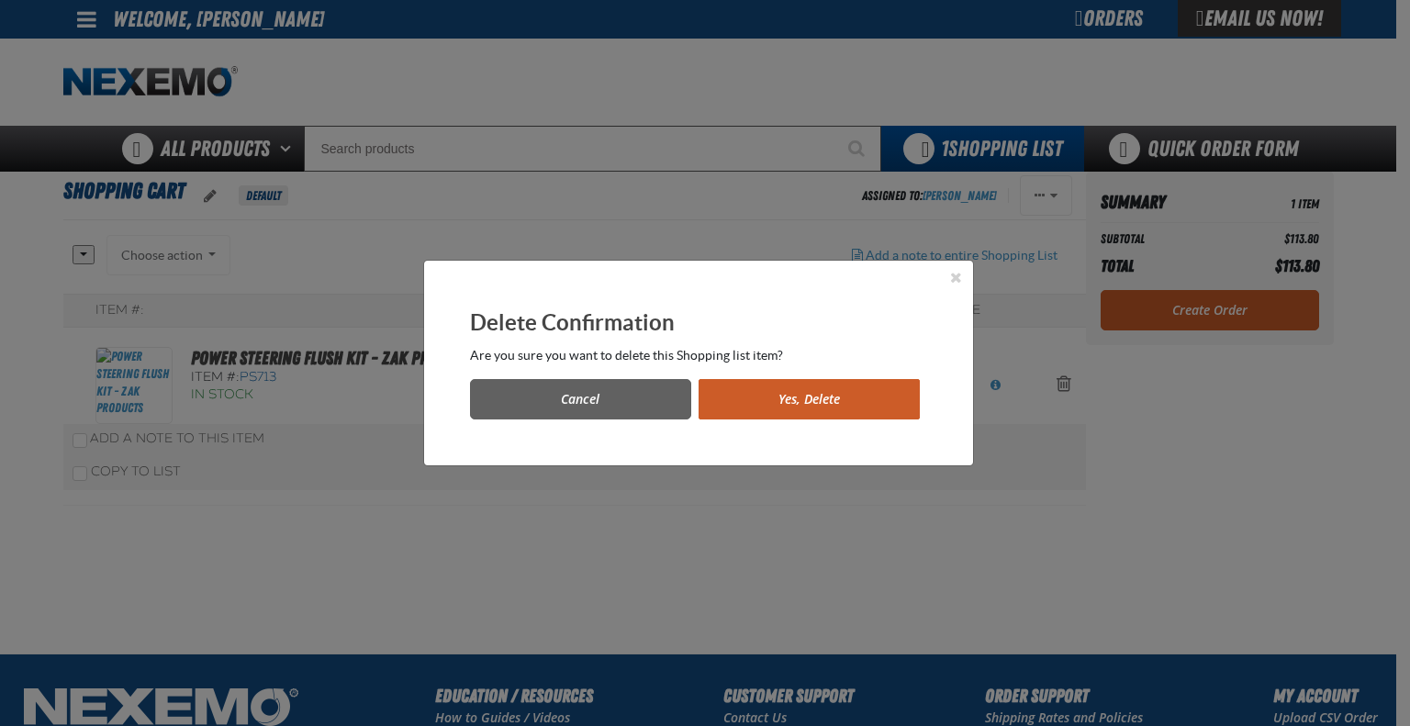
click at [814, 402] on button "Yes, Delete" at bounding box center [809, 399] width 221 height 40
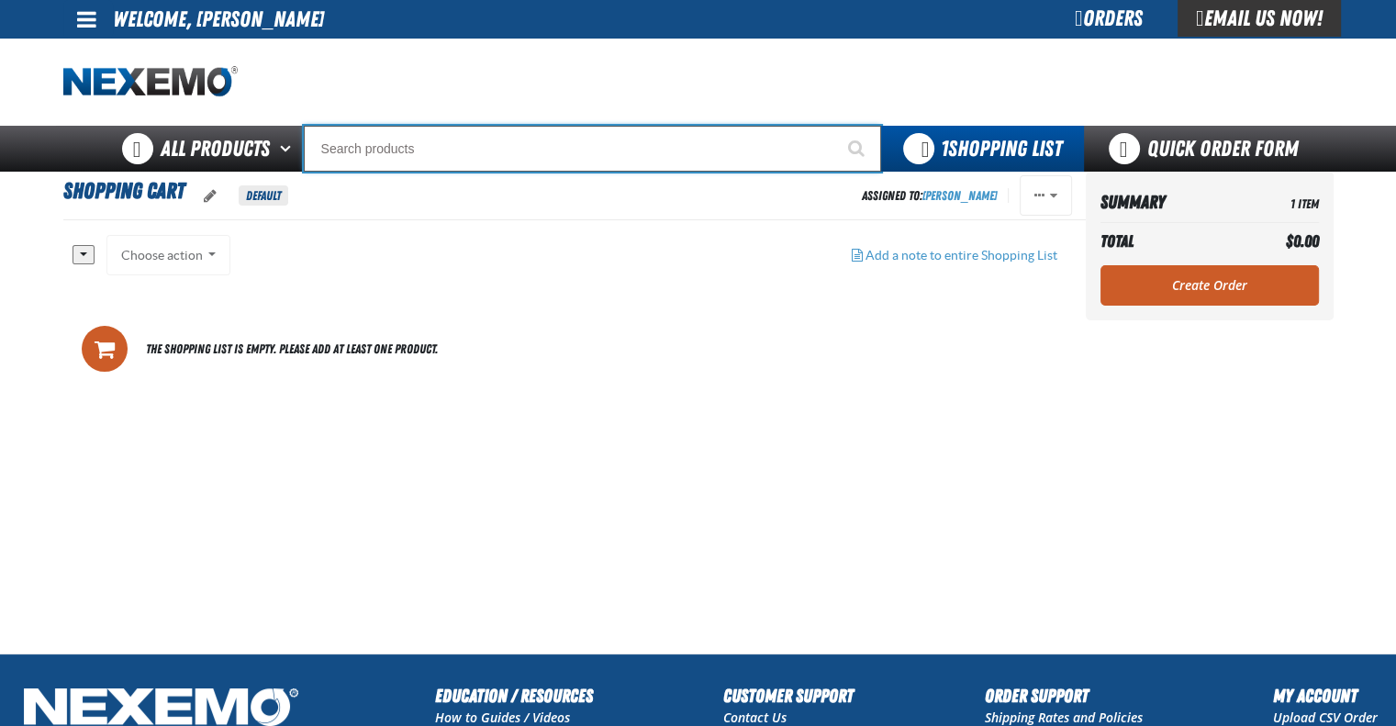
click at [464, 153] on input "Search" at bounding box center [592, 149] width 577 height 46
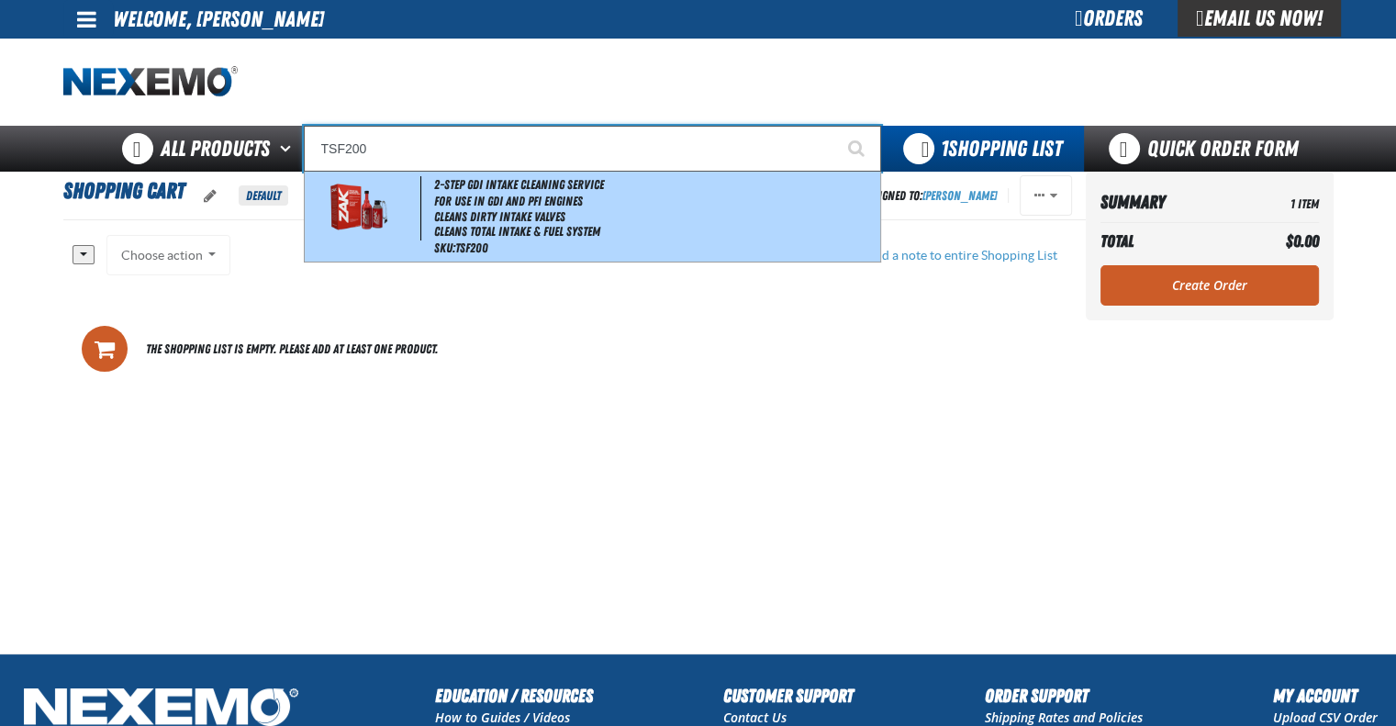
click at [489, 205] on li "For Use in GDI and PFI Engines" at bounding box center [655, 202] width 442 height 16
type input "2-Step GDI Intake Cleaning Service"
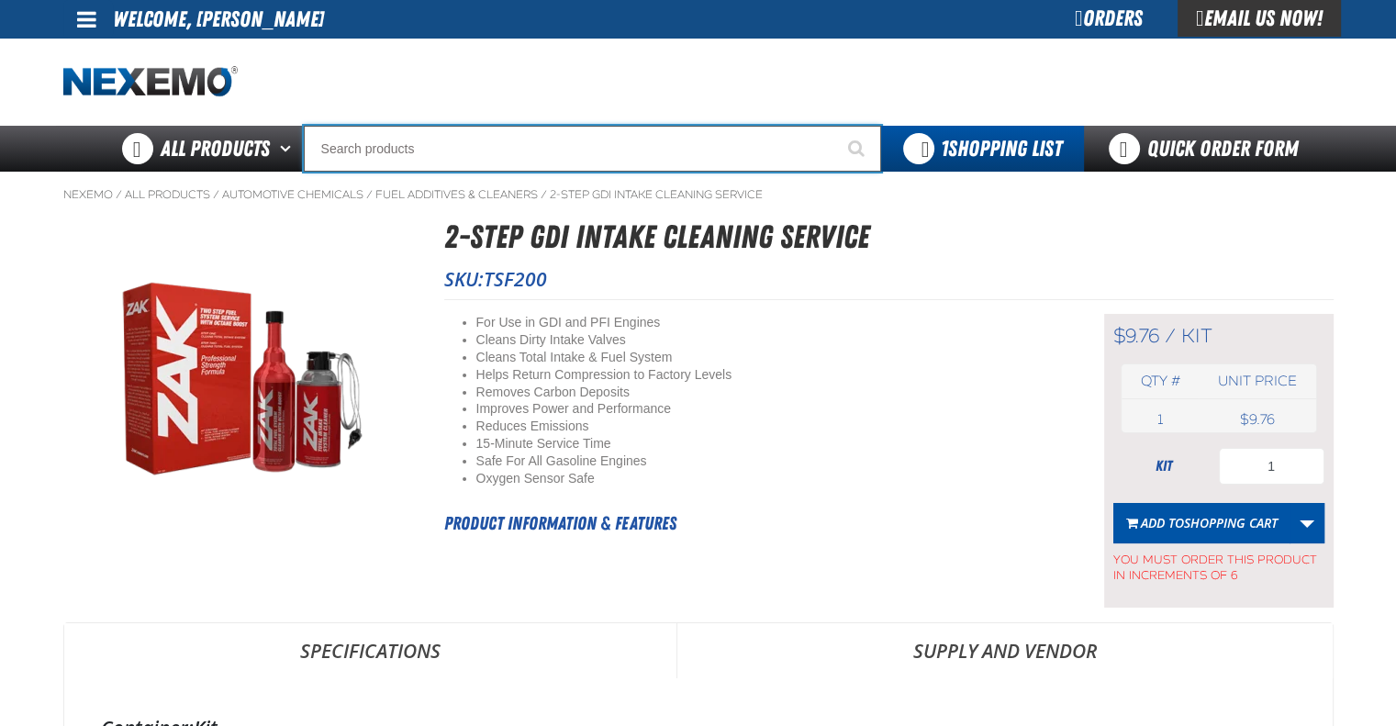
click at [481, 145] on input "Search" at bounding box center [592, 149] width 577 height 46
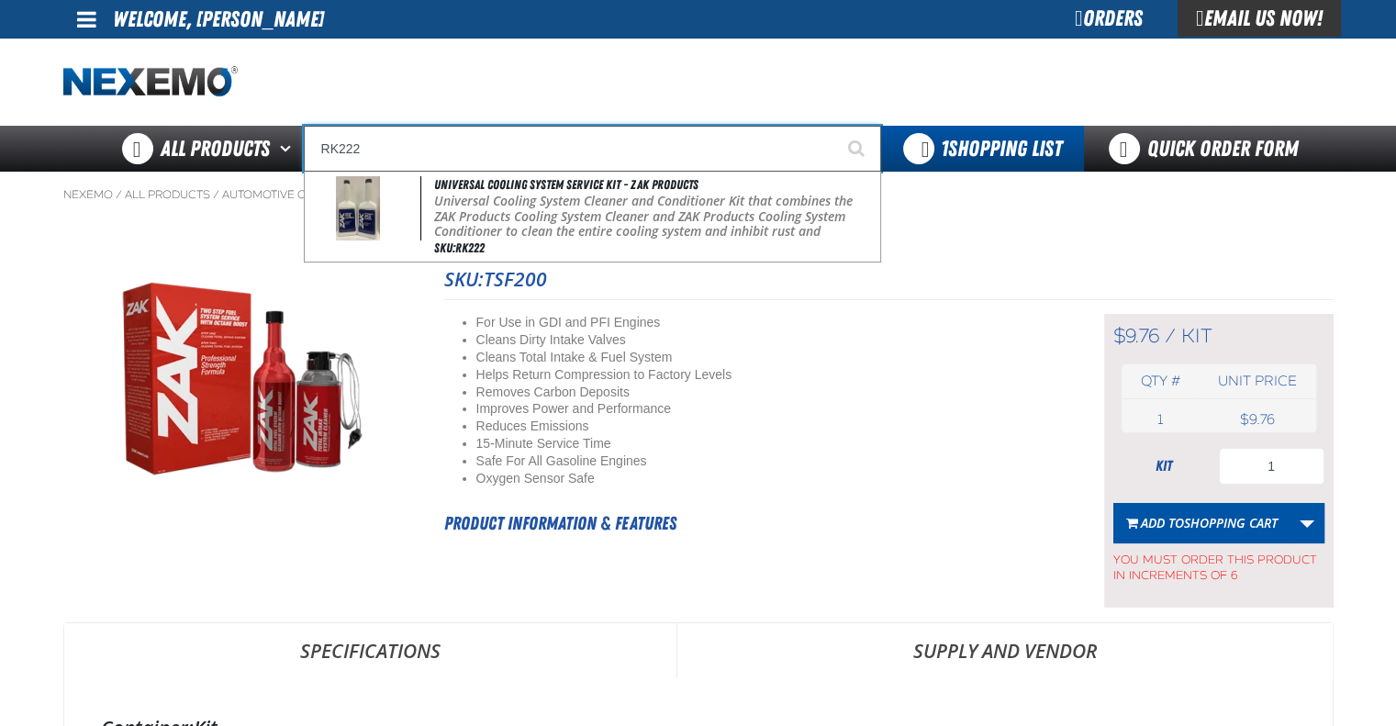
type input "RK222"
click at [835, 126] on button "Start Searching" at bounding box center [858, 149] width 46 height 46
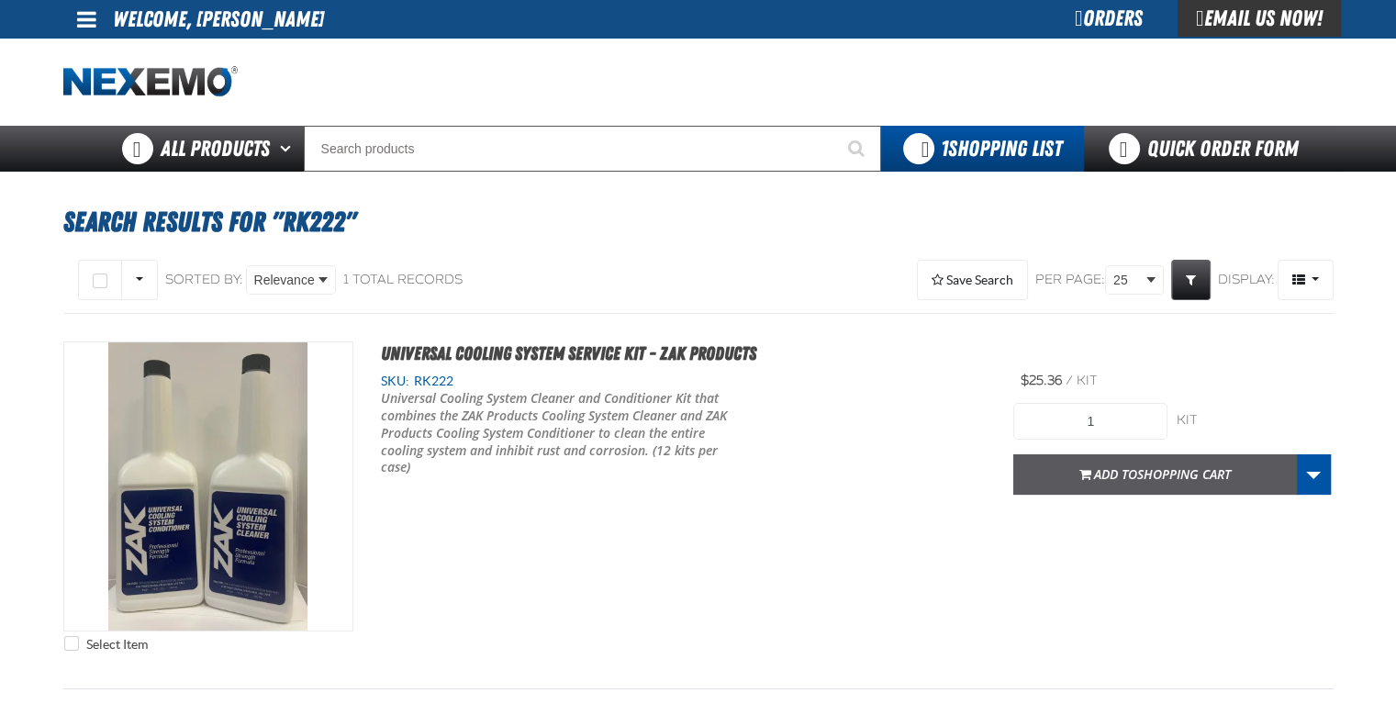
click at [1145, 466] on span "Shopping Cart" at bounding box center [1184, 473] width 94 height 17
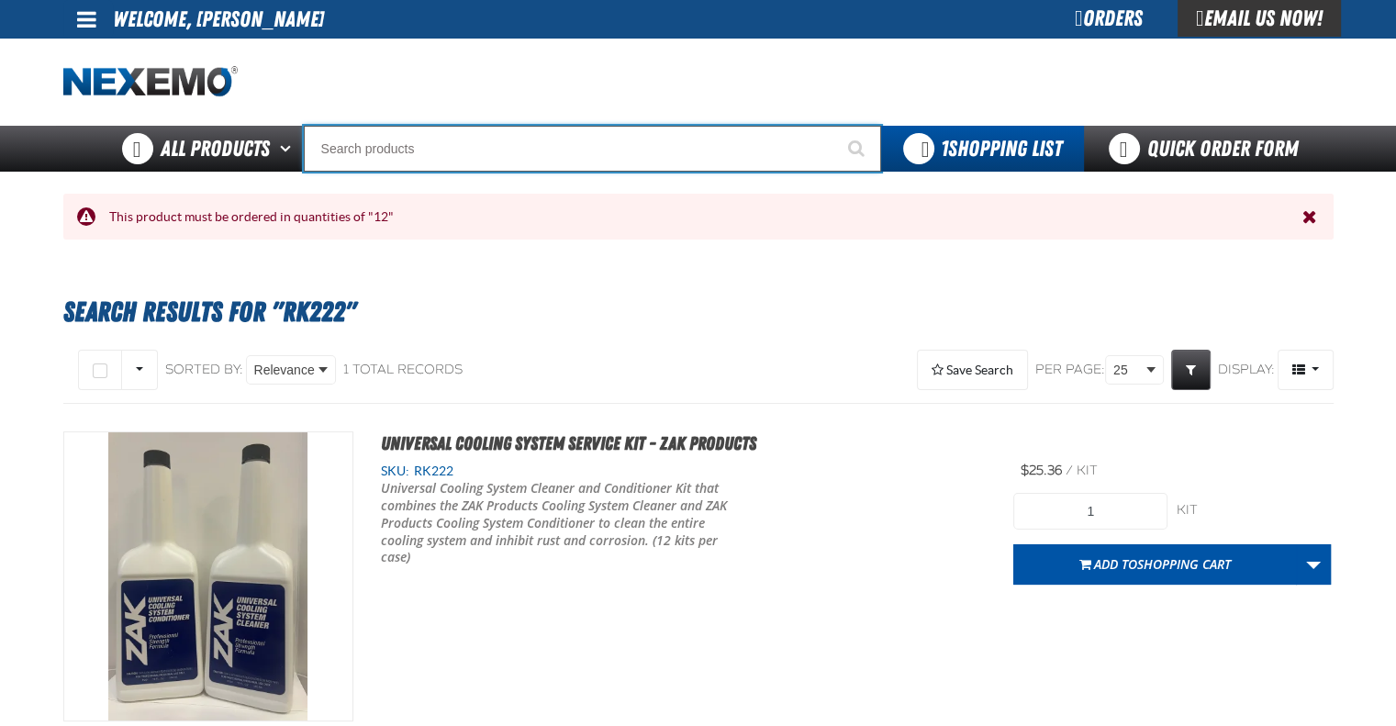
click at [516, 132] on input "Search" at bounding box center [592, 149] width 577 height 46
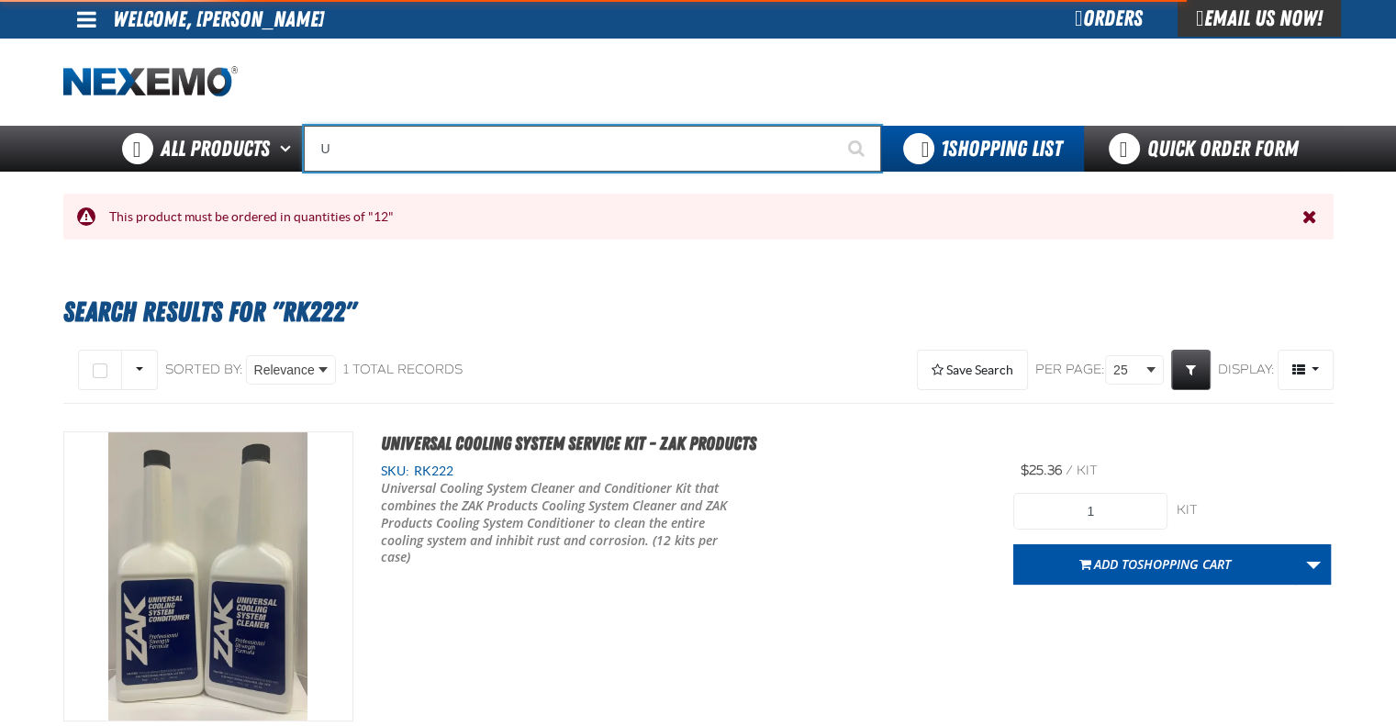
type input "UC"
type input "UC RED"
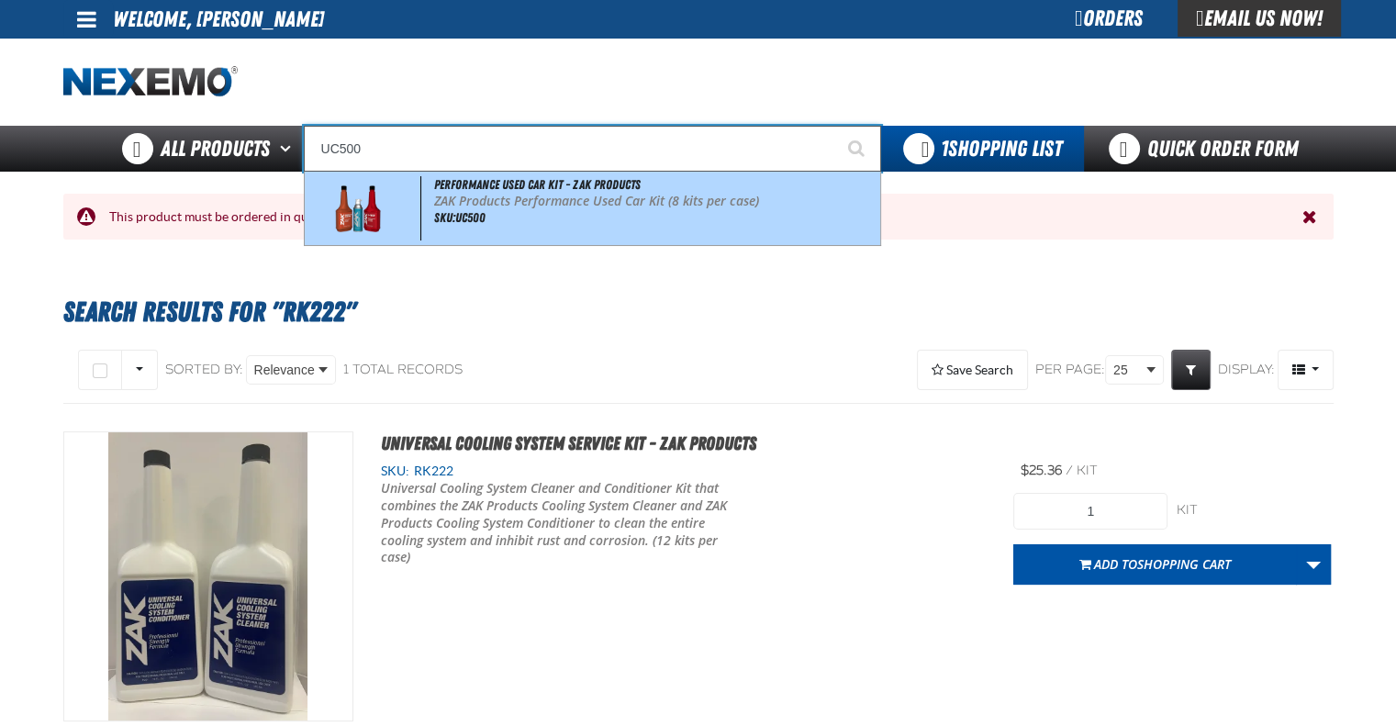
click at [657, 212] on div "Performance Used Car Kit - ZAK Products ZAK Products Performance Used Car Kit (…" at bounding box center [593, 208] width 576 height 73
type input "Performance Used Car Kit - ZAK Products"
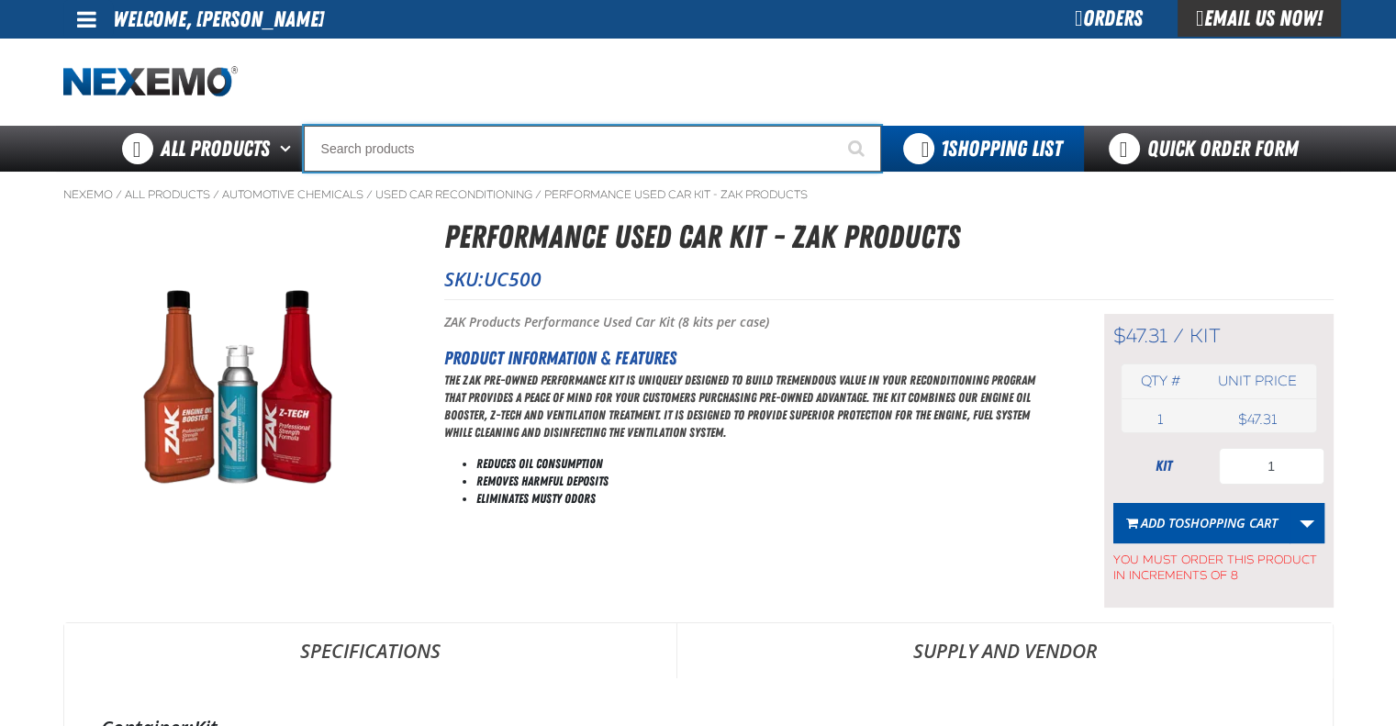
click at [540, 155] on input "Search" at bounding box center [592, 149] width 577 height 46
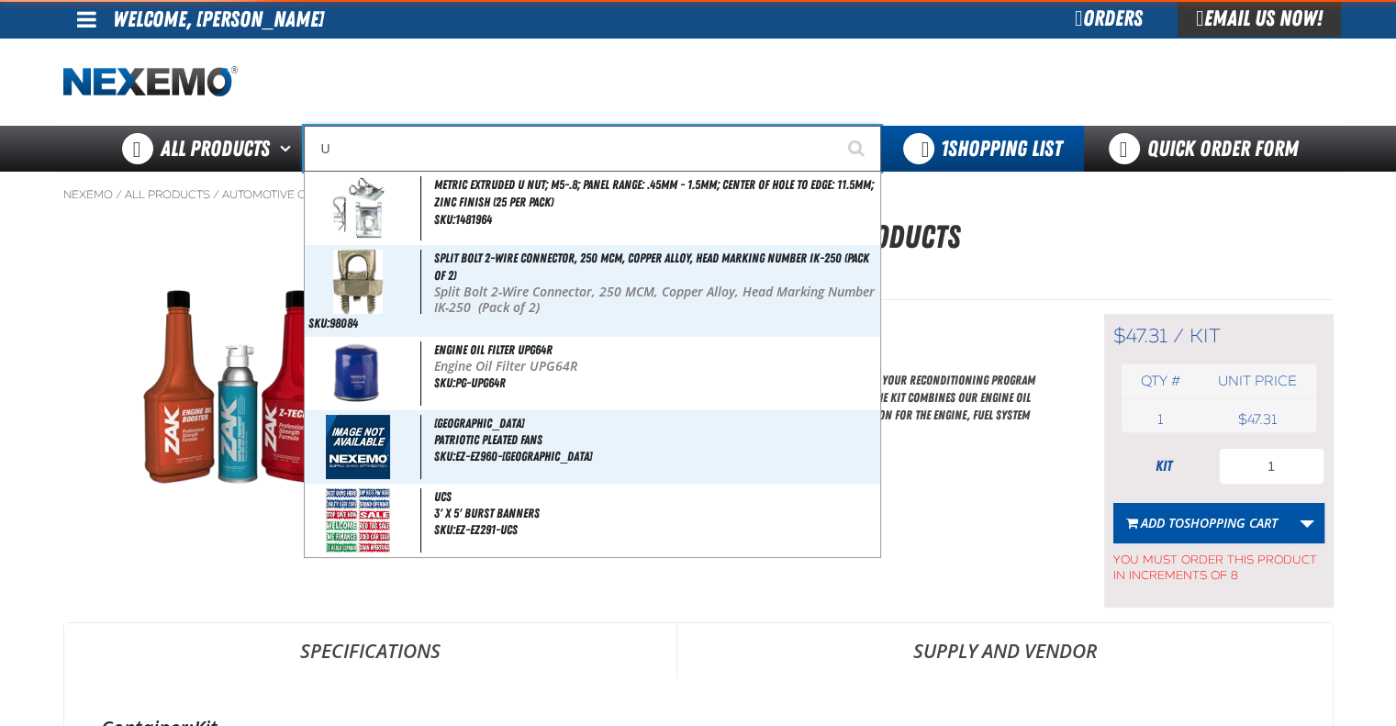
type input "UC"
type input "UC RED"
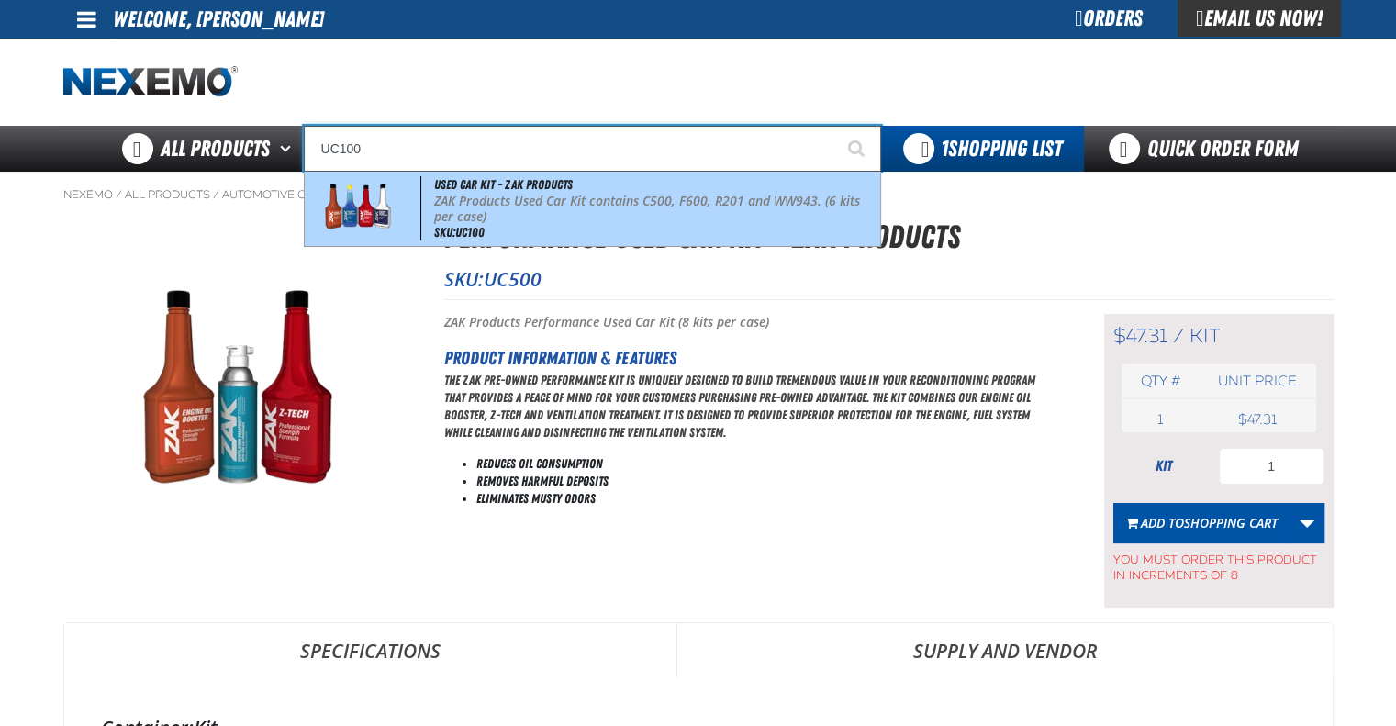
click at [542, 196] on p "ZAK Products Used Car Kit contains C500, F600, R201 and WW943. (6 kits per case)" at bounding box center [655, 209] width 442 height 31
type input "Used Car Kit - ZAK Products"
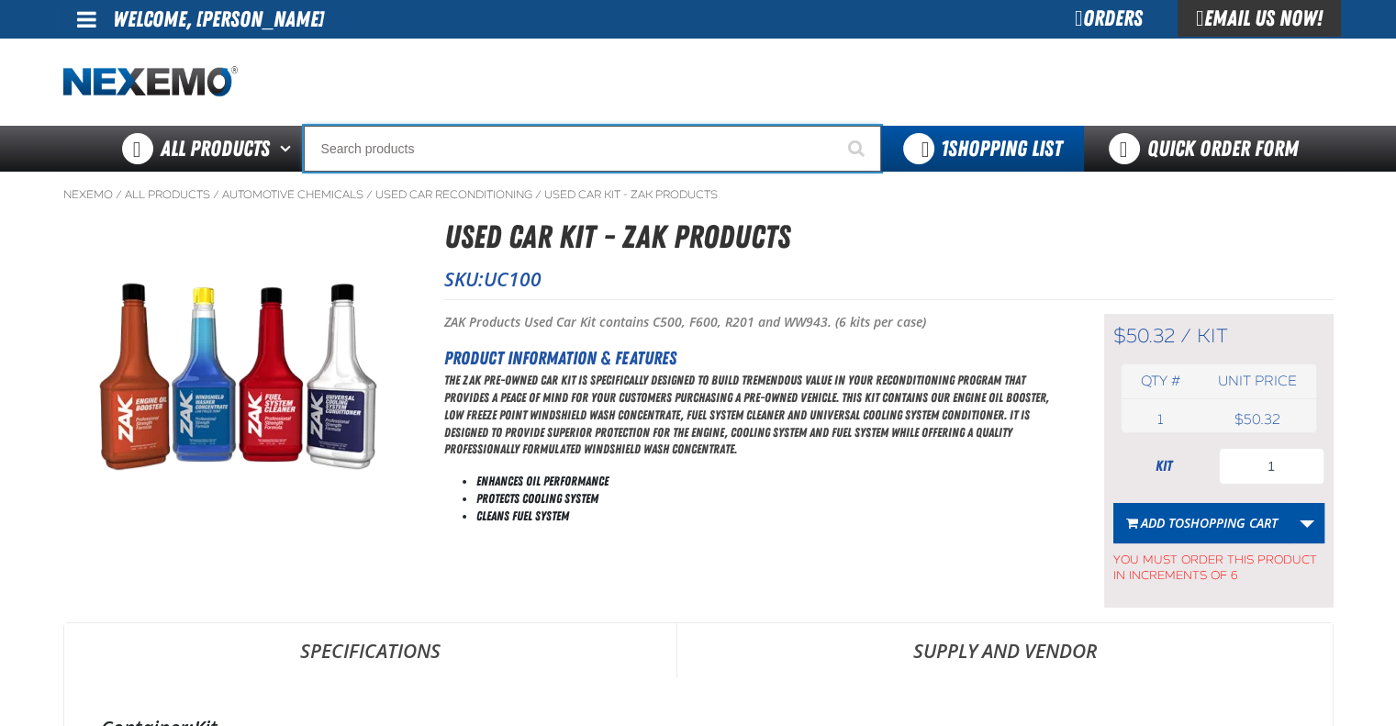
click at [523, 155] on input "Search" at bounding box center [592, 149] width 577 height 46
type input "UC"
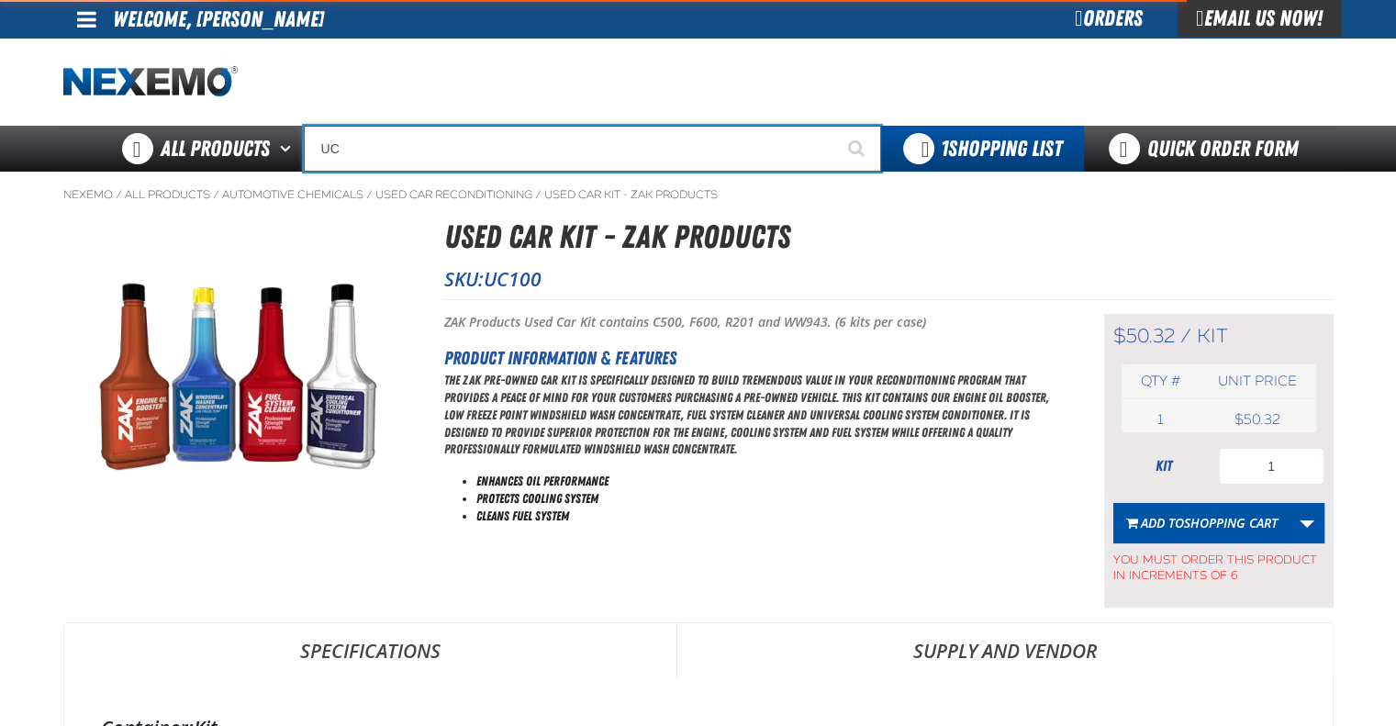
type input "UC RED"
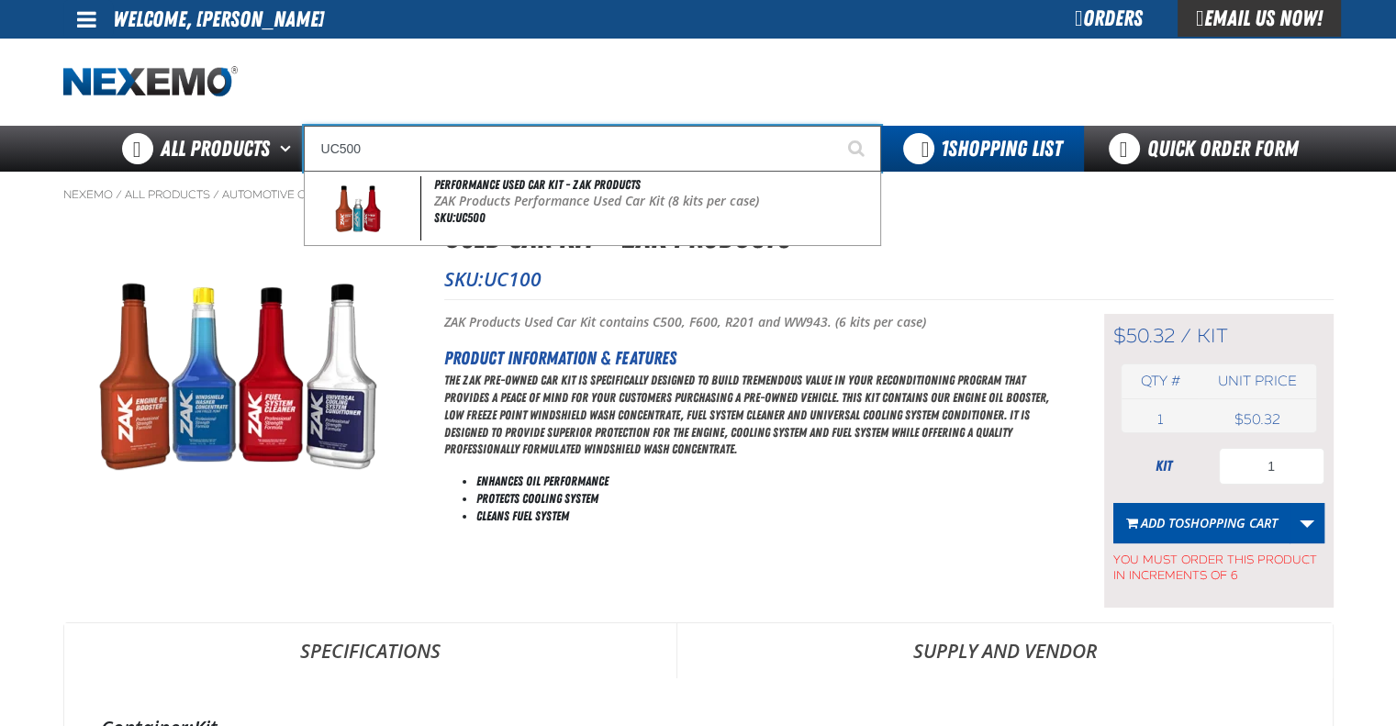
type input "UC500"
click at [835, 126] on button "Start Searching" at bounding box center [858, 149] width 46 height 46
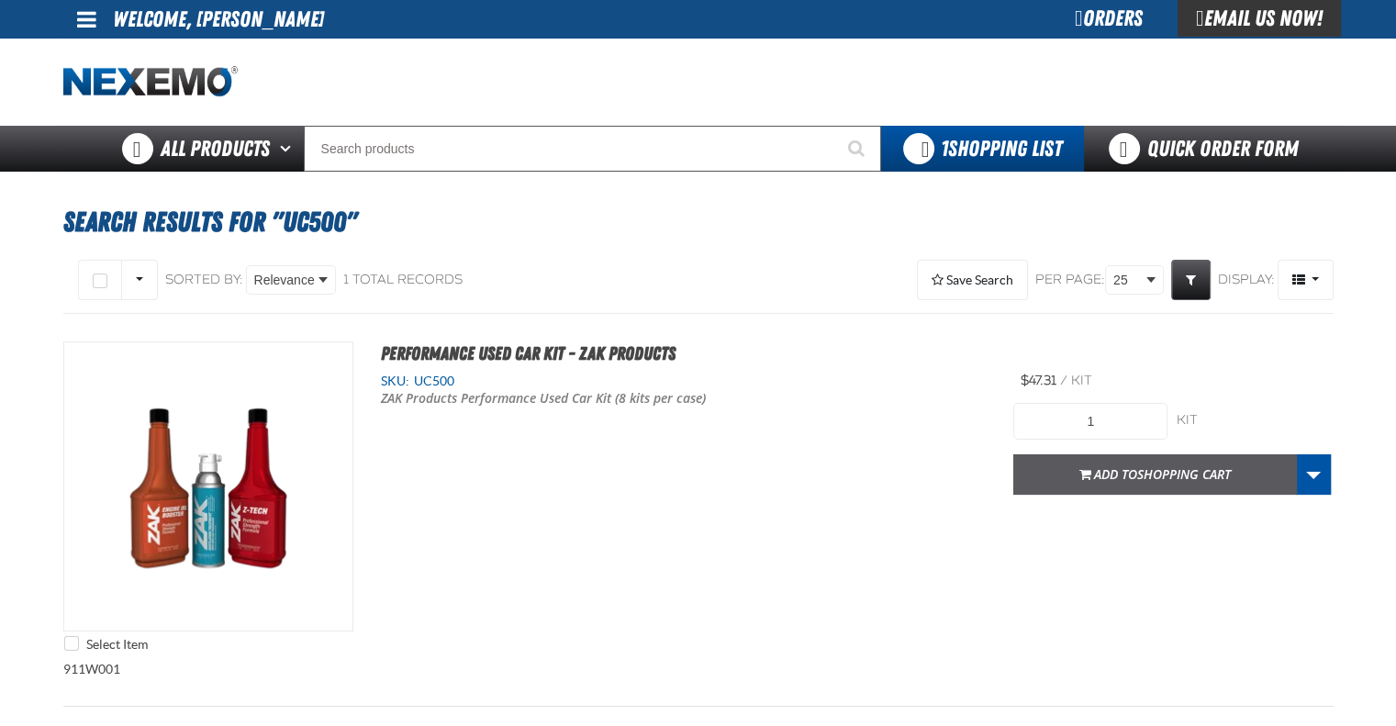
click at [1122, 476] on span "Add to Shopping Cart" at bounding box center [1162, 473] width 137 height 17
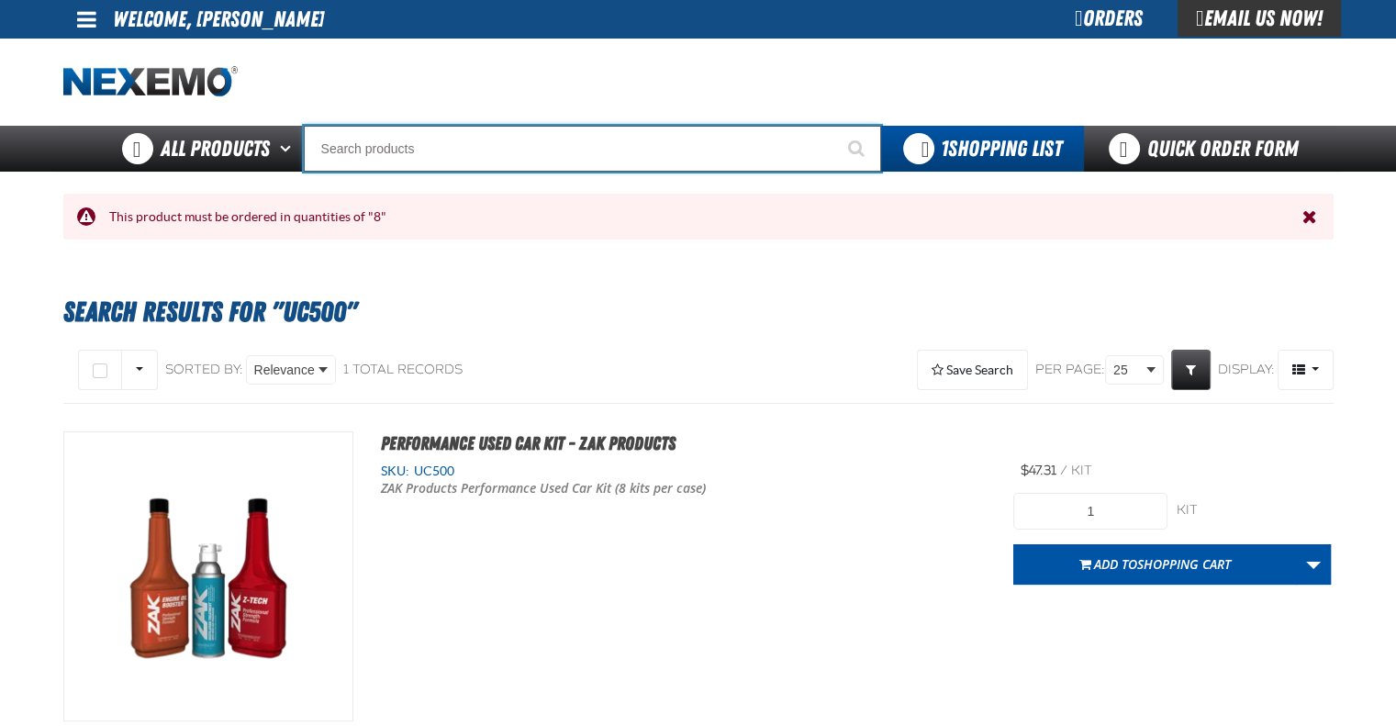
click at [499, 156] on input "Search" at bounding box center [592, 149] width 577 height 46
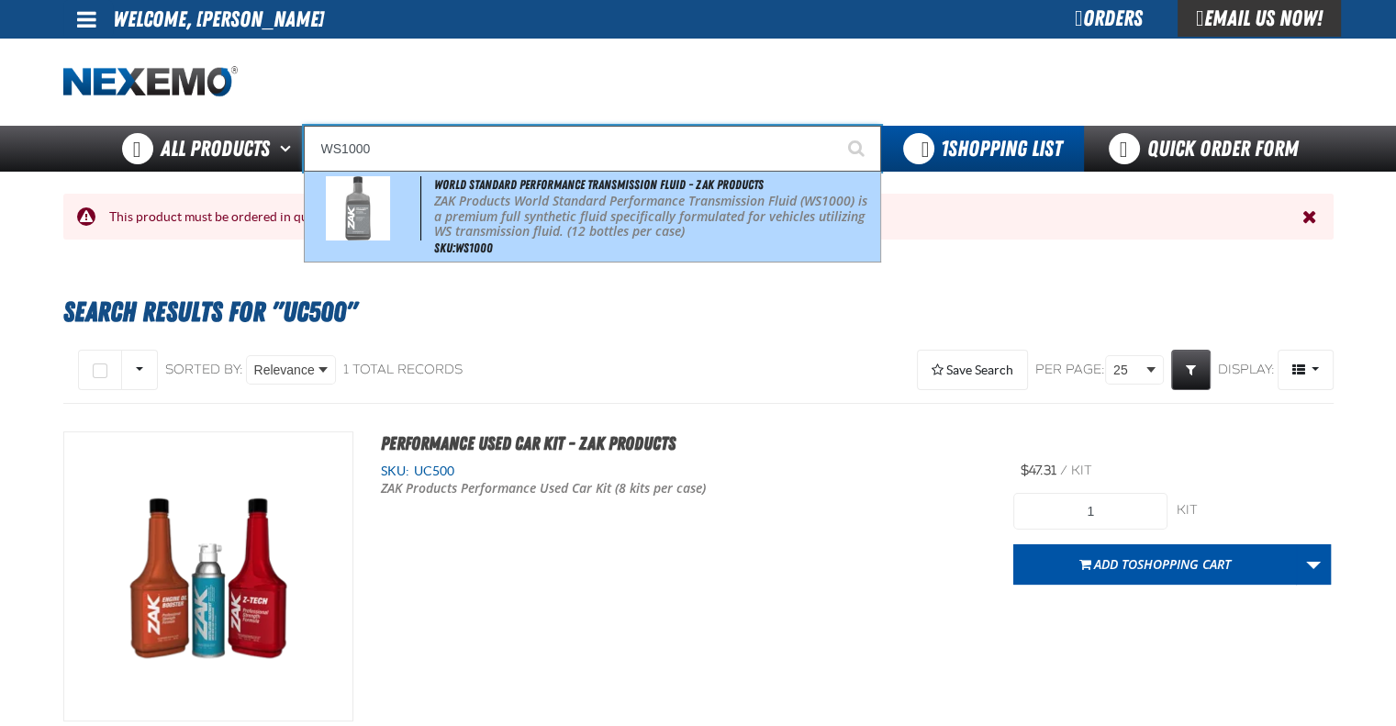
click at [548, 237] on p "ZAK Products World Standard Performance Transmission Fluid (WS1000) is a premiu…" at bounding box center [655, 217] width 442 height 46
type input "World Standard Performance Transmission Fluid - ZAK Products"
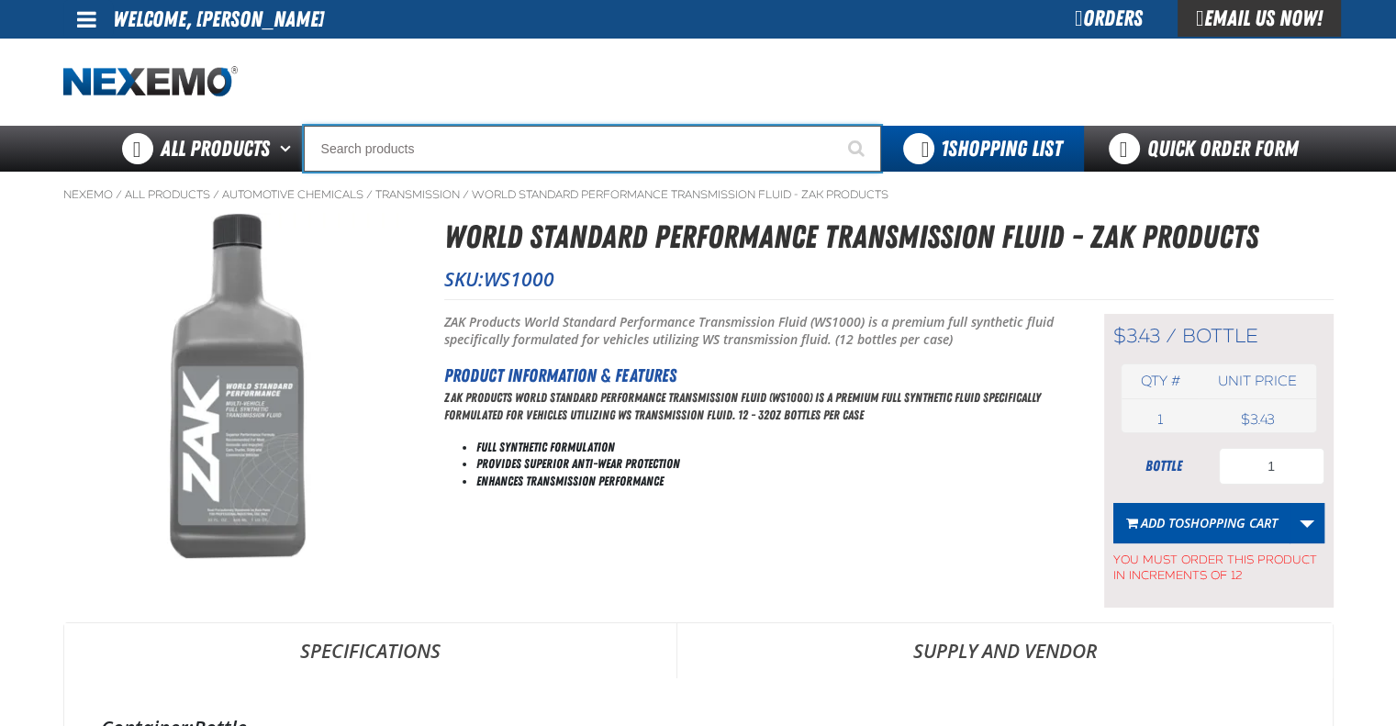
click at [570, 140] on input "Search" at bounding box center [592, 149] width 577 height 46
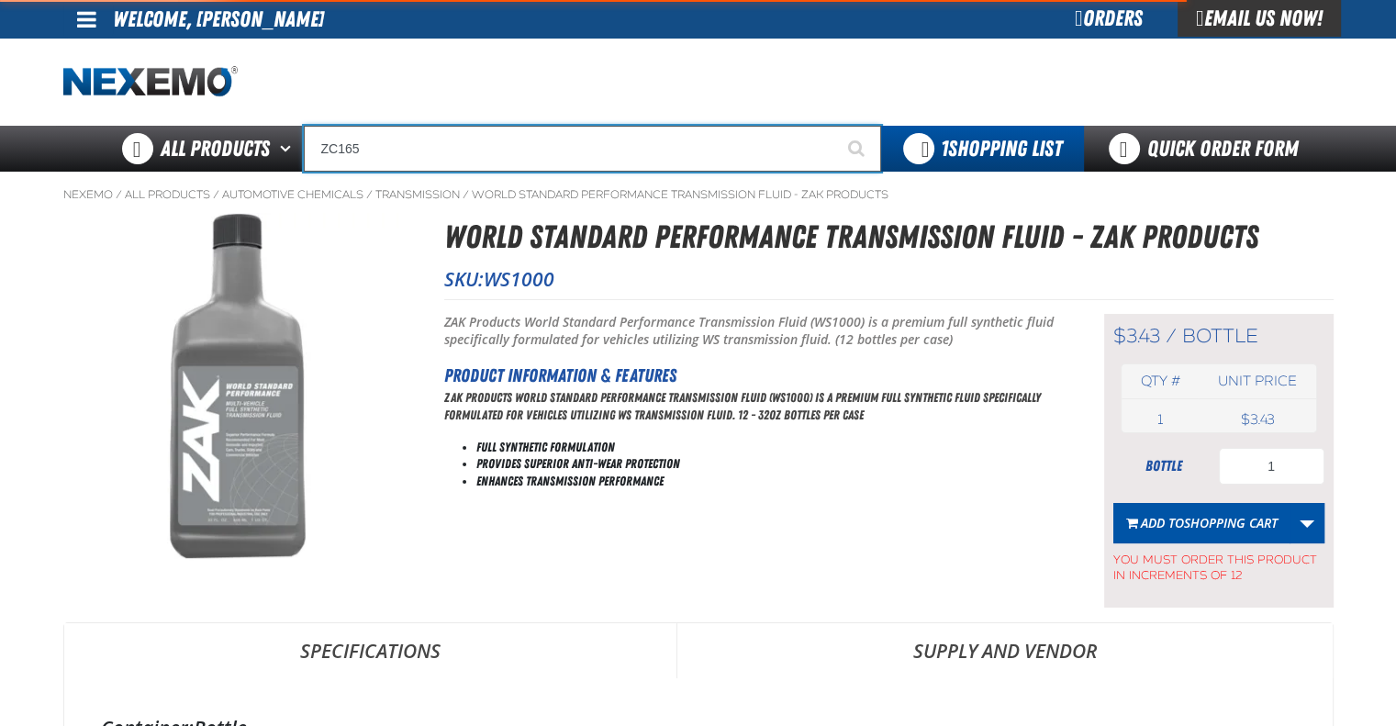
type input "ZC165"
click at [835, 126] on button "Start Searching" at bounding box center [858, 149] width 46 height 46
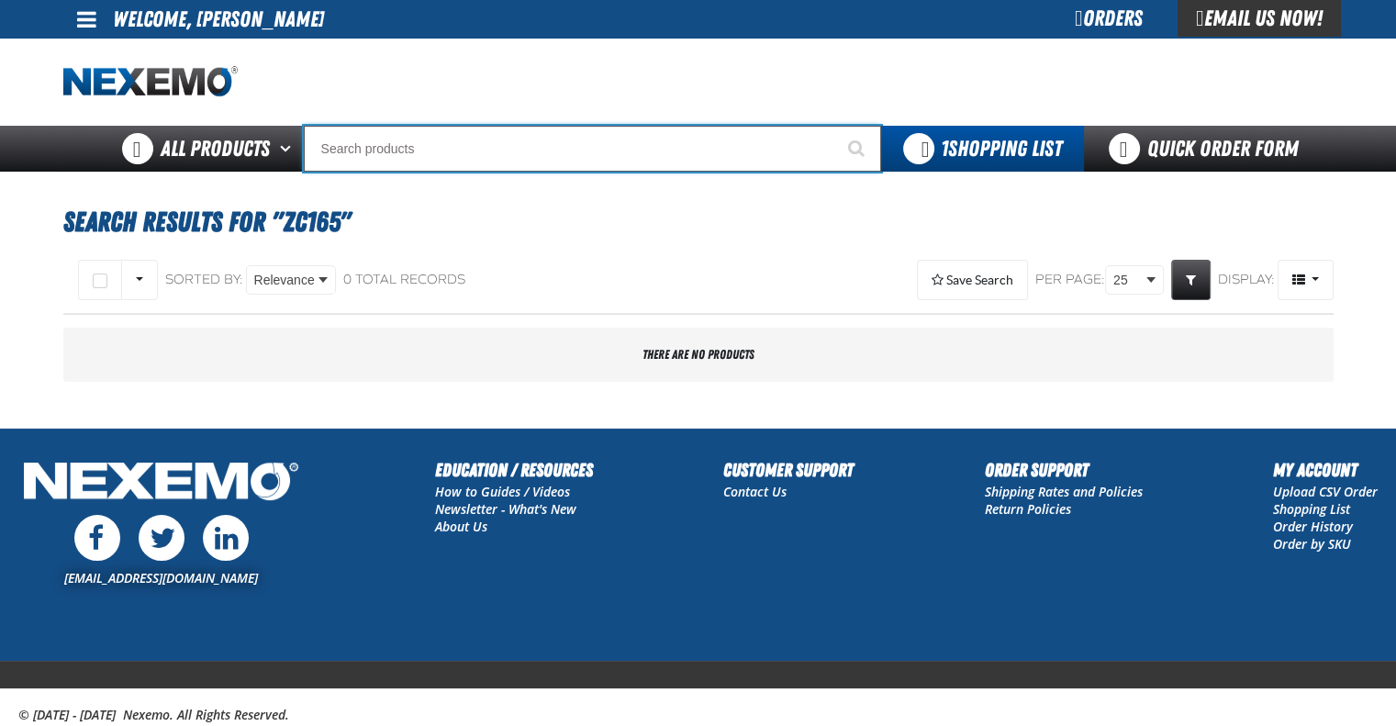
click at [569, 136] on input "Search" at bounding box center [592, 149] width 577 height 46
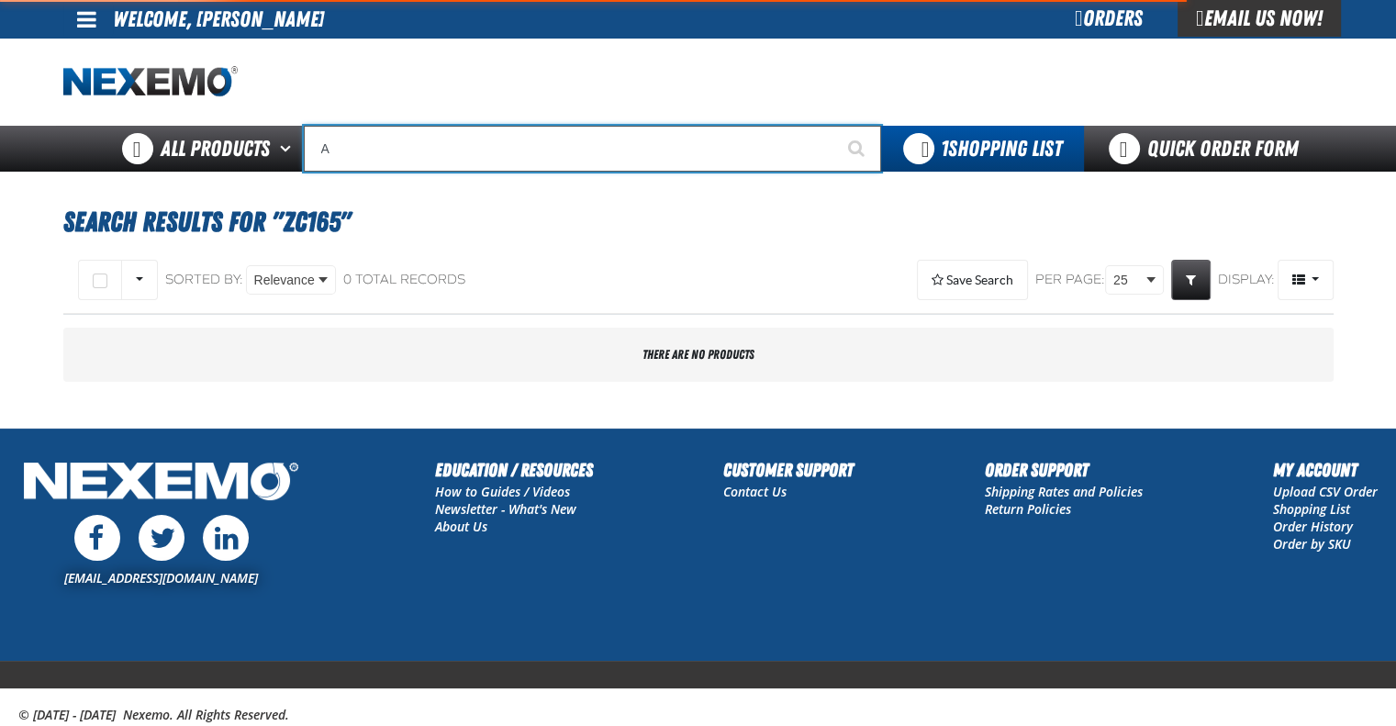
type input "AC"
type input "AC Power Booster - ZAK Products"
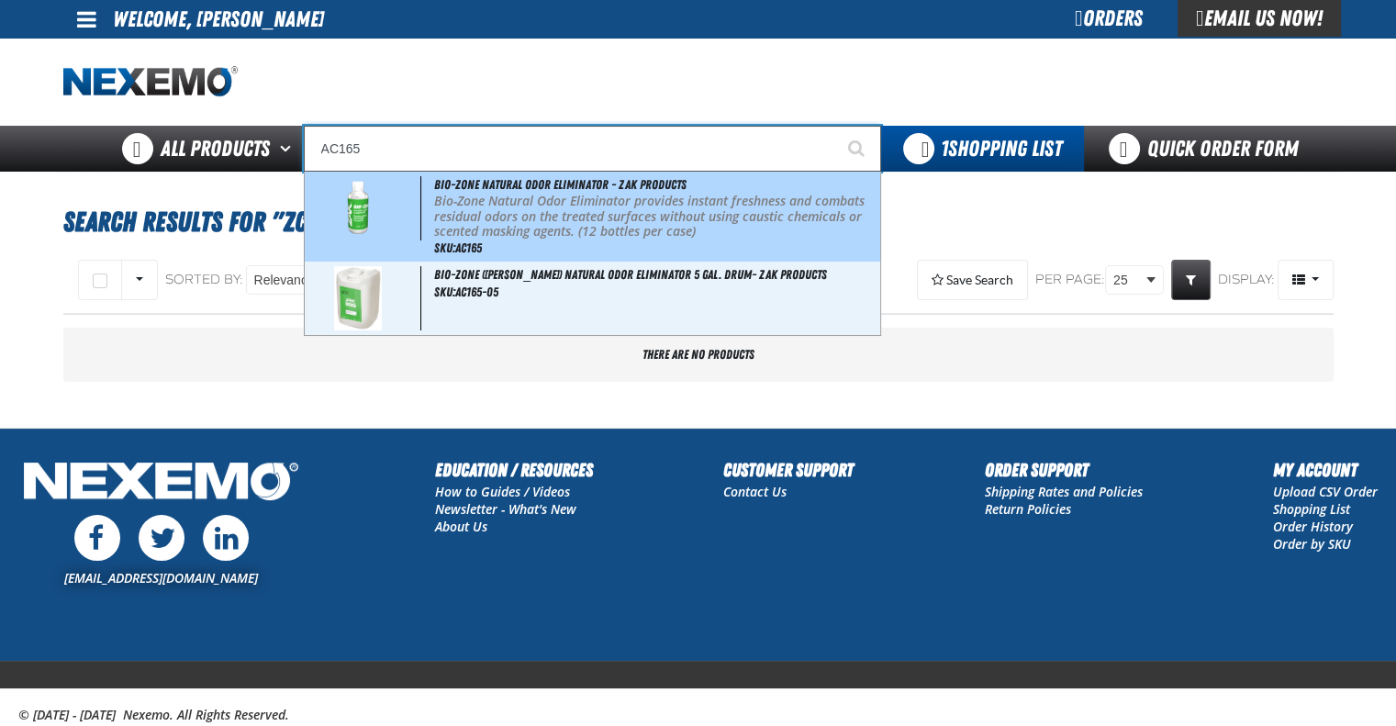
click at [588, 202] on p "Bio-Zone Natural Odor Eliminator provides instant freshness and combats residua…" at bounding box center [655, 217] width 442 height 46
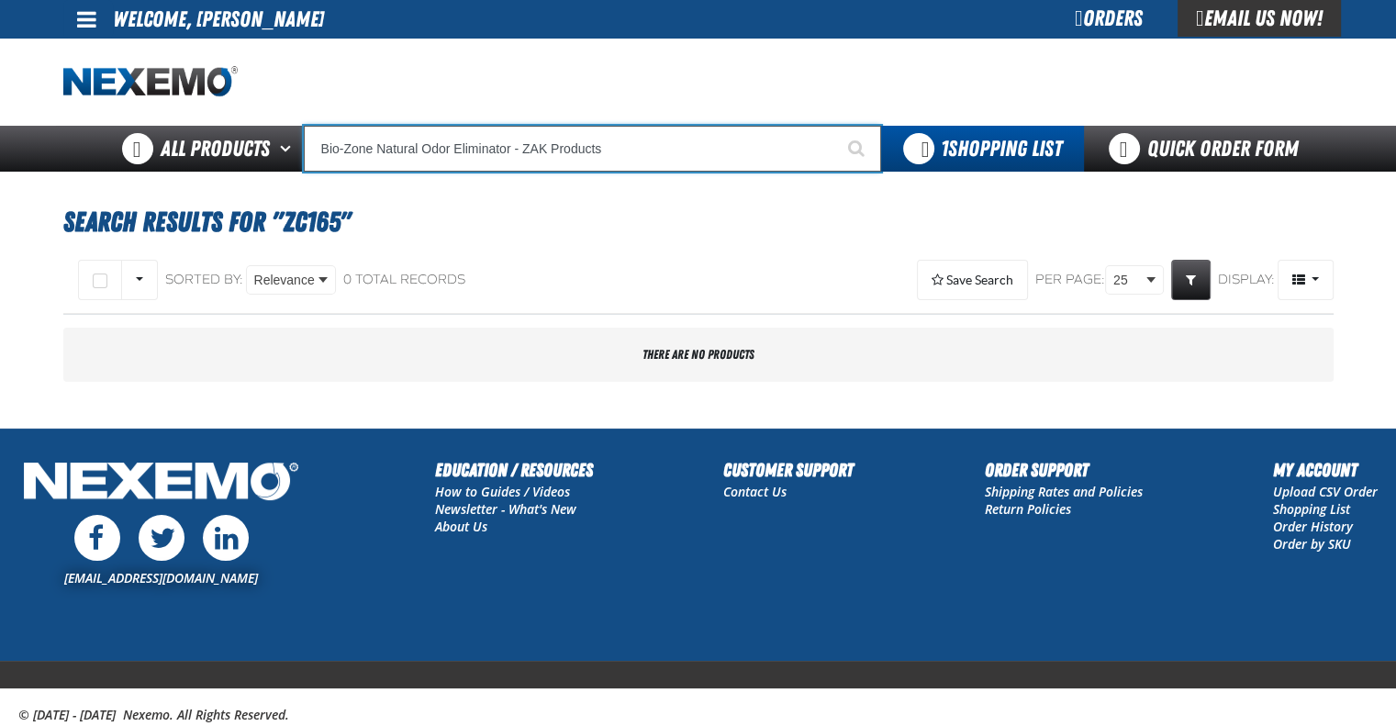
type input "Bio-Zone Natural Odor Eliminator - ZAK Products"
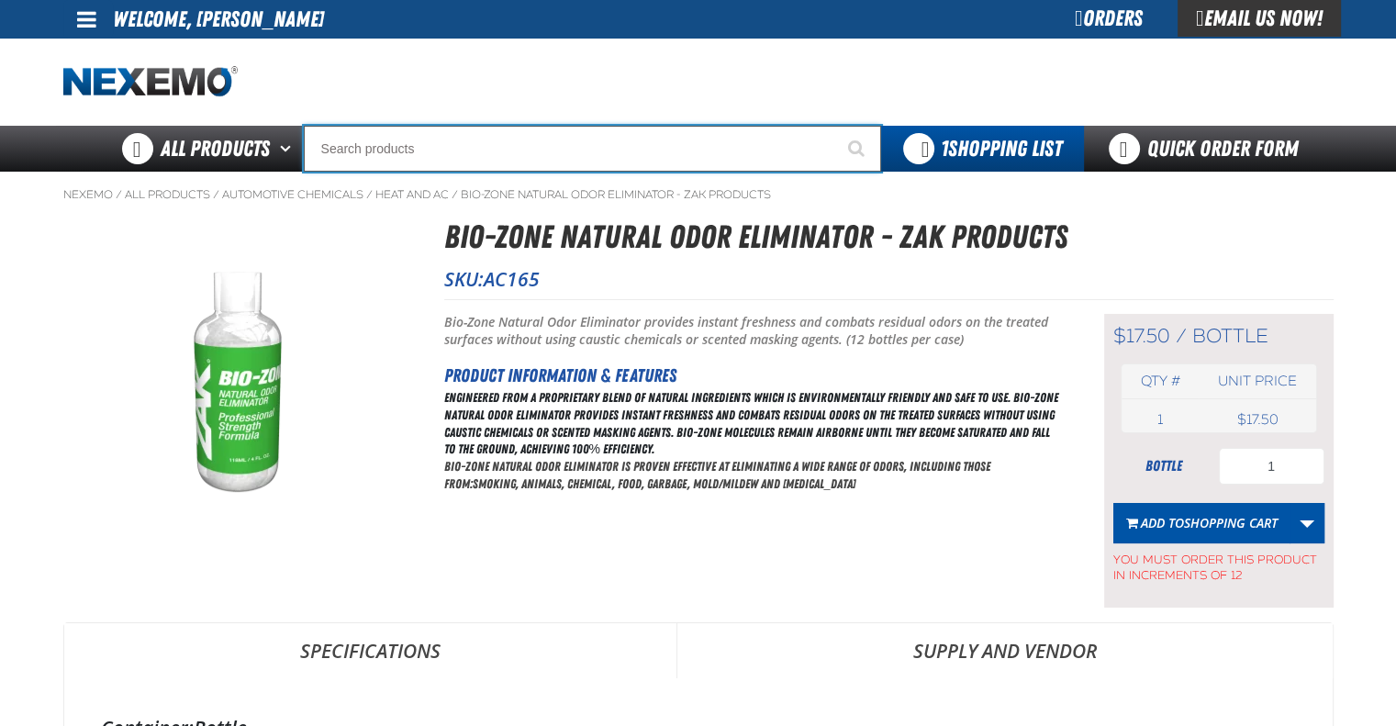
click at [548, 150] on input "Search" at bounding box center [592, 149] width 577 height 46
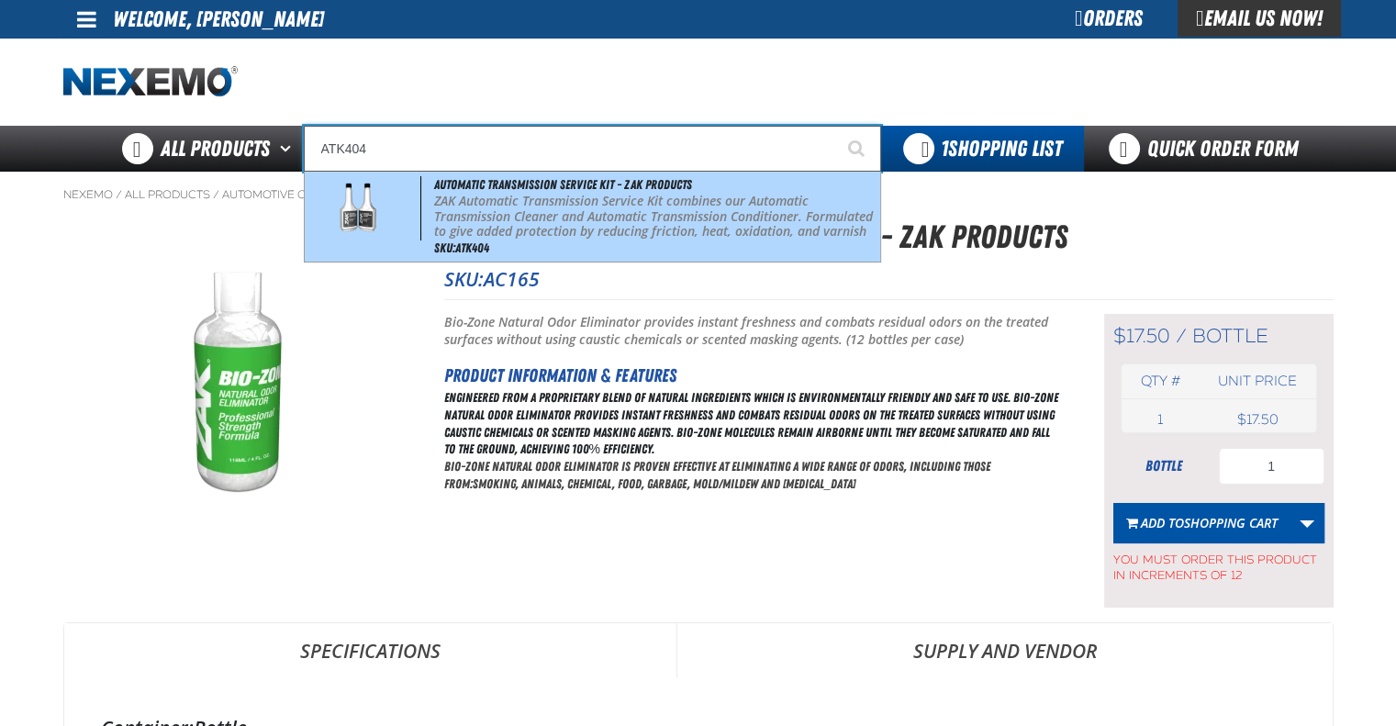
click at [569, 206] on p "ZAK Automatic Transmission Service Kit combines our Automatic Transmission Clea…" at bounding box center [655, 225] width 442 height 62
type input "Automatic Transmission Service Kit - ZAK Products"
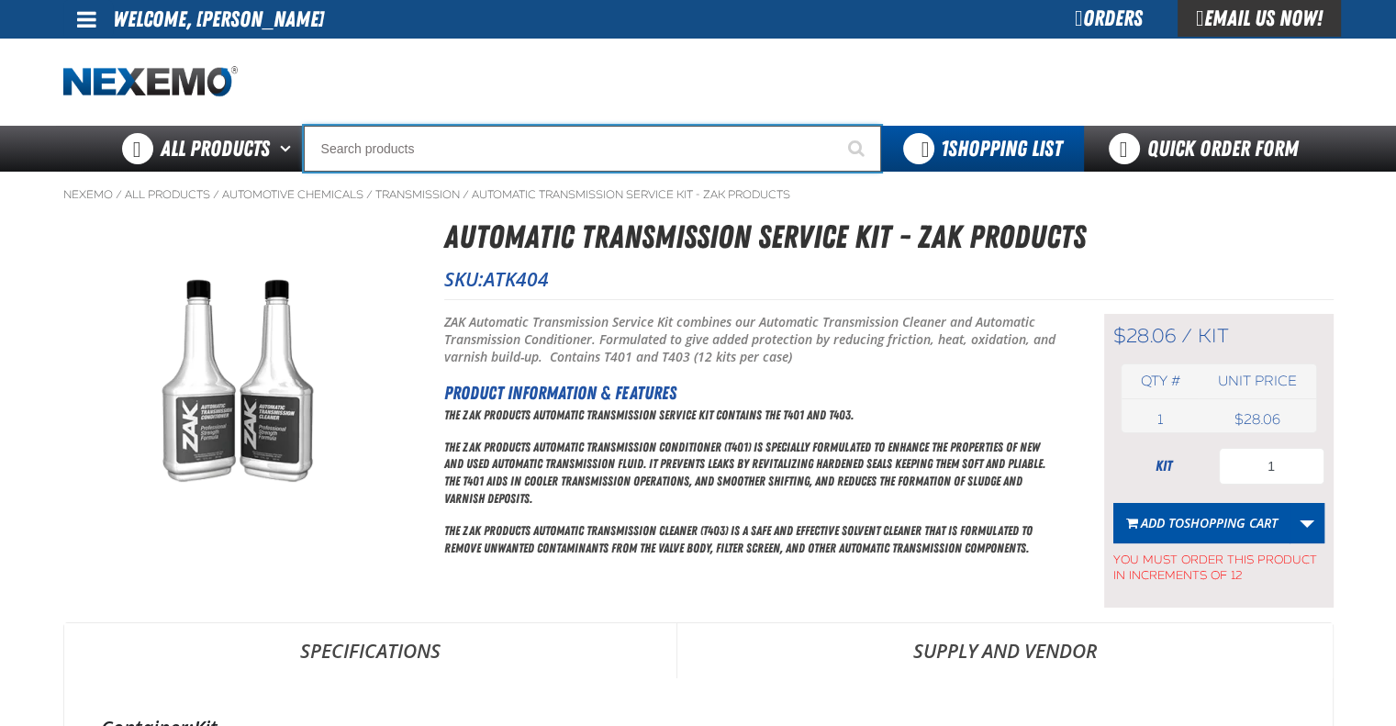
click at [509, 139] on input "Search" at bounding box center [592, 149] width 577 height 46
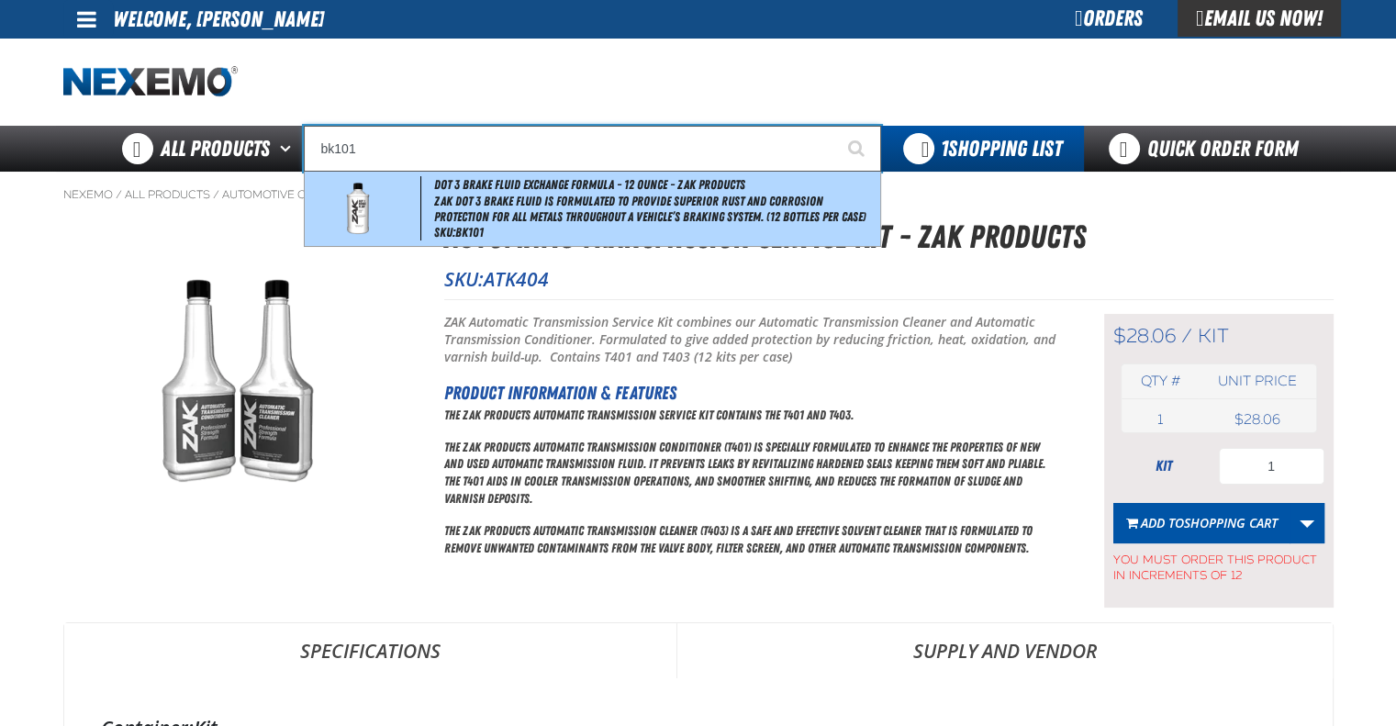
click at [534, 212] on span "ZAK DOT 3 Brake Fluid is formulated to provide superior rust and corrosion prot…" at bounding box center [655, 209] width 442 height 31
type input "DOT 3 Brake Fluid Exchange Formula - 12 Ounce - ZAK Products"
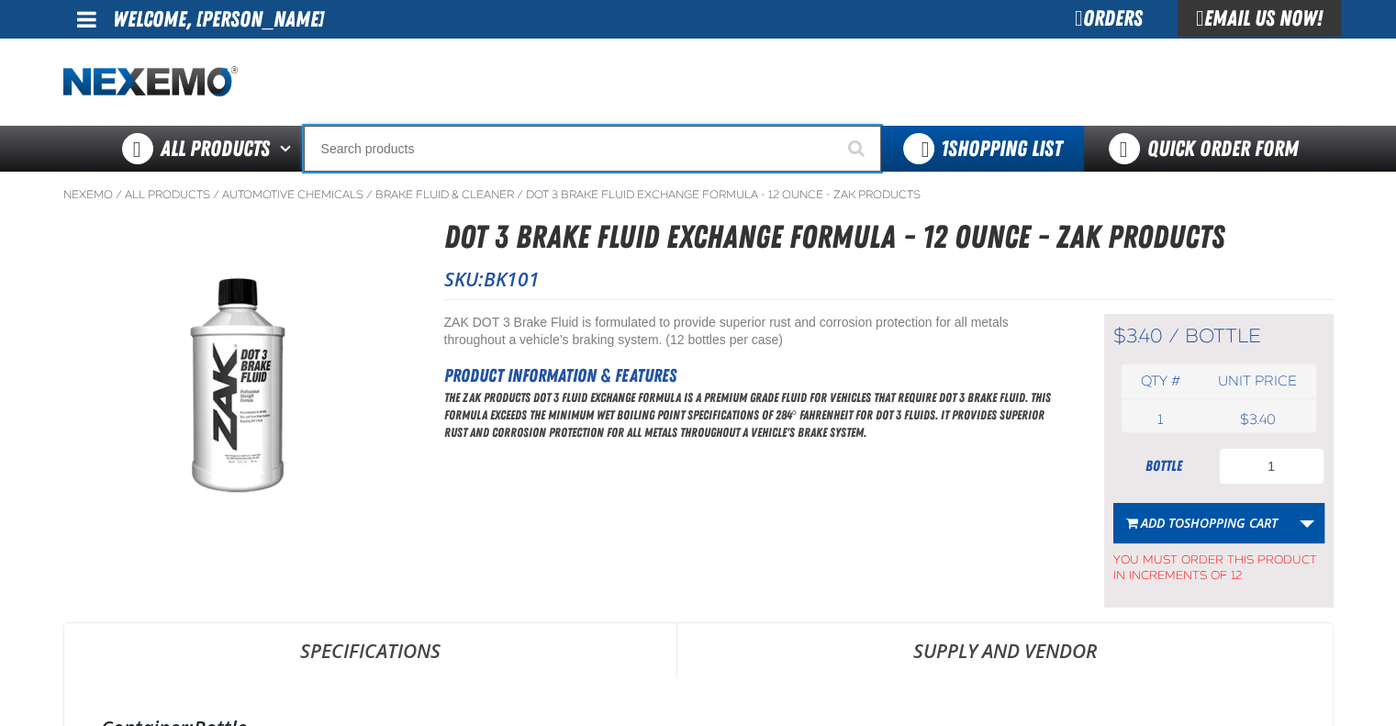
click at [448, 143] on input "Search" at bounding box center [592, 149] width 577 height 46
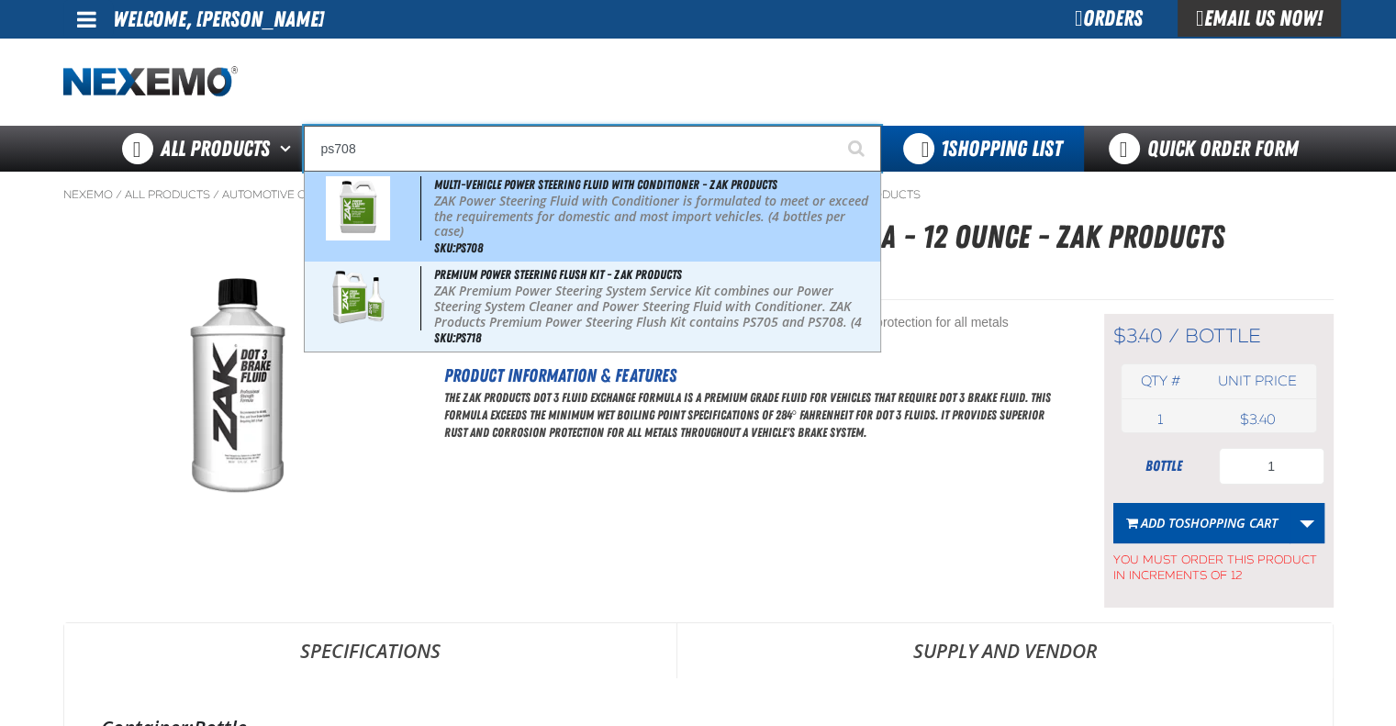
click at [553, 229] on p "ZAK Power Steering Fluid with Conditioner is formulated to meet or exceed the r…" at bounding box center [655, 217] width 442 height 46
type input "Multi-Vehicle Power Steering Fluid with Conditioner - ZAK Products"
